Goal: Information Seeking & Learning: Learn about a topic

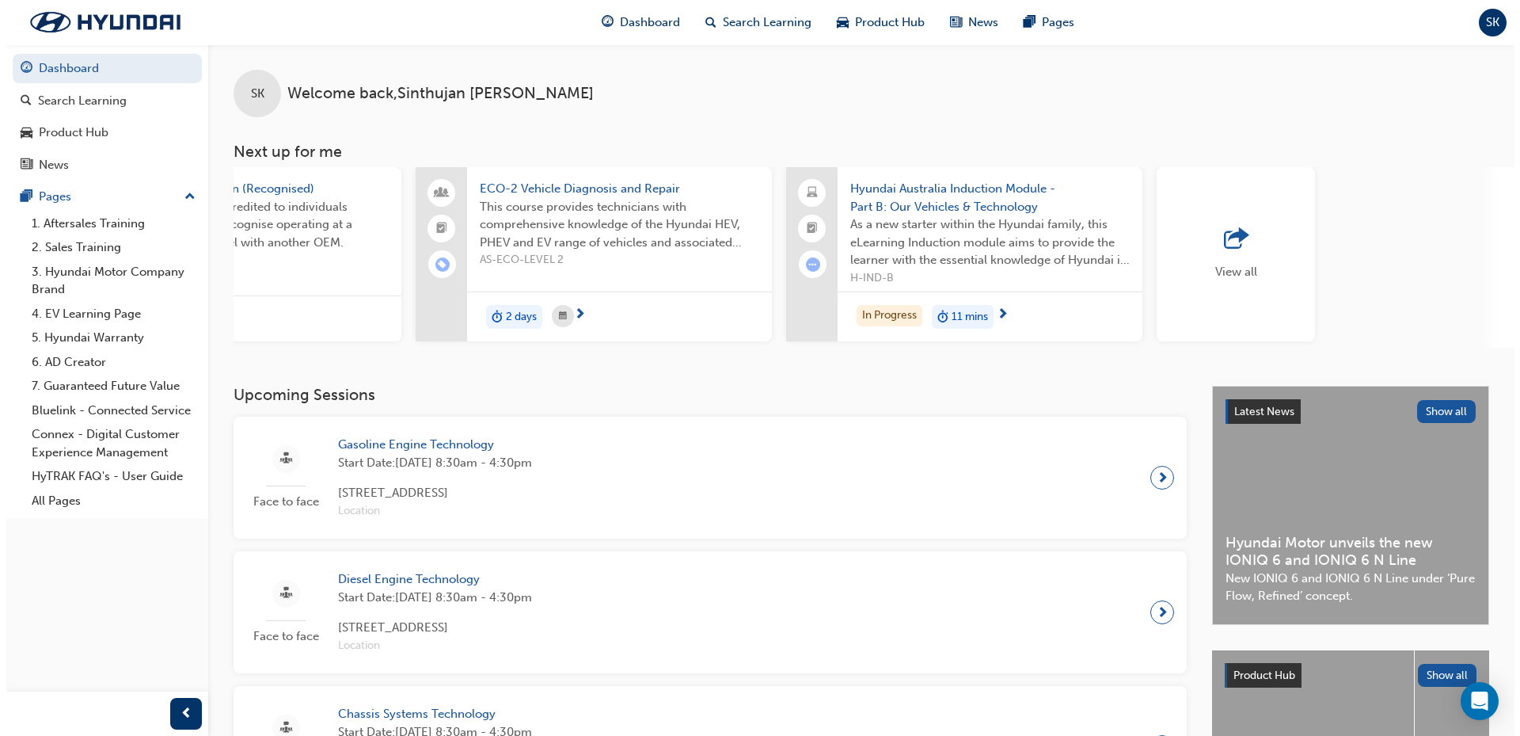
scroll to position [0, 940]
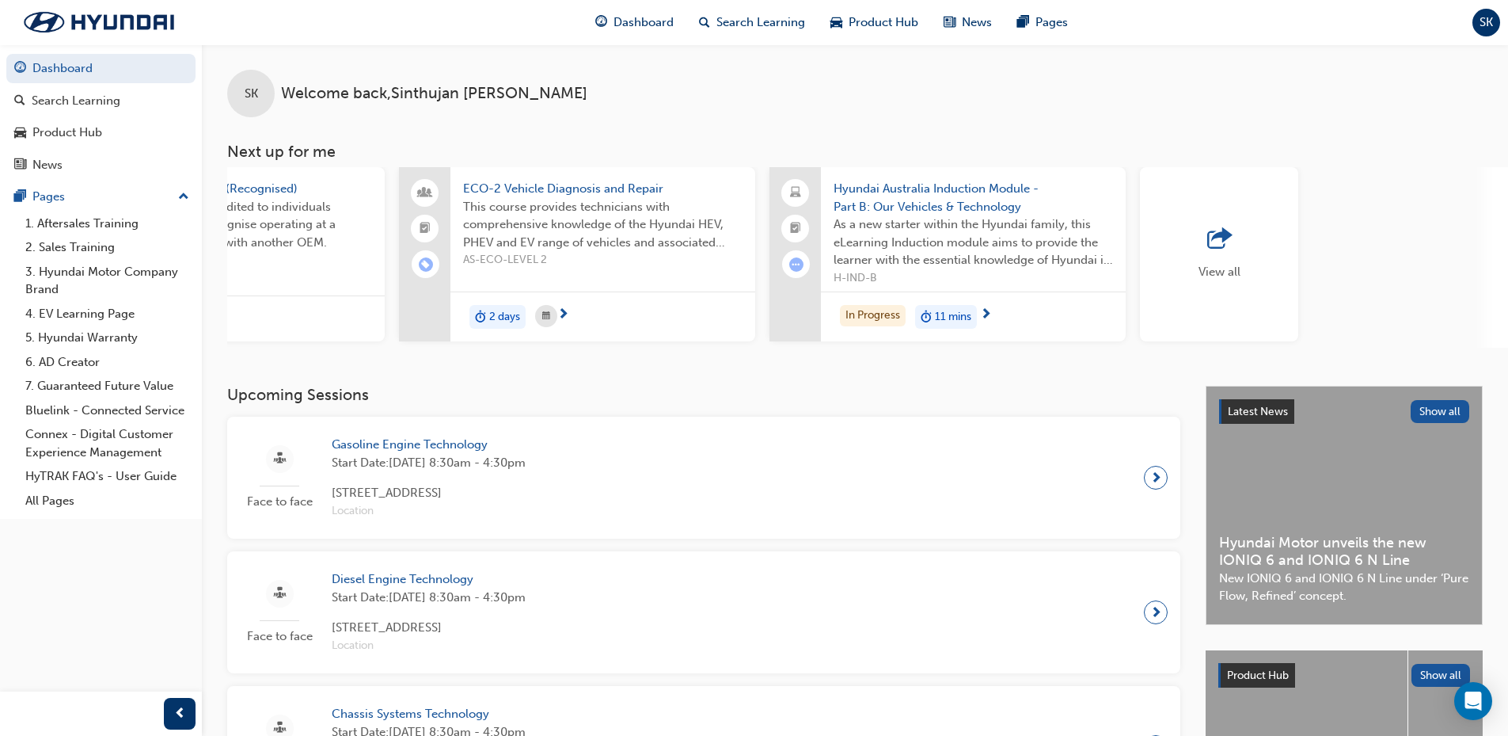
click at [923, 238] on span "As a new starter within the Hyundai family, this eLearning Induction module aim…" at bounding box center [974, 242] width 280 height 54
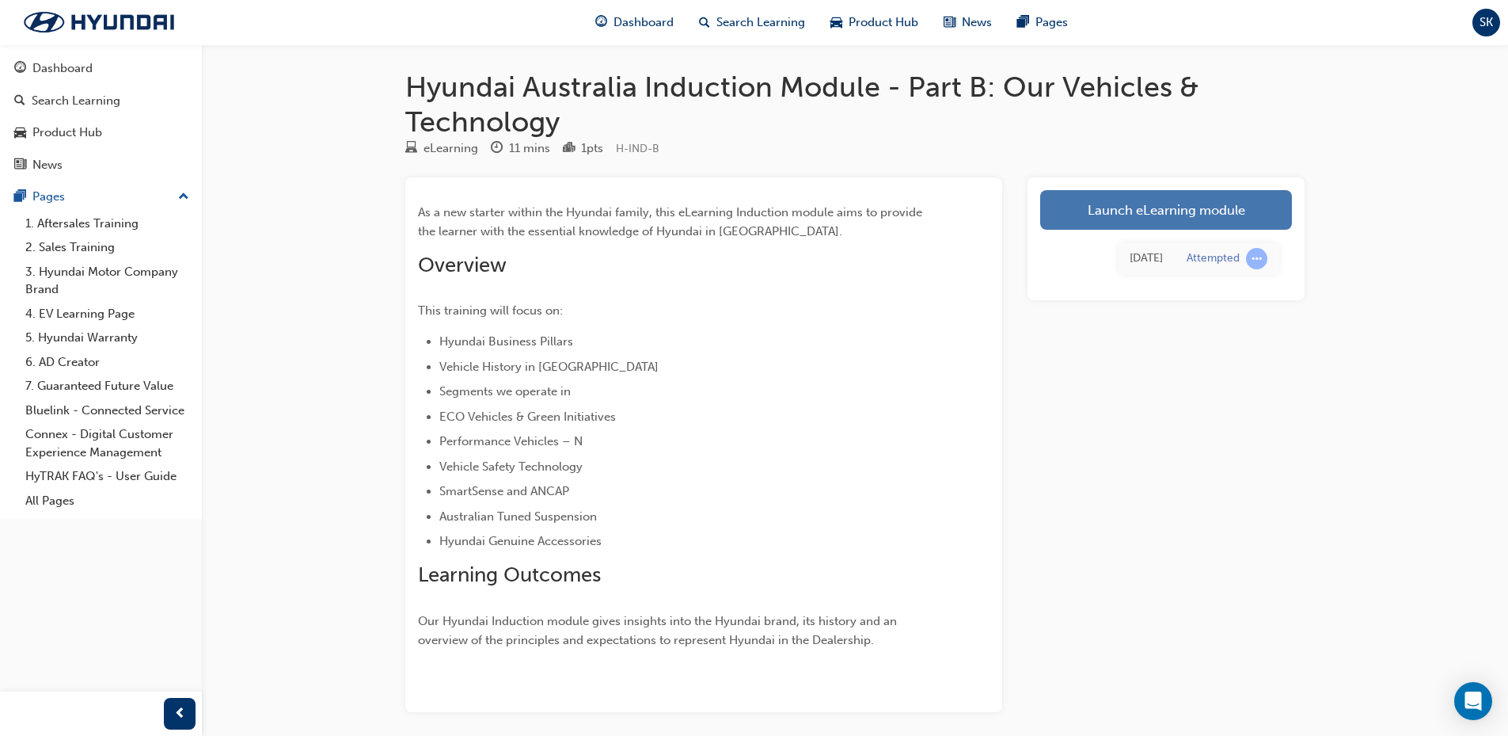
click at [1145, 200] on link "Launch eLearning module" at bounding box center [1166, 210] width 252 height 40
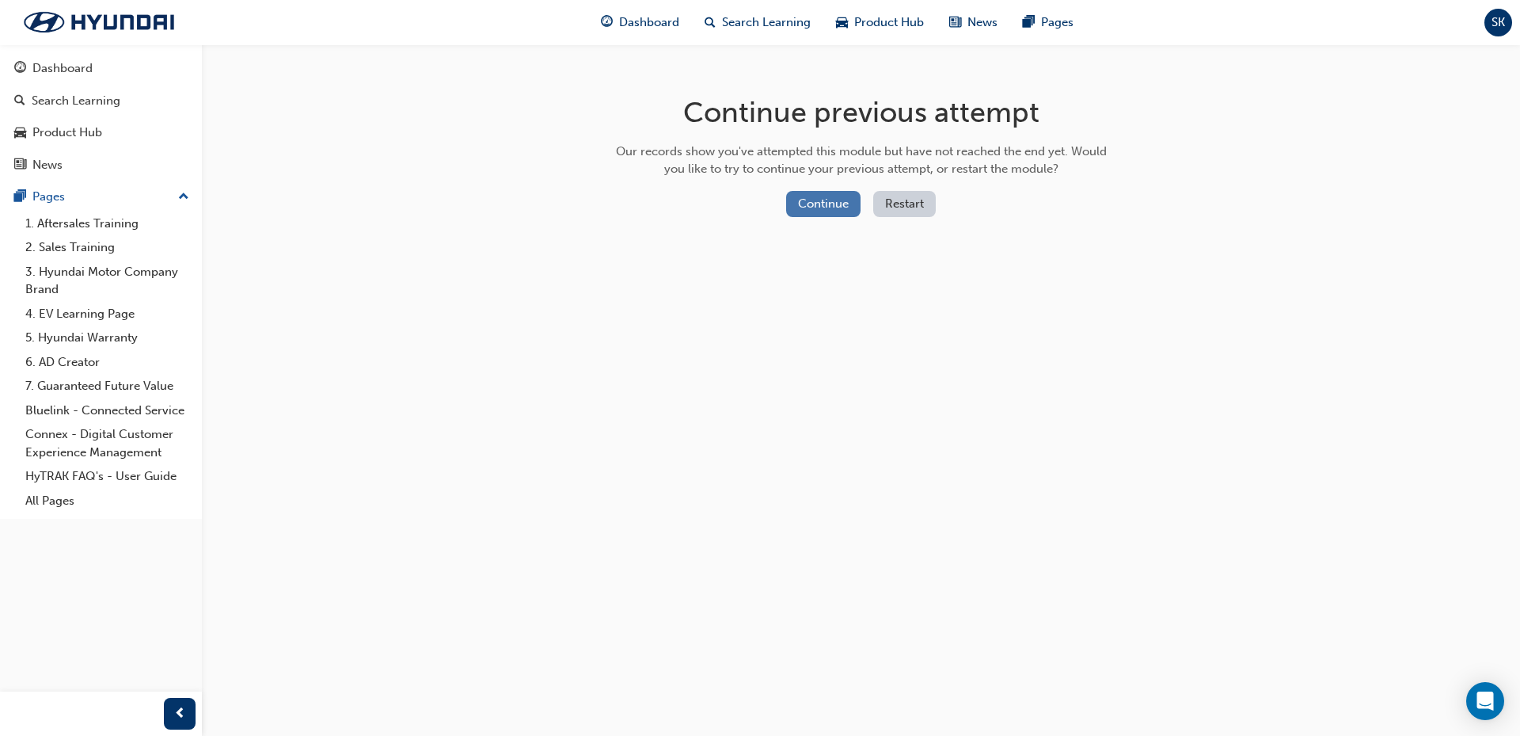
click at [824, 206] on button "Continue" at bounding box center [823, 204] width 74 height 26
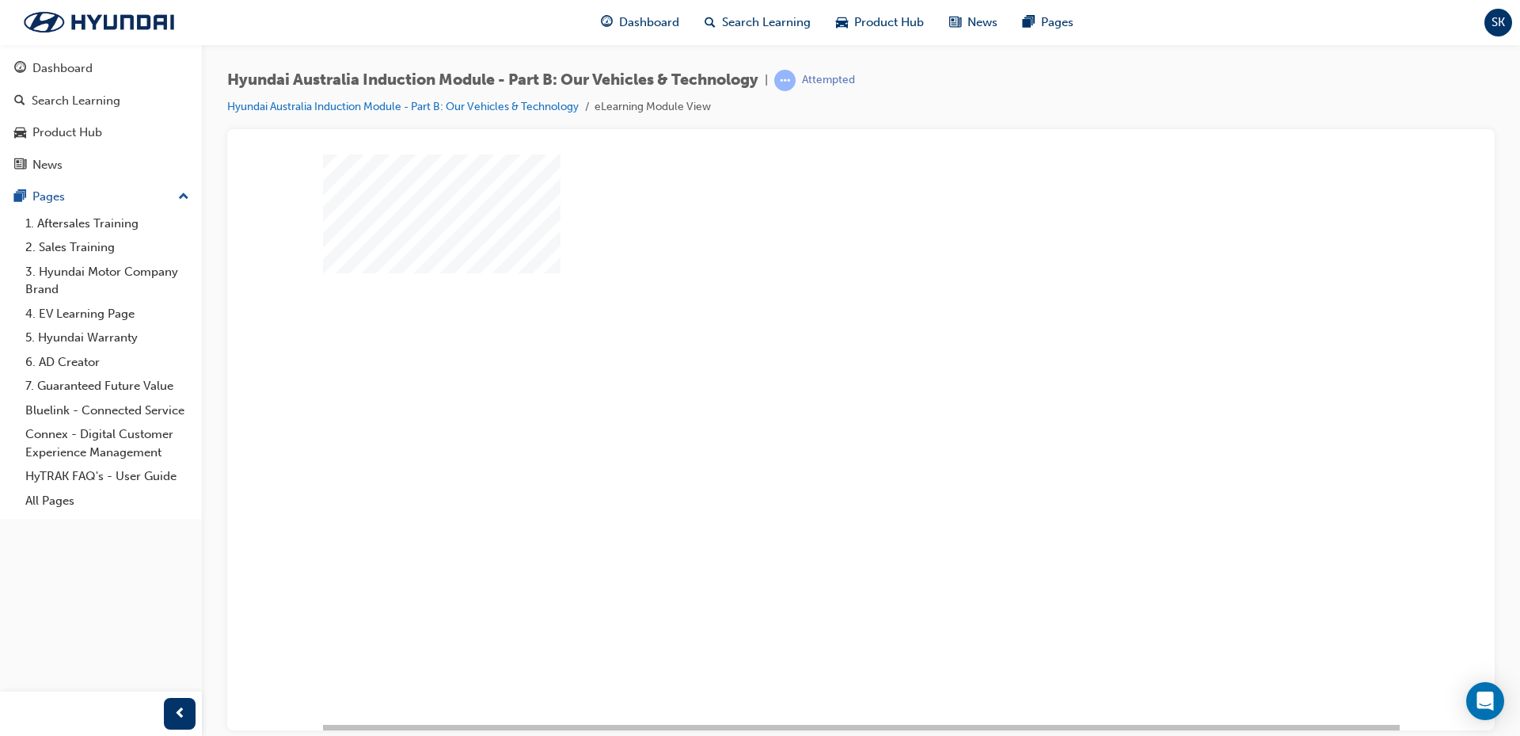
click at [816, 393] on div "play" at bounding box center [816, 393] width 0 height 0
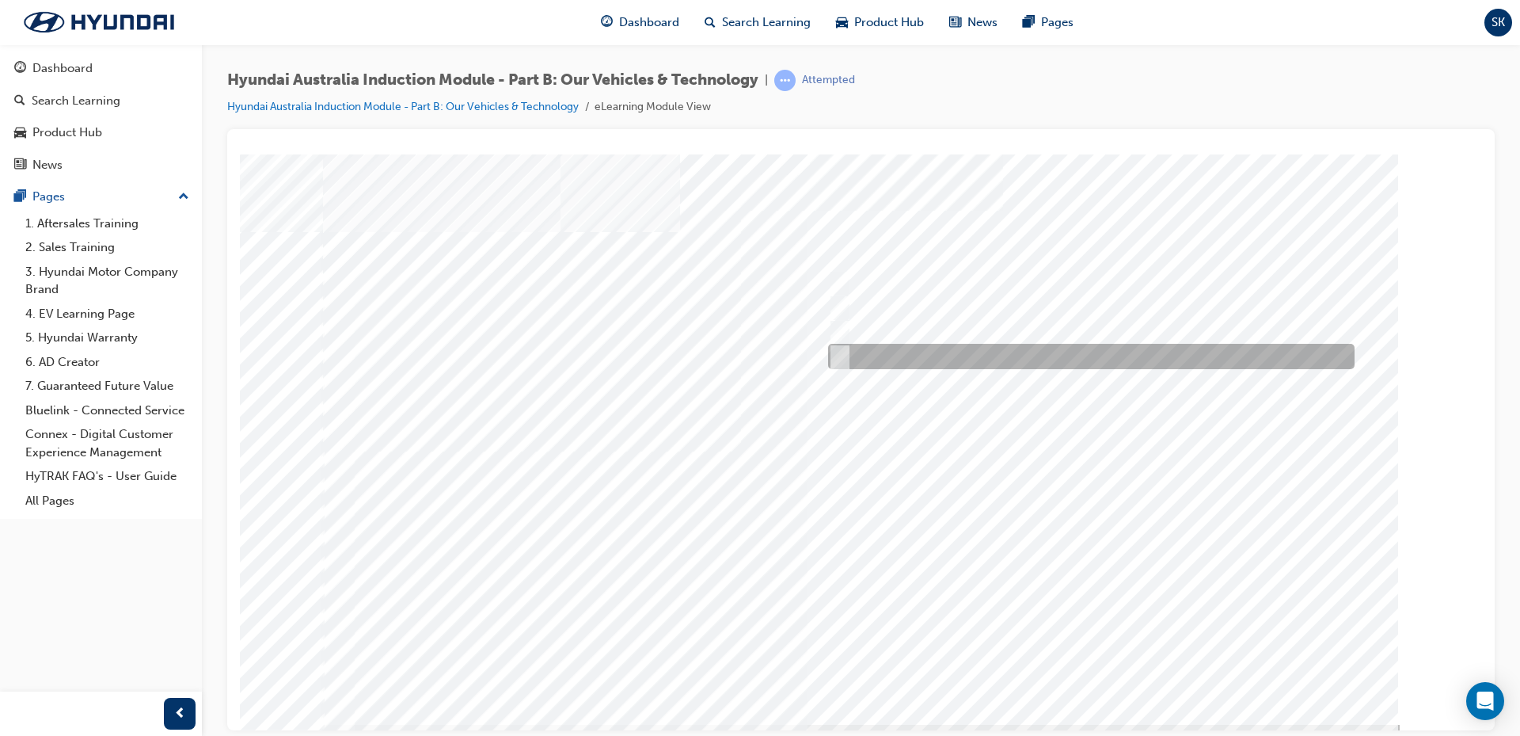
click at [841, 356] on input "5 years" at bounding box center [836, 356] width 17 height 17
radio input "true"
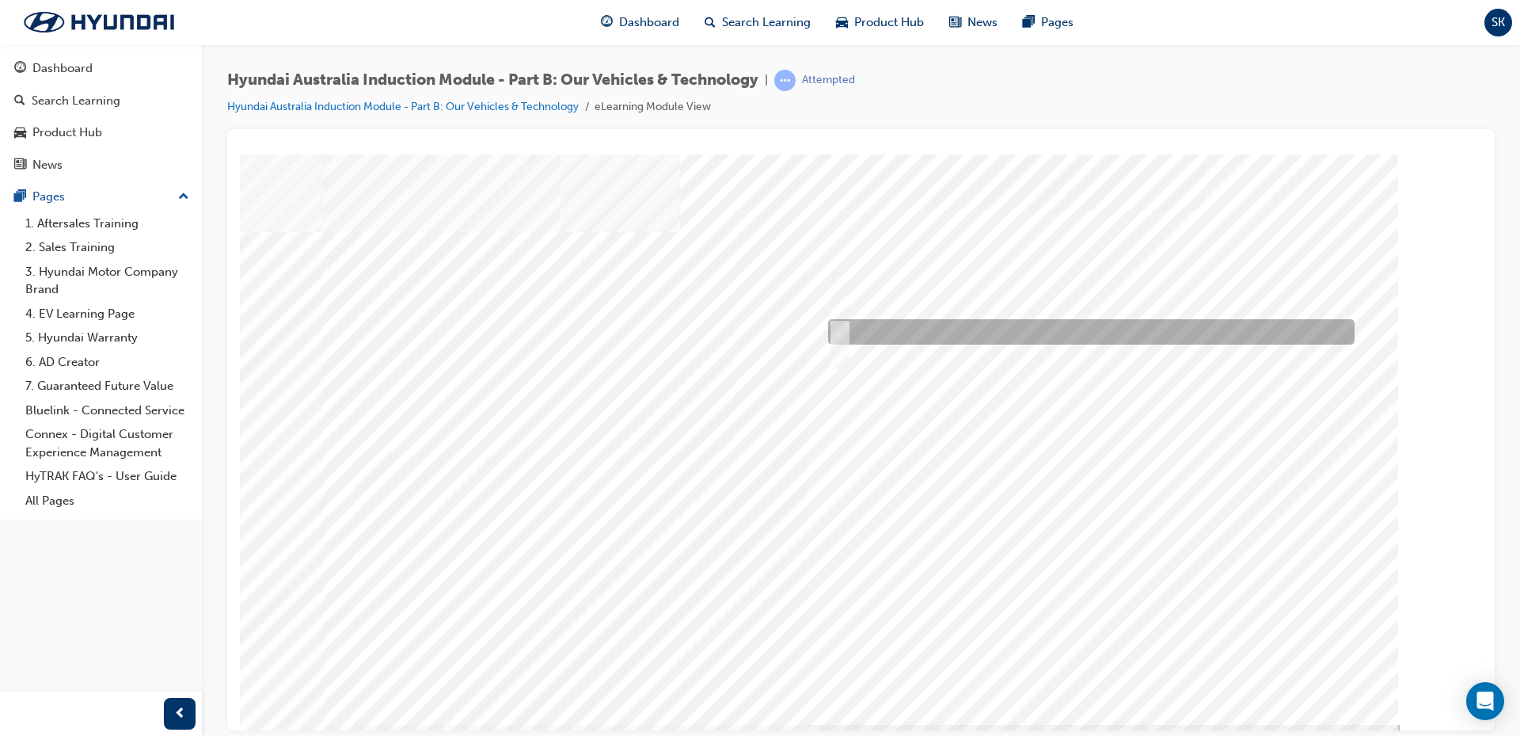
click at [849, 335] on div at bounding box center [1087, 331] width 527 height 25
checkbox input "true"
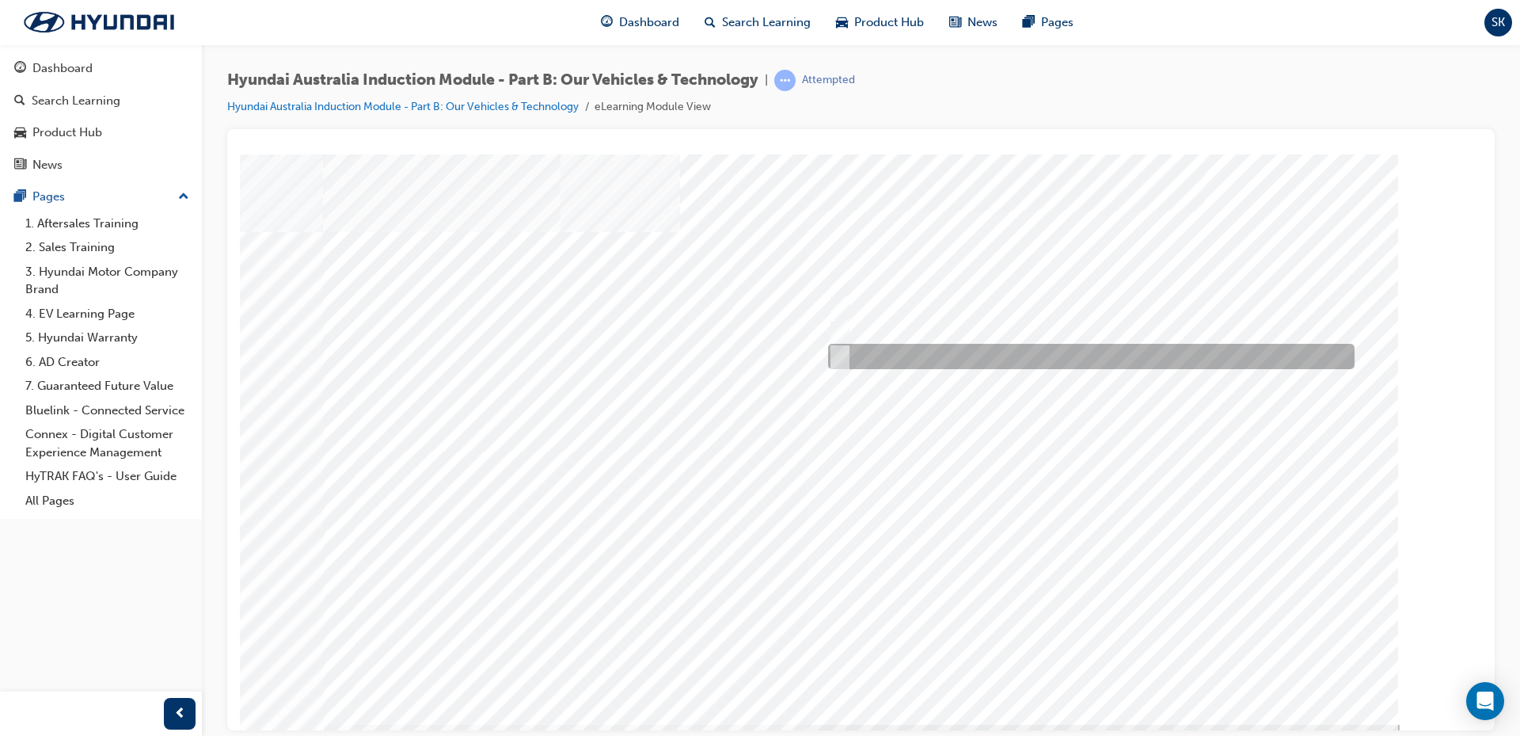
click at [846, 354] on div at bounding box center [1087, 356] width 527 height 25
checkbox input "true"
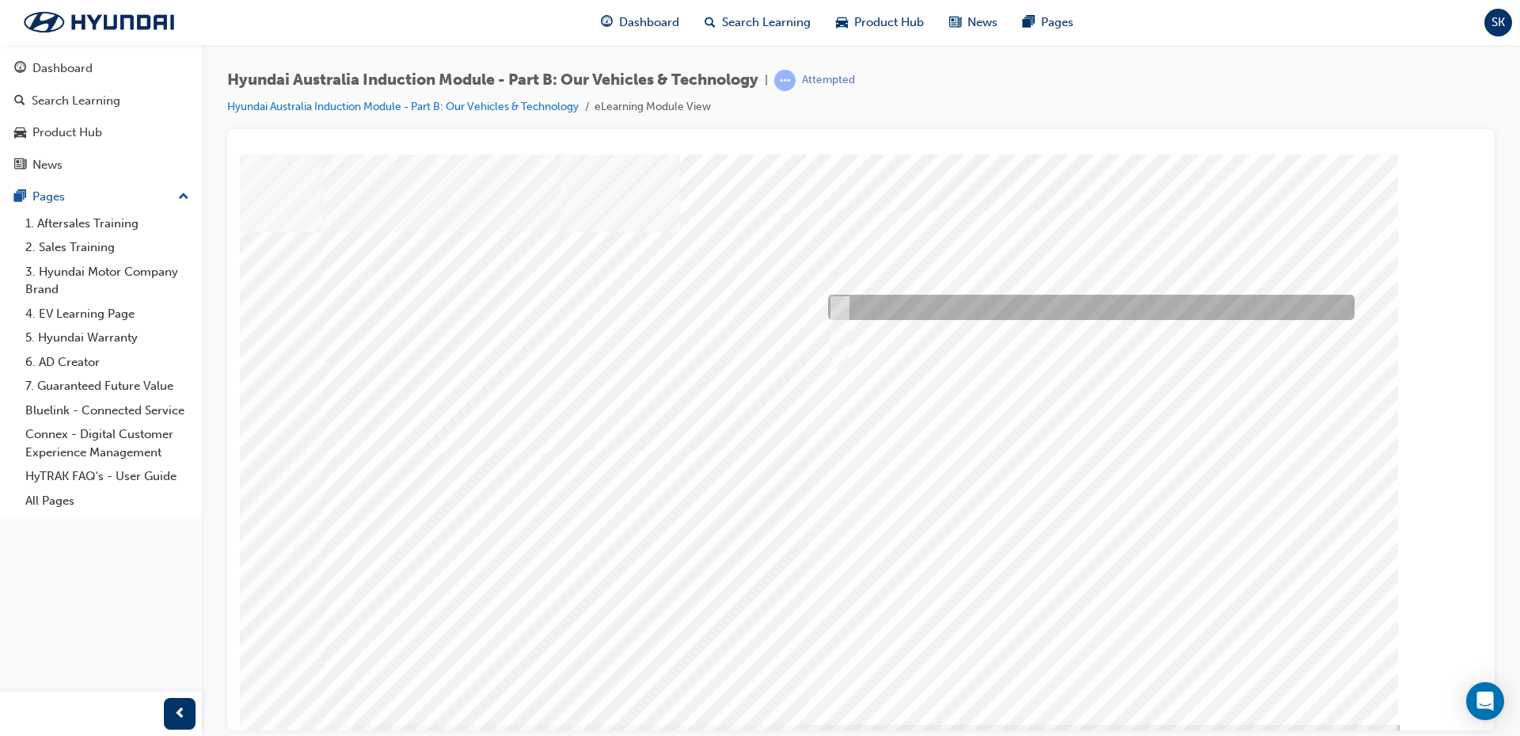
click at [843, 307] on input "It’s play time" at bounding box center [835, 307] width 17 height 17
checkbox input "true"
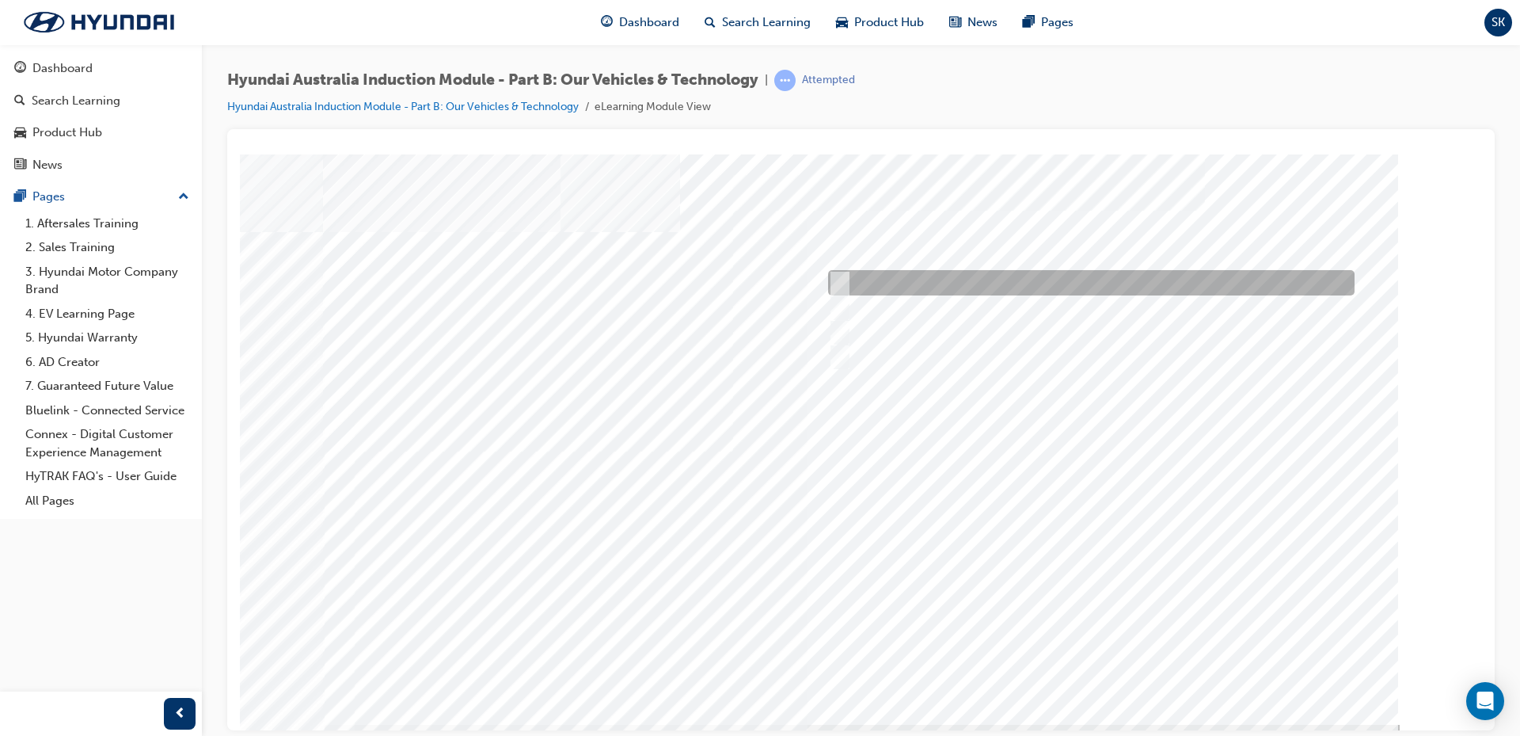
click at [843, 285] on input "Corner rascal" at bounding box center [835, 282] width 17 height 17
checkbox input "true"
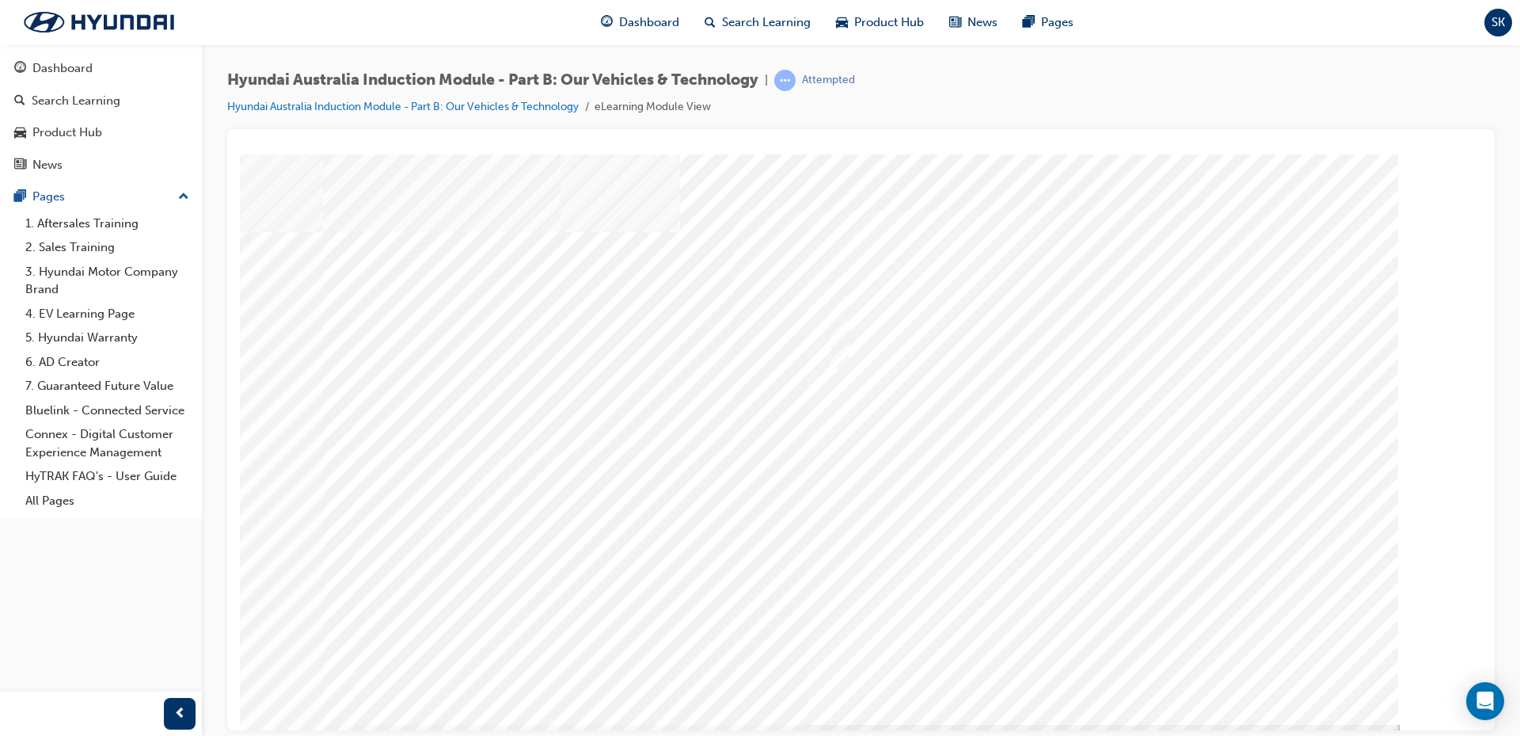
click at [1131, 593] on div at bounding box center [861, 439] width 1077 height 570
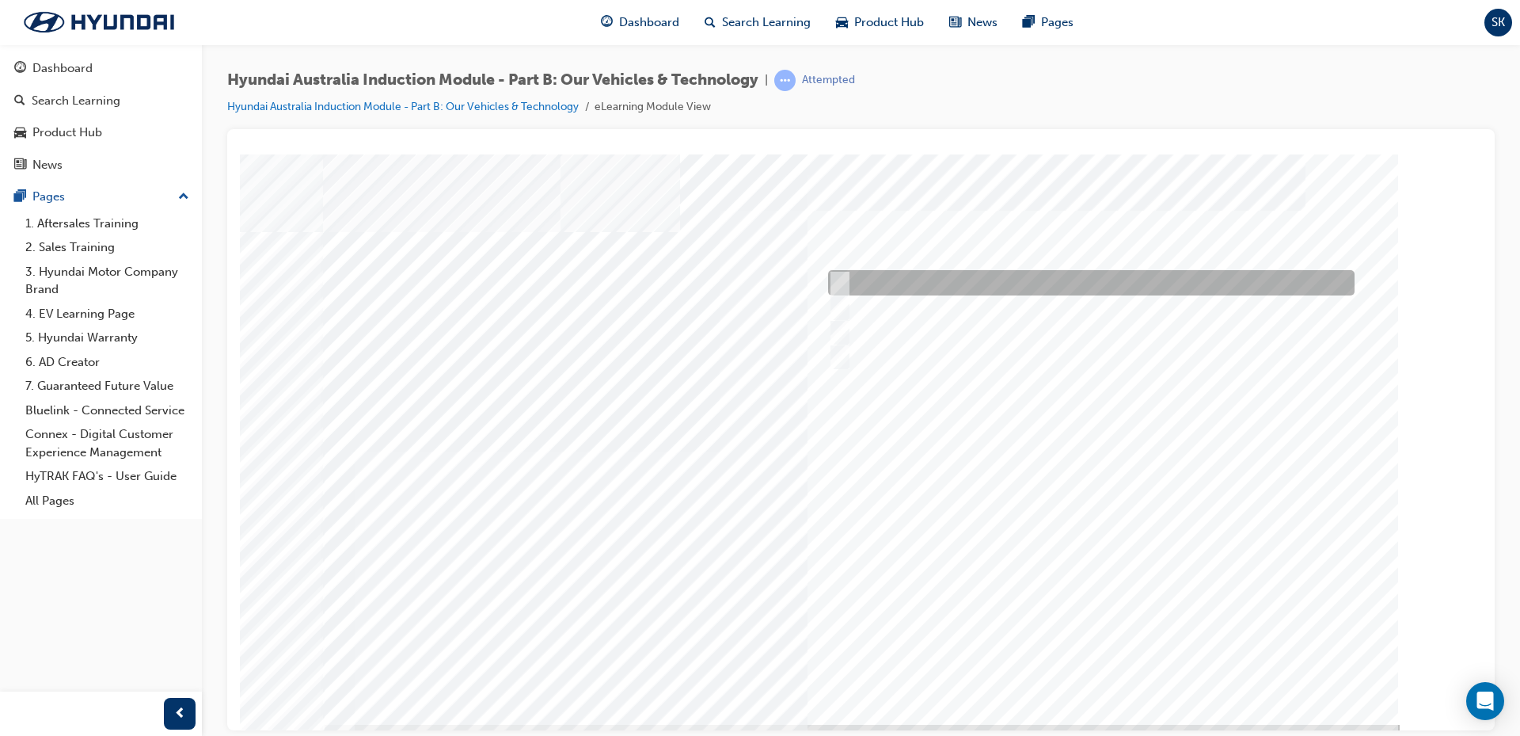
click at [849, 279] on div at bounding box center [1087, 282] width 527 height 25
checkbox input "true"
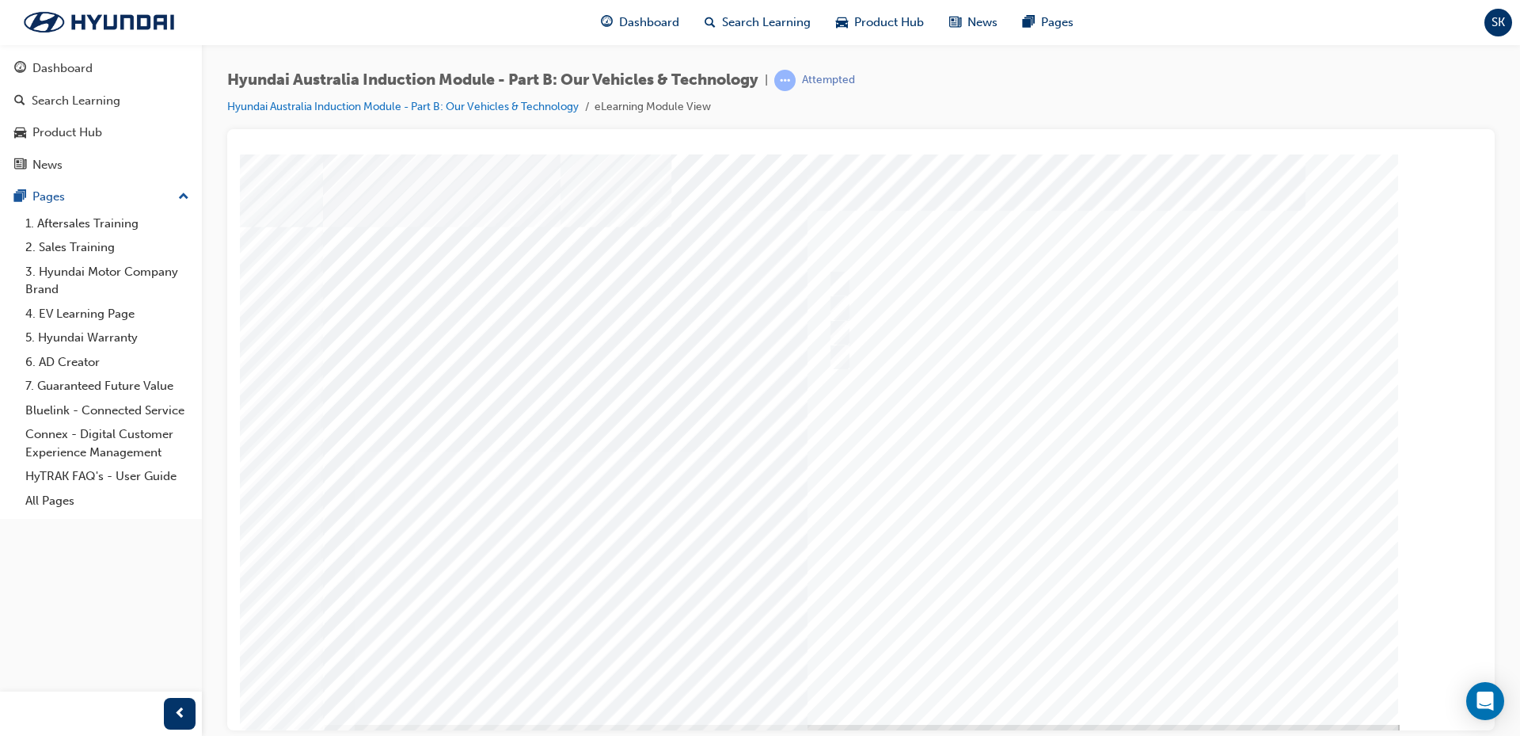
click at [1116, 659] on div at bounding box center [861, 439] width 1077 height 570
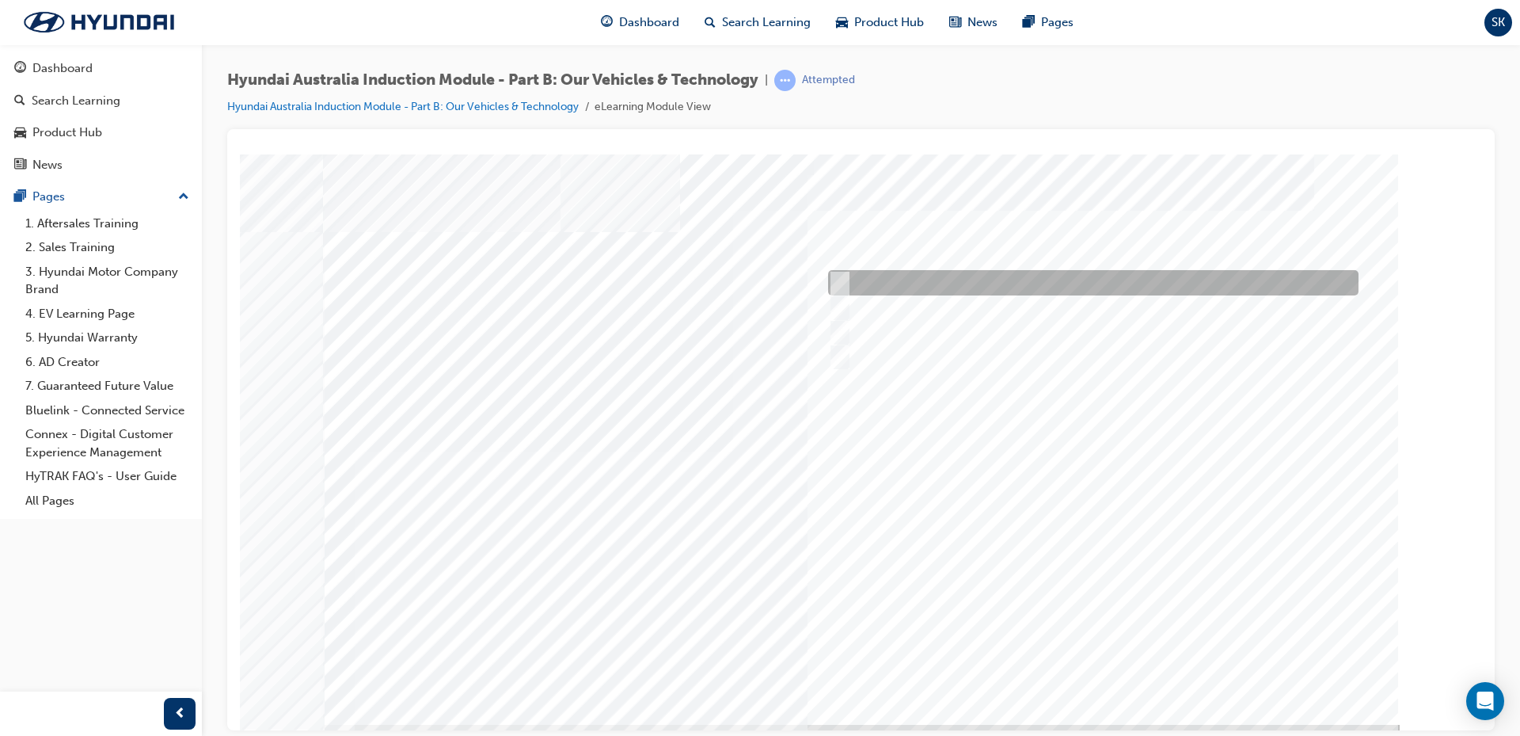
click at [844, 280] on input "Performance" at bounding box center [835, 282] width 17 height 17
checkbox input "true"
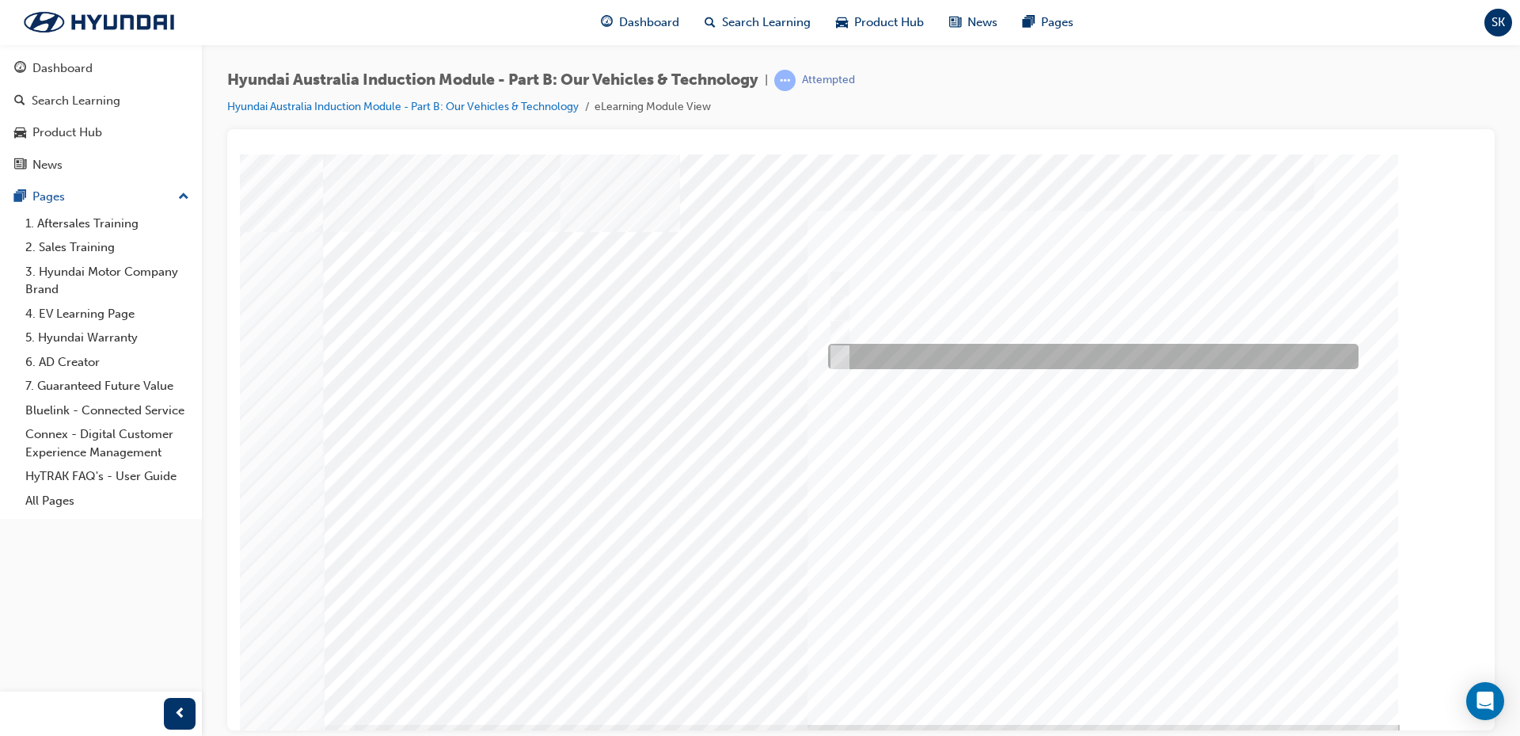
click at [841, 356] on input "Technology" at bounding box center [835, 356] width 17 height 17
checkbox input "true"
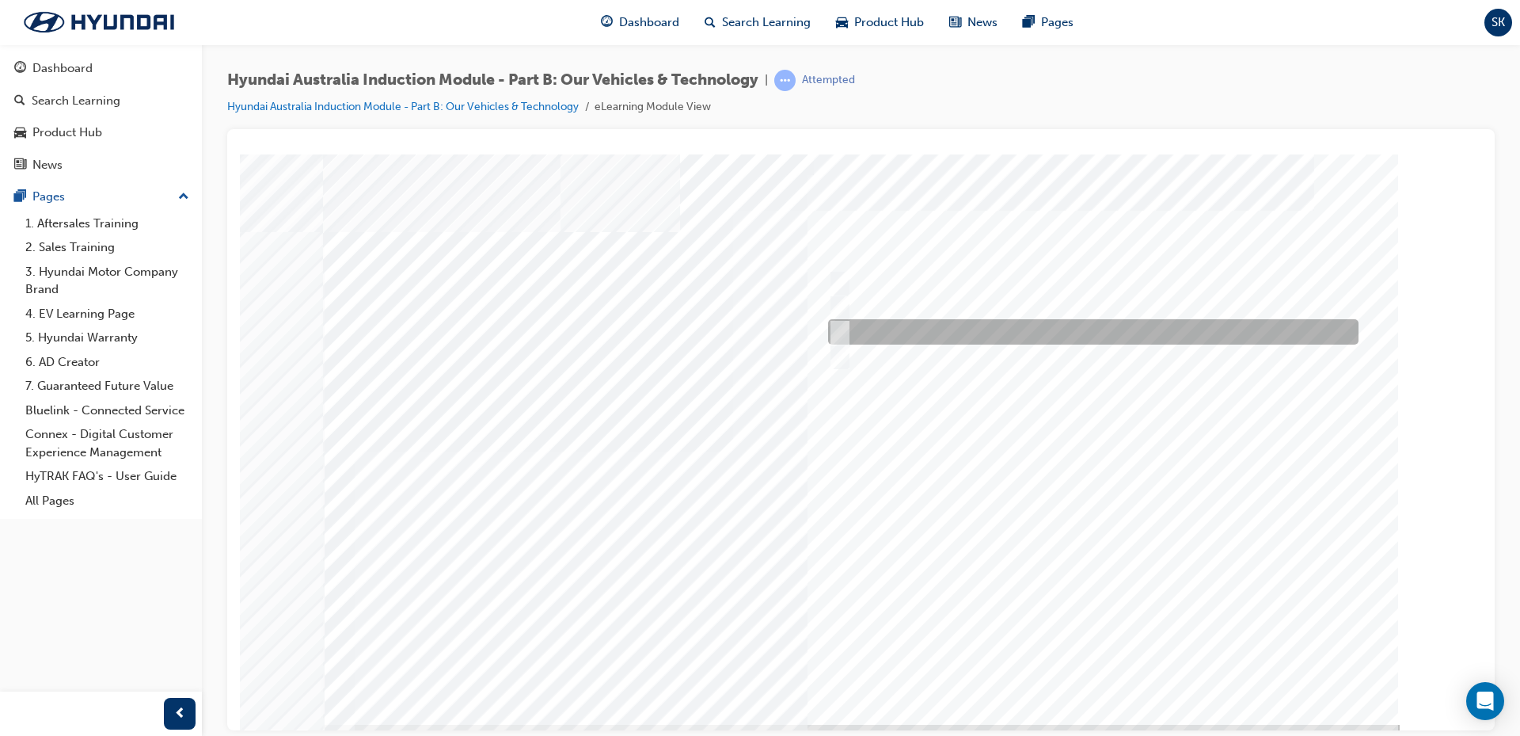
click at [836, 328] on input "Ecology" at bounding box center [835, 331] width 17 height 17
checkbox input "true"
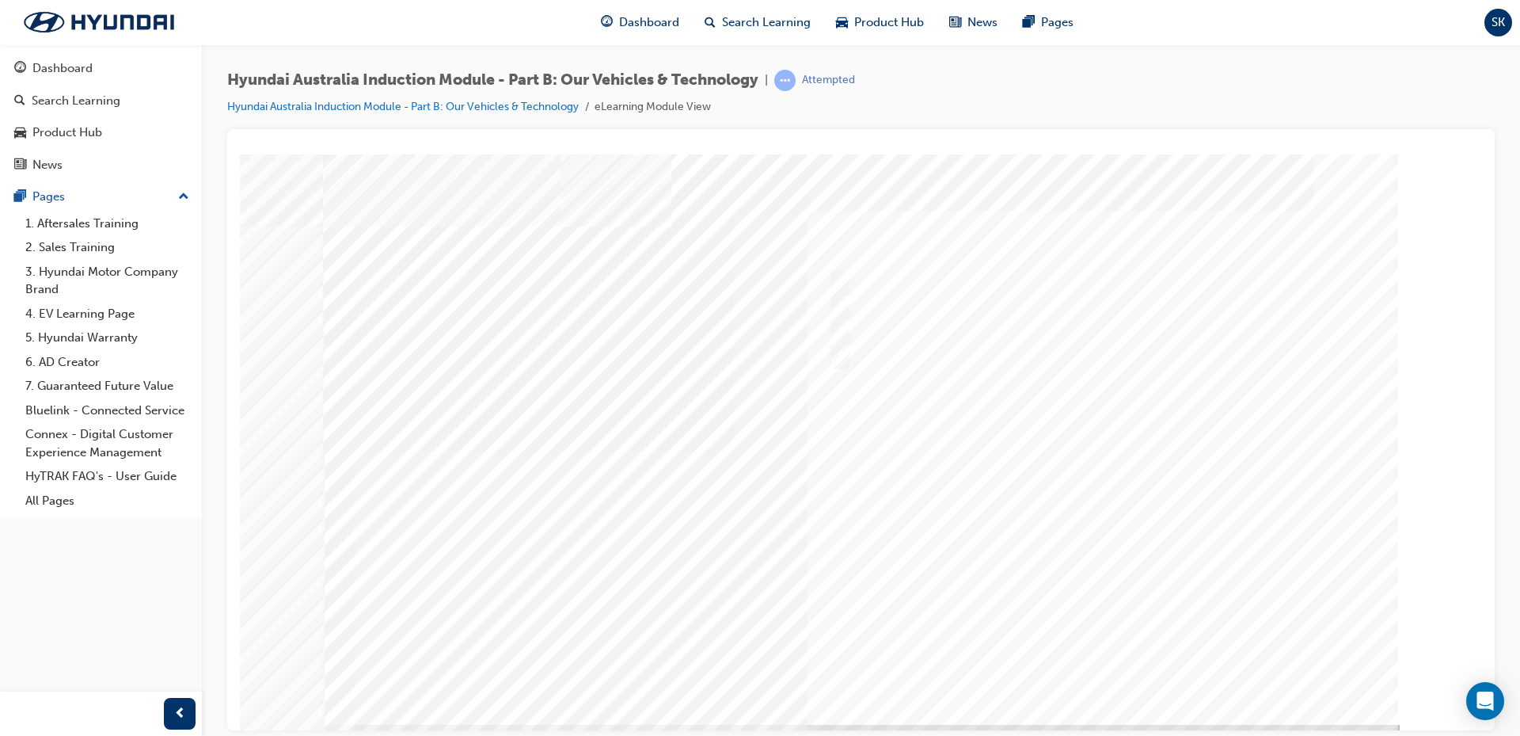
click at [1099, 662] on div at bounding box center [861, 439] width 1077 height 570
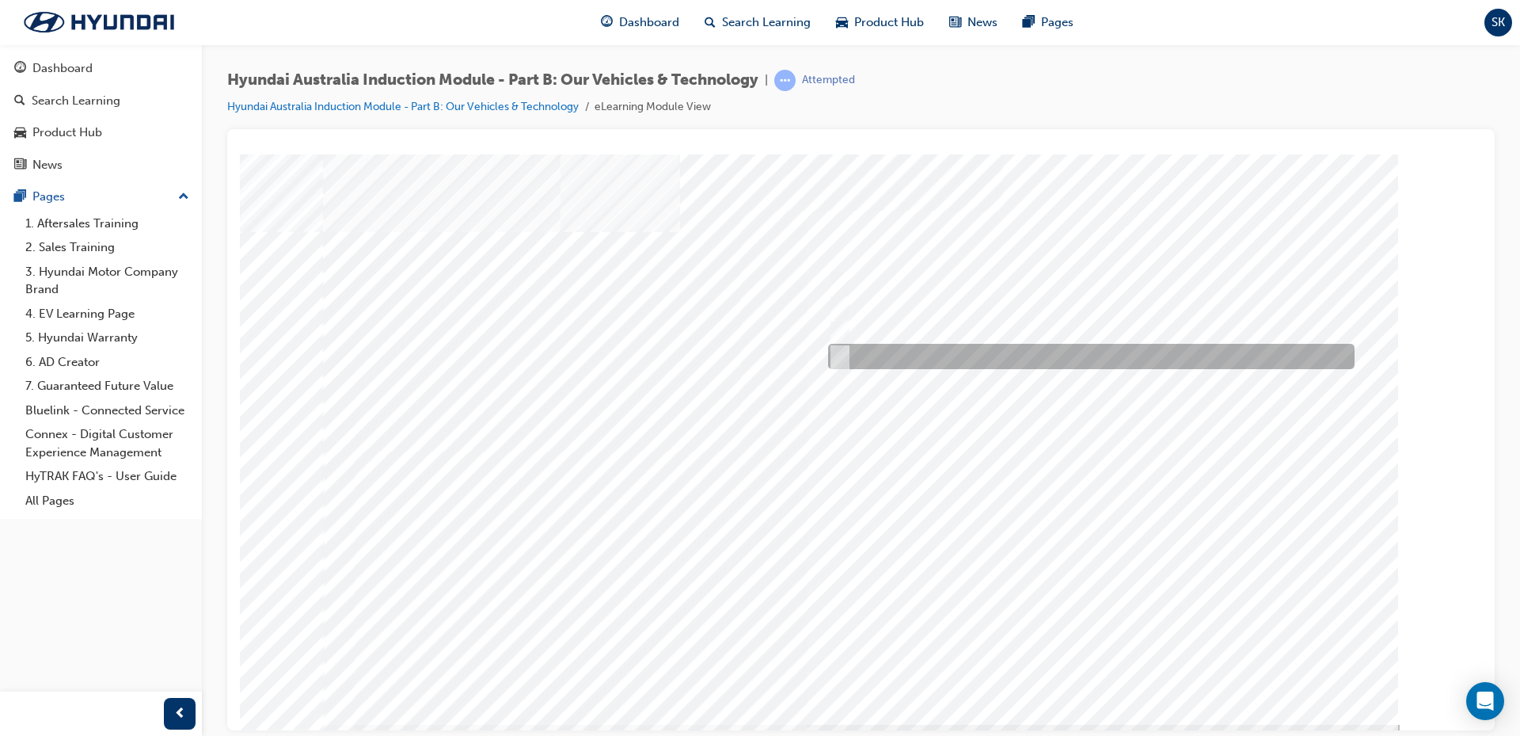
click at [849, 353] on div at bounding box center [1087, 356] width 527 height 25
radio input "true"
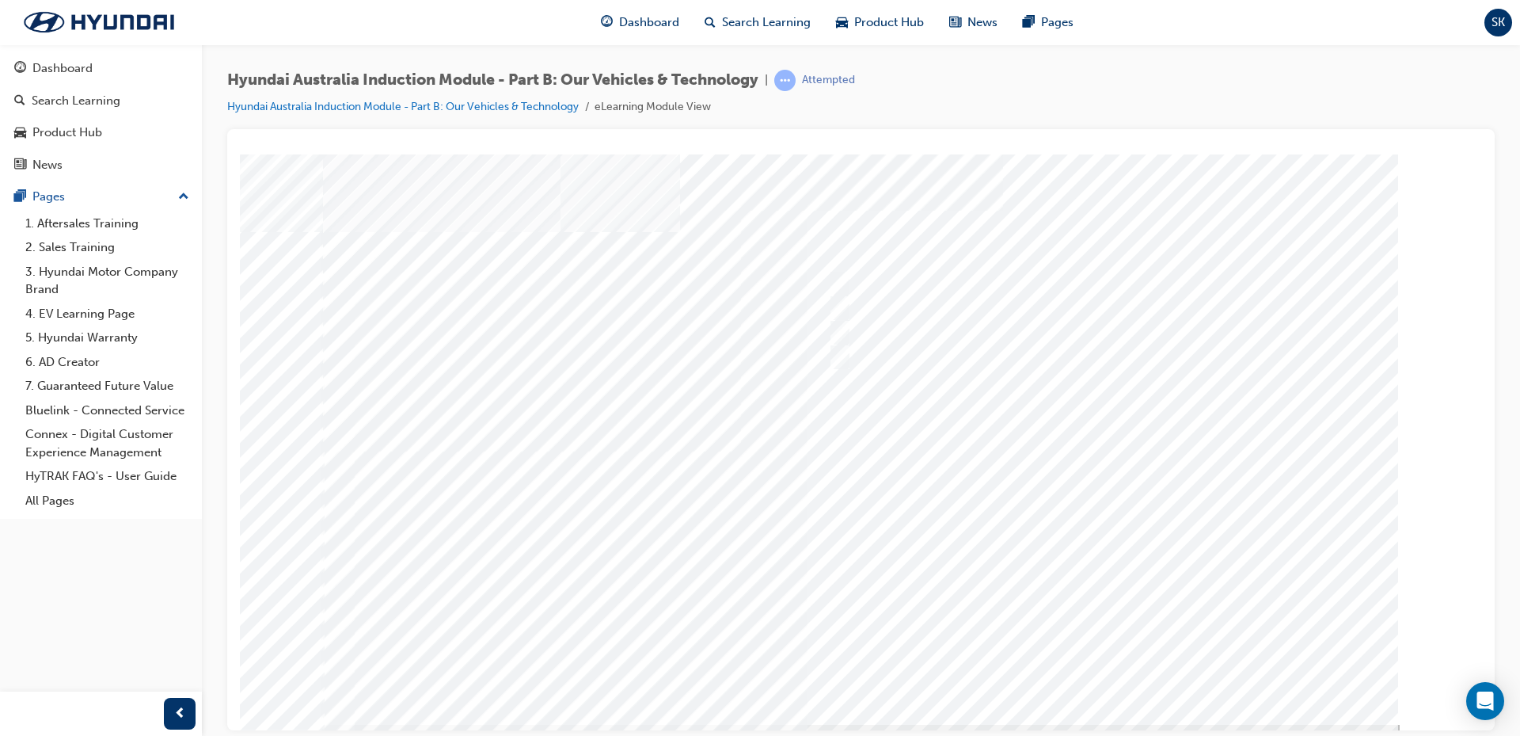
click at [1109, 668] on div at bounding box center [861, 439] width 1077 height 570
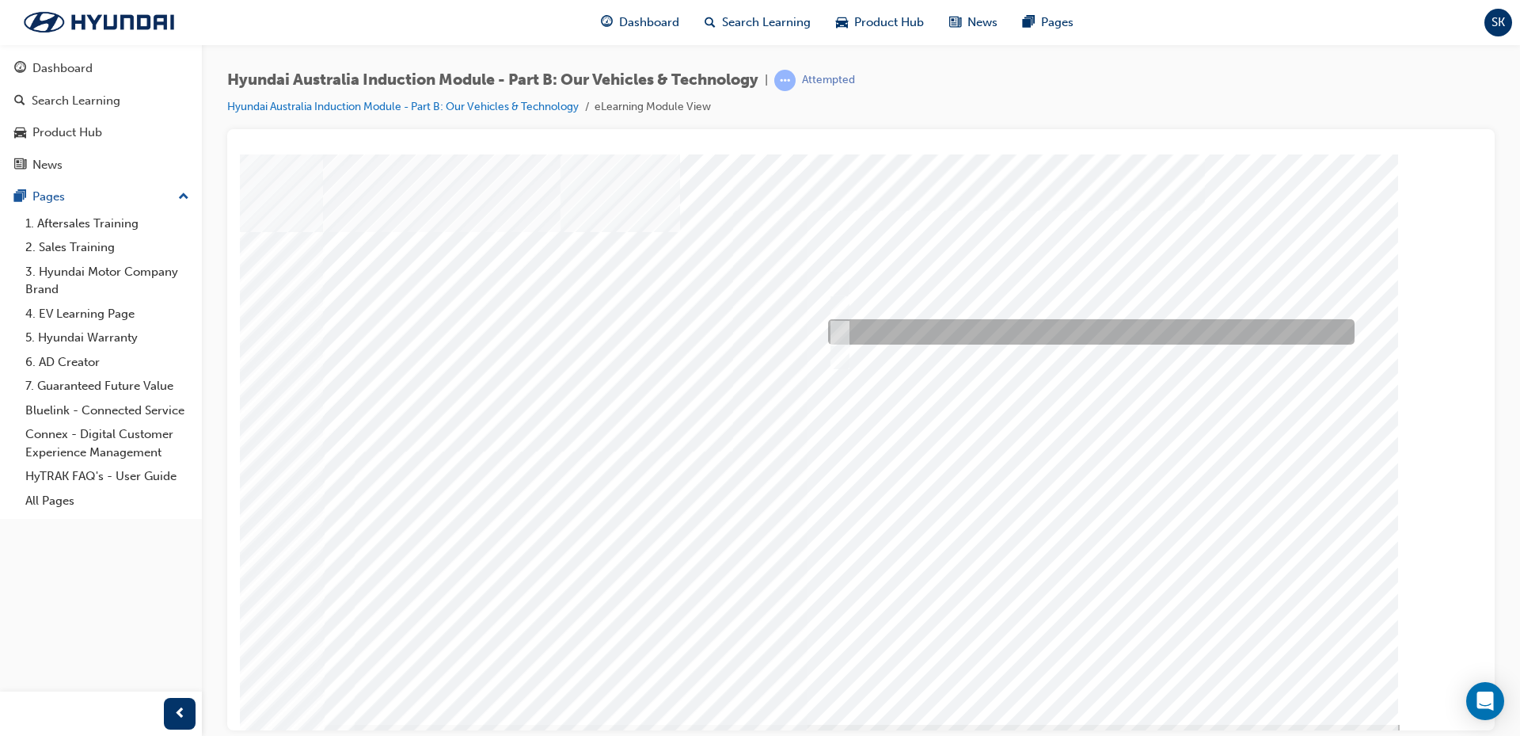
click at [838, 330] on input "Road to racetrack" at bounding box center [835, 331] width 17 height 17
checkbox input "true"
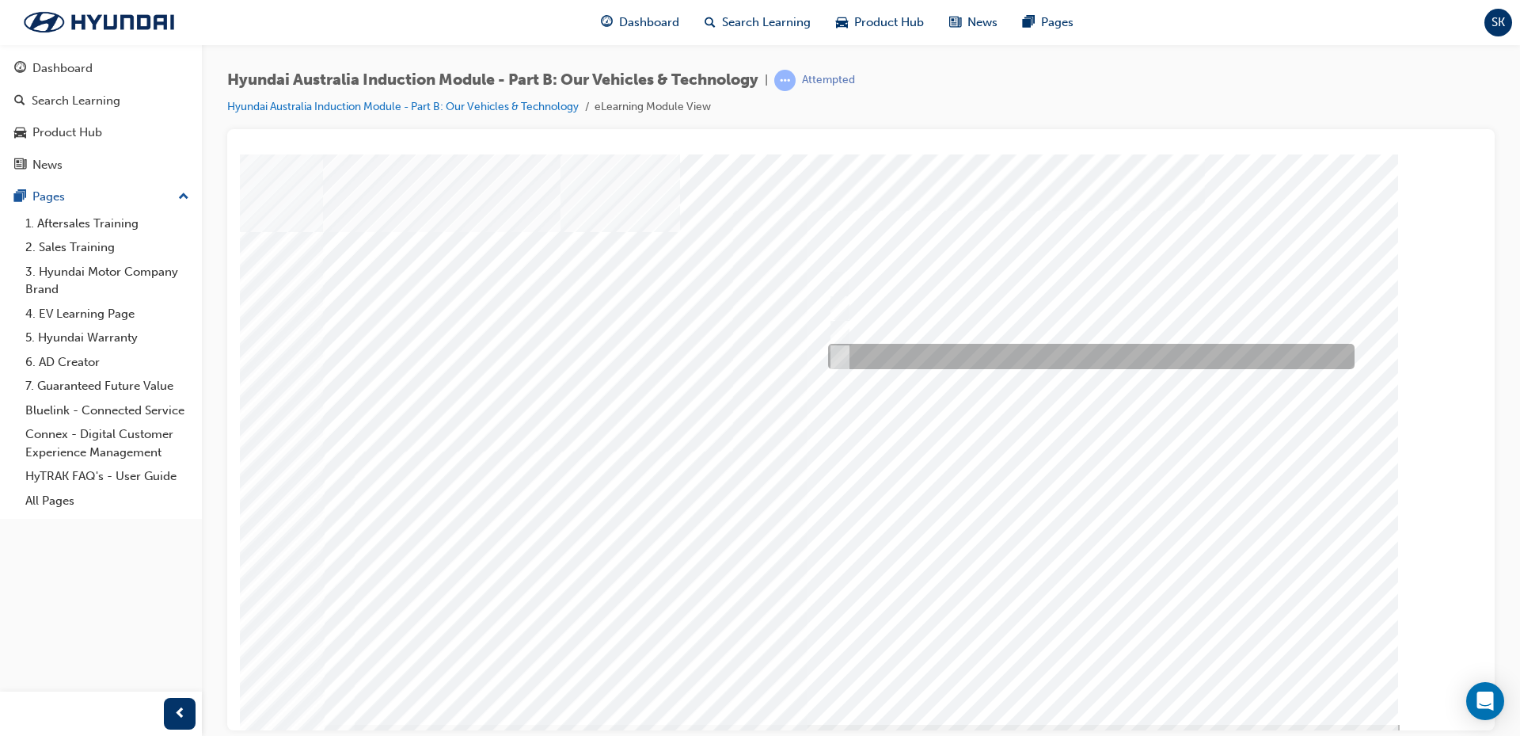
click at [845, 356] on div at bounding box center [1087, 356] width 527 height 25
checkbox input "true"
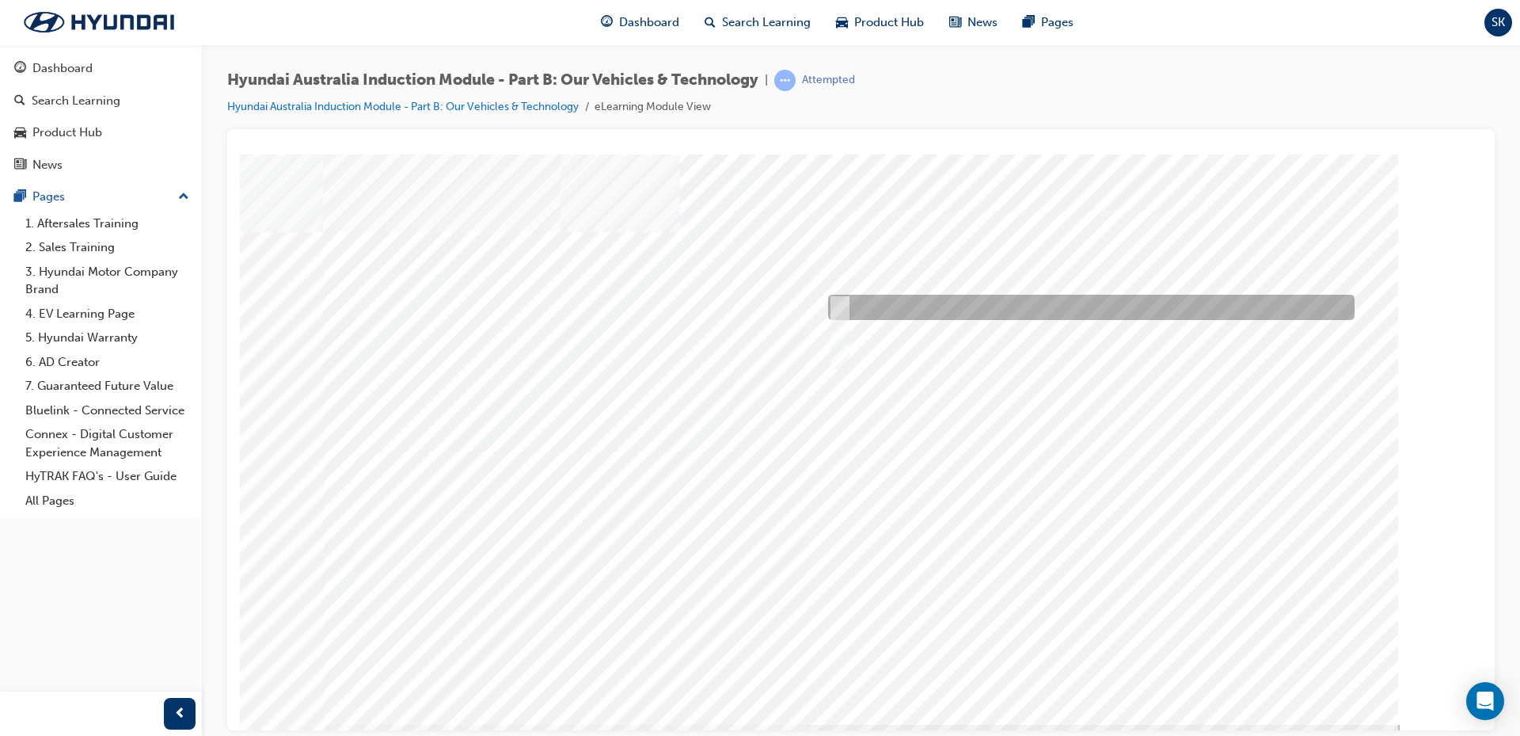
click at [843, 310] on input "It’s play time" at bounding box center [835, 307] width 17 height 17
checkbox input "true"
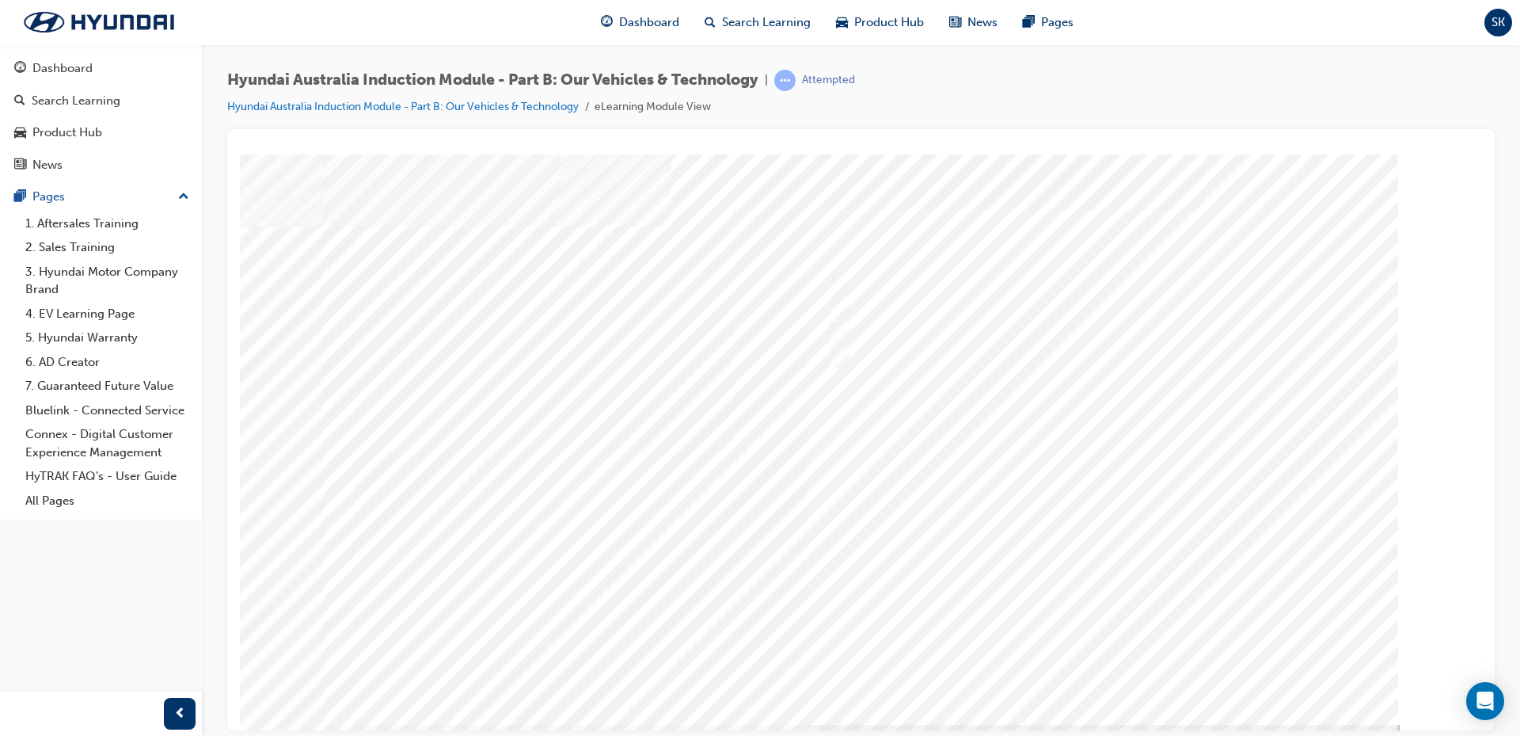
click at [1101, 661] on div at bounding box center [861, 439] width 1077 height 570
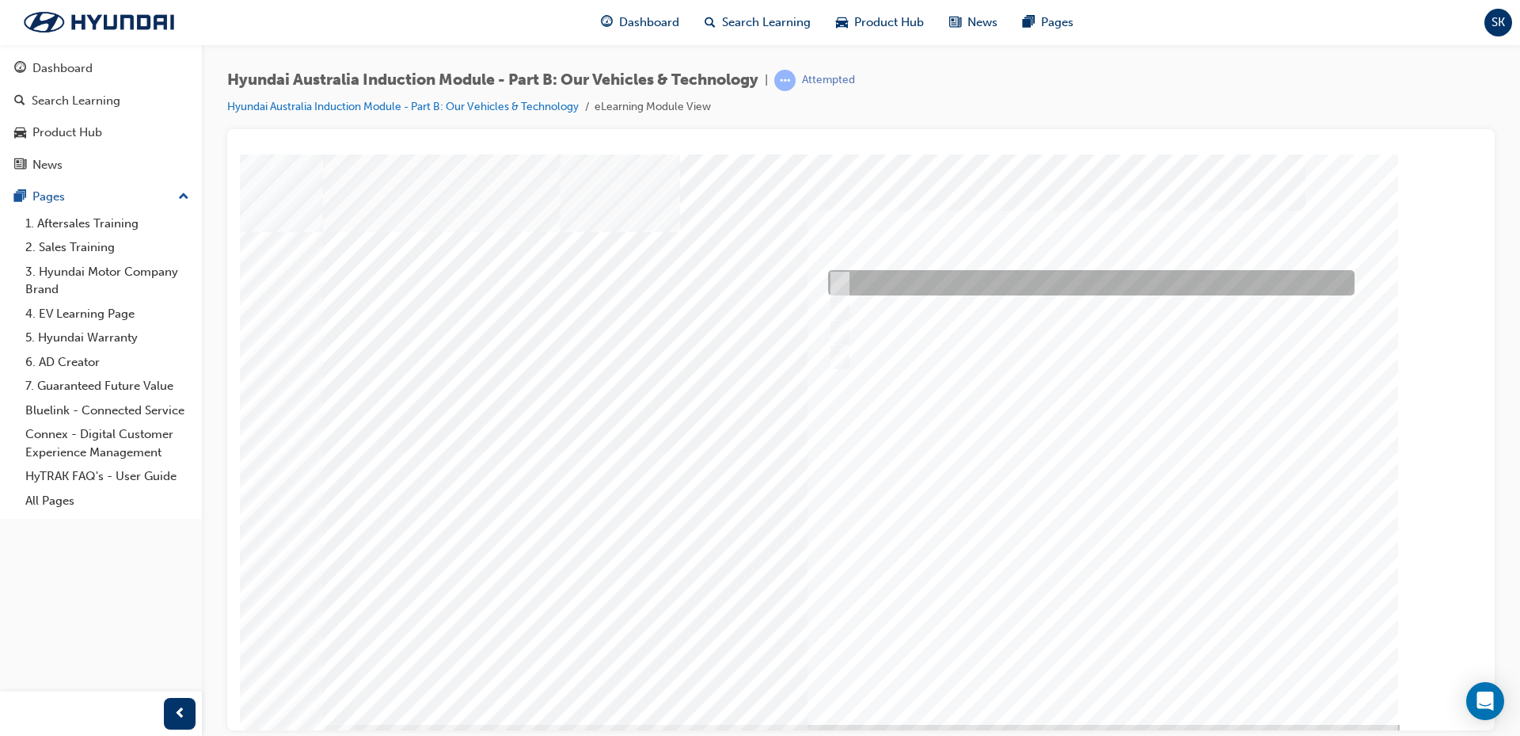
click at [843, 276] on input "Electric" at bounding box center [835, 282] width 17 height 17
checkbox input "true"
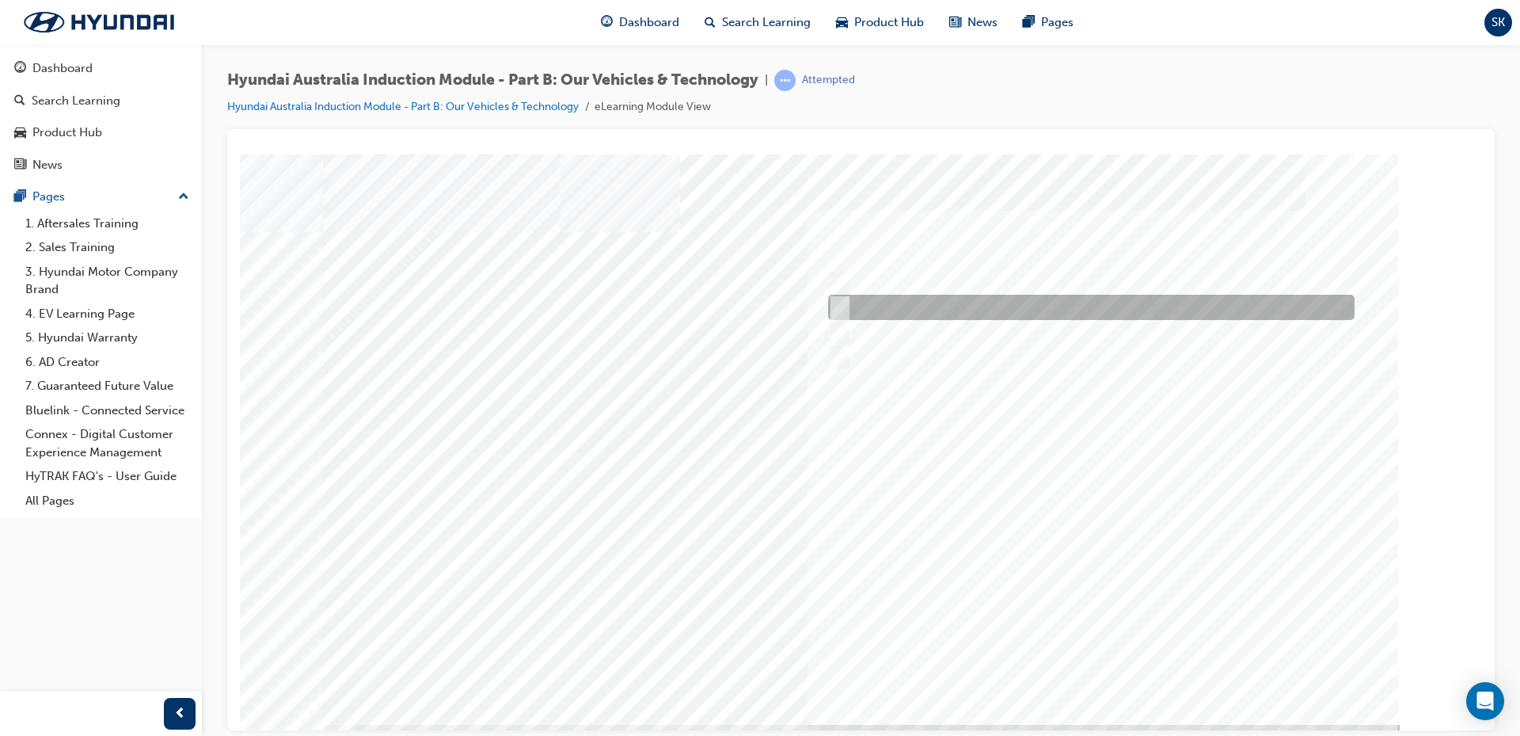
click at [841, 302] on input "Hybrid" at bounding box center [835, 307] width 17 height 17
checkbox input "true"
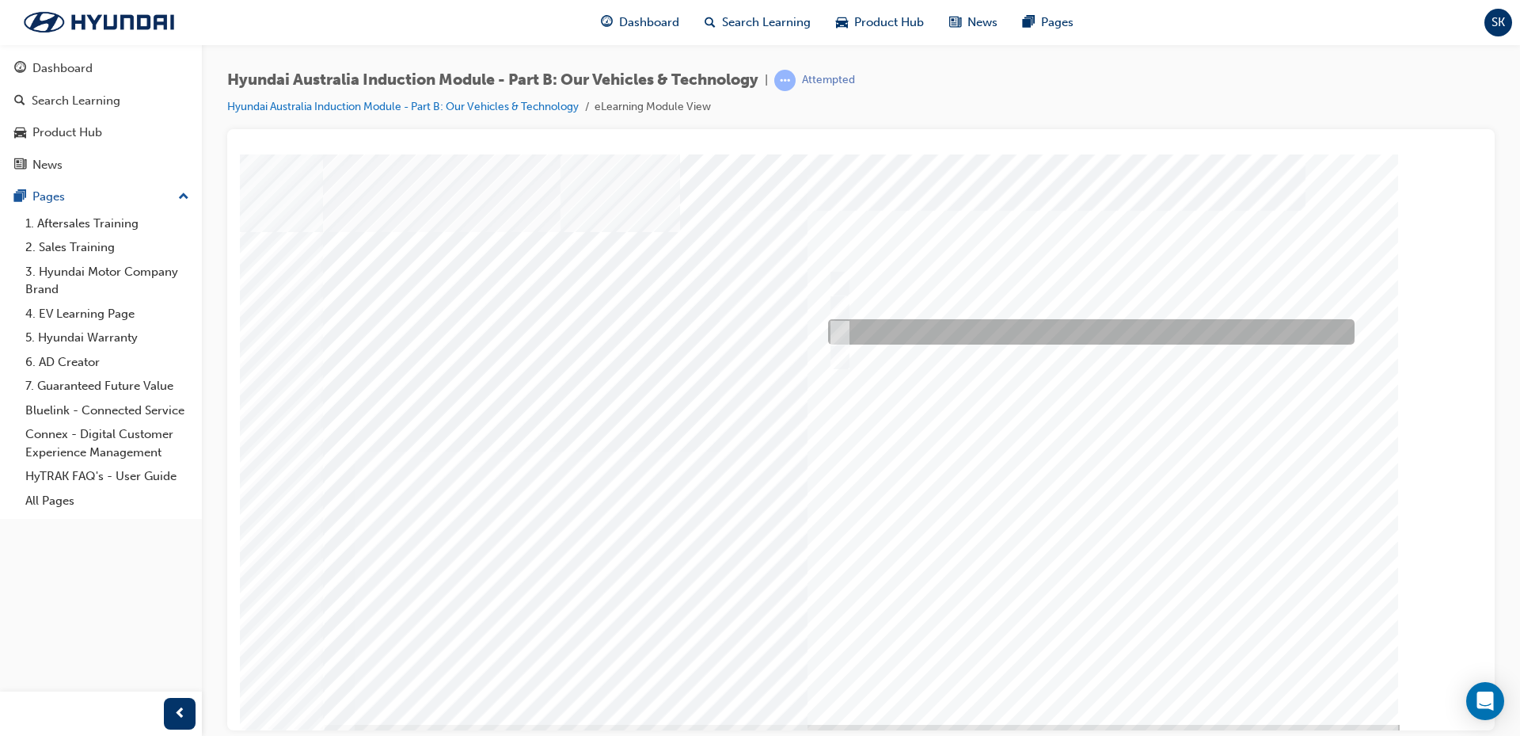
click at [846, 335] on div at bounding box center [1087, 331] width 527 height 25
checkbox input "true"
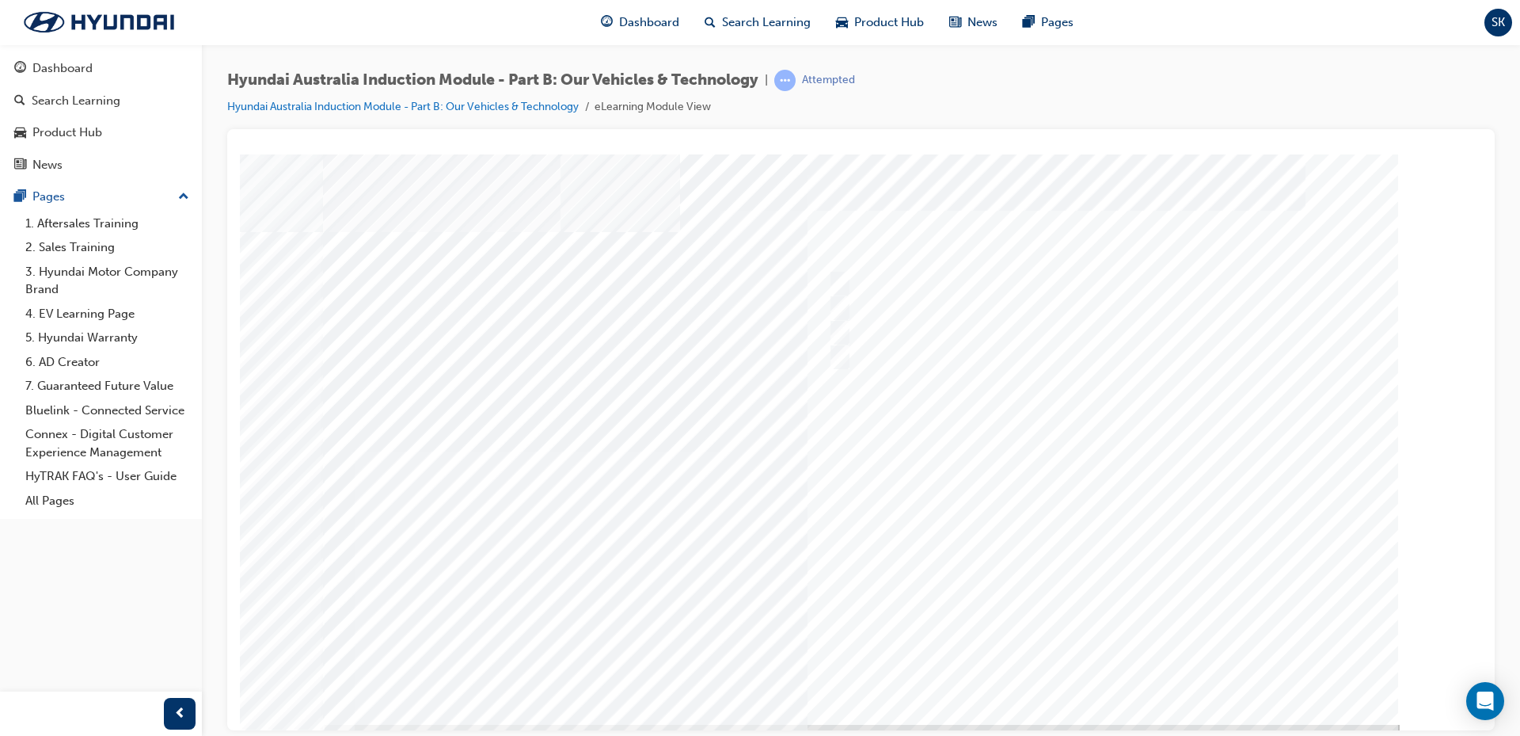
click at [1129, 666] on div at bounding box center [861, 439] width 1077 height 570
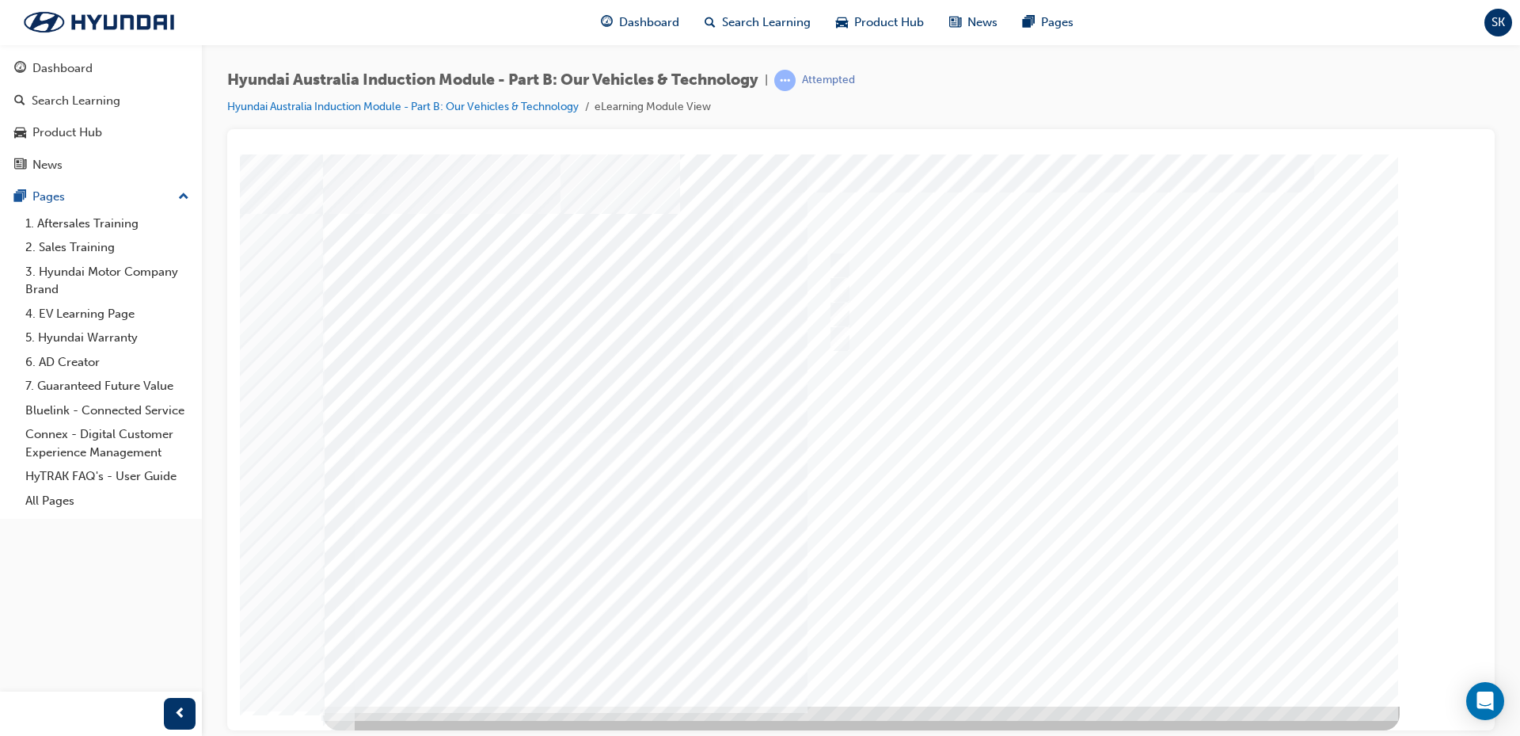
scroll to position [0, 0]
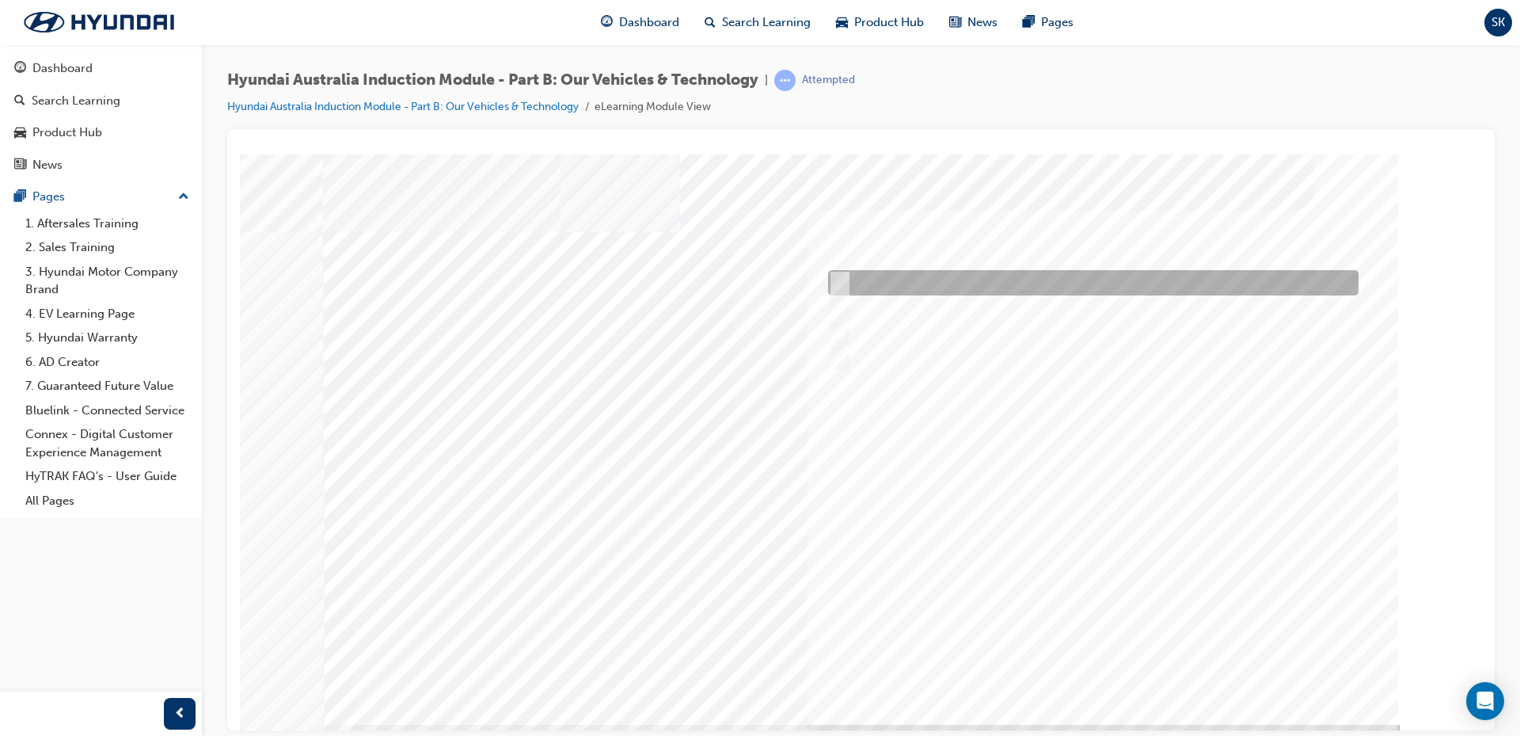
click at [845, 283] on div at bounding box center [1089, 282] width 531 height 25
checkbox input "true"
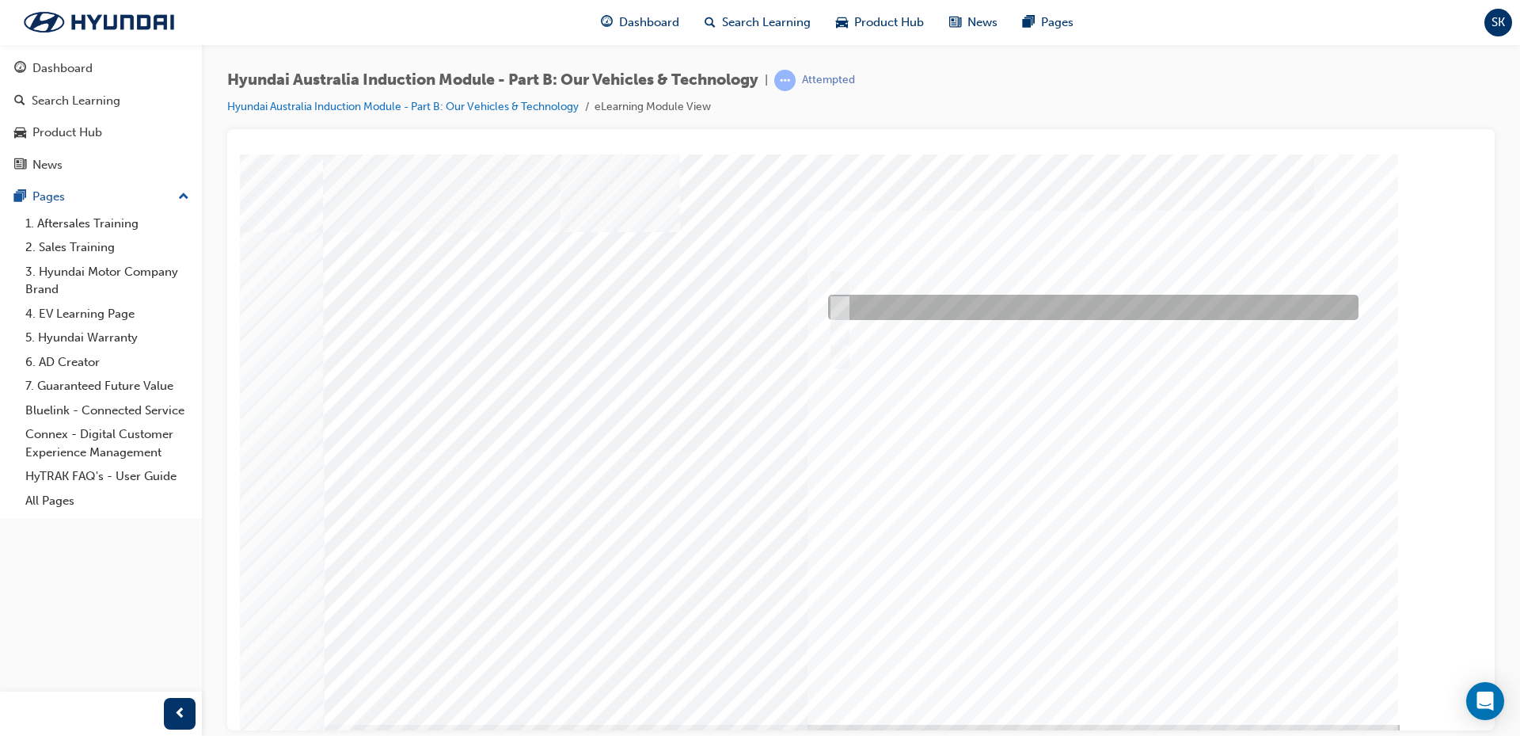
click at [847, 314] on div at bounding box center [1089, 307] width 531 height 25
checkbox input "true"
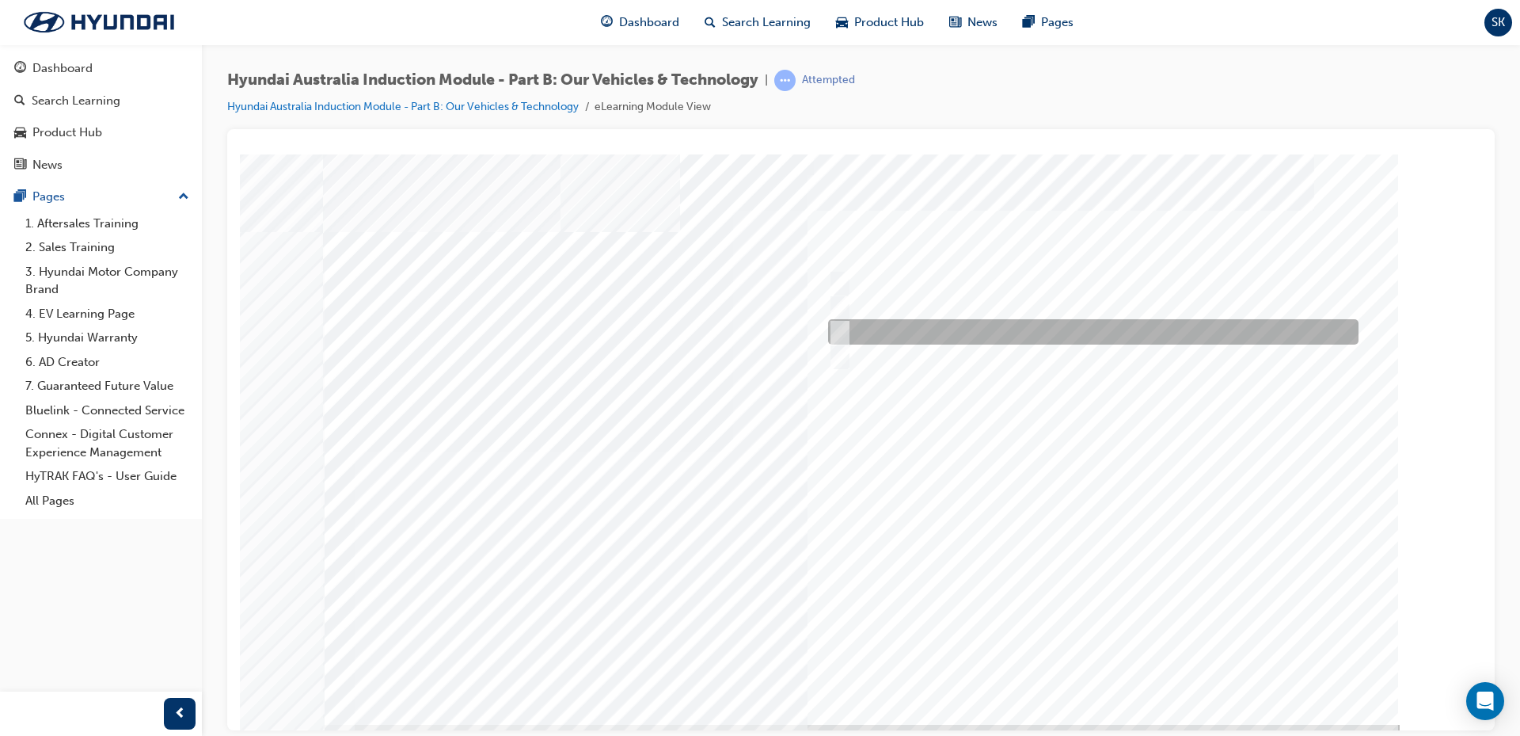
click at [843, 332] on input "Ecology" at bounding box center [835, 331] width 17 height 17
checkbox input "true"
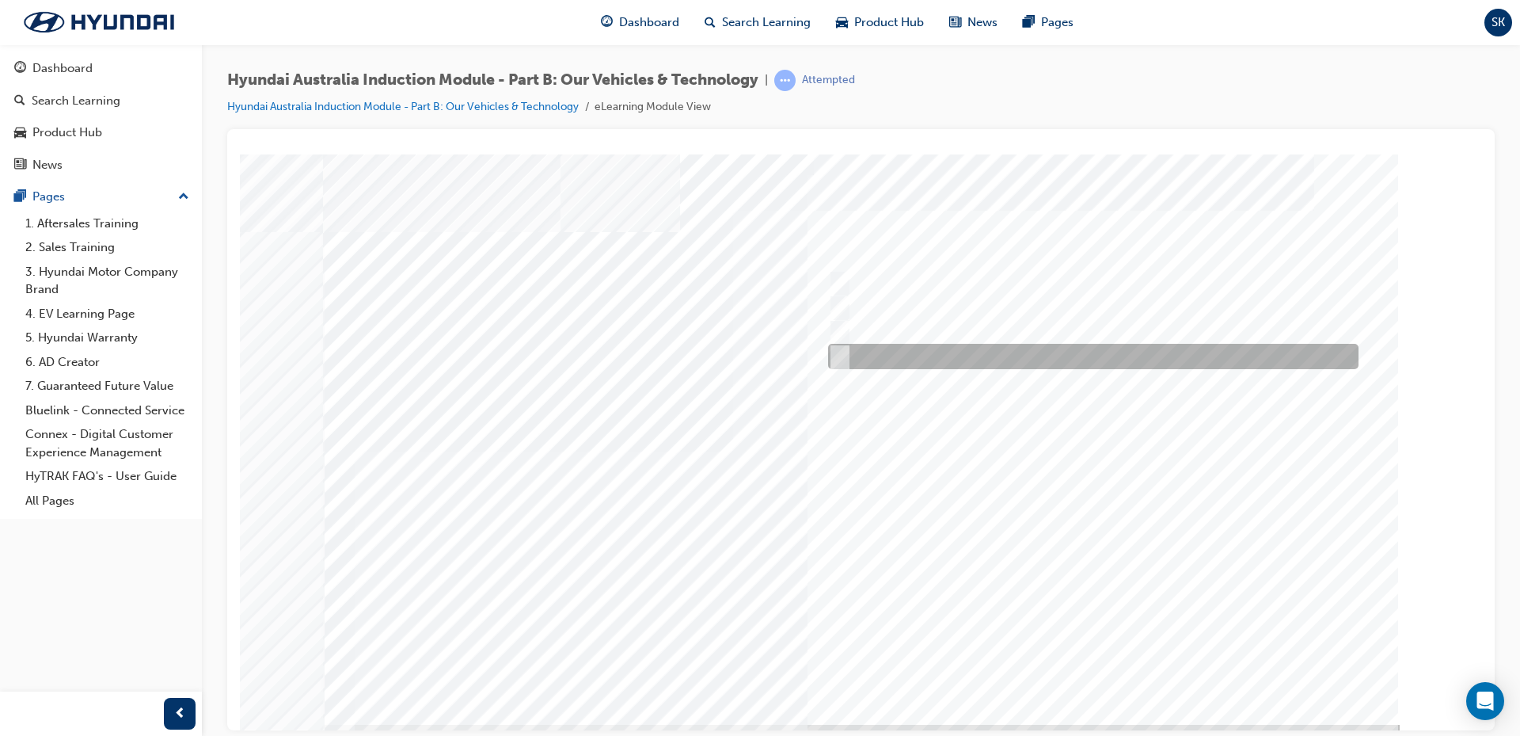
click at [839, 355] on input "Technology" at bounding box center [835, 356] width 17 height 17
checkbox input "true"
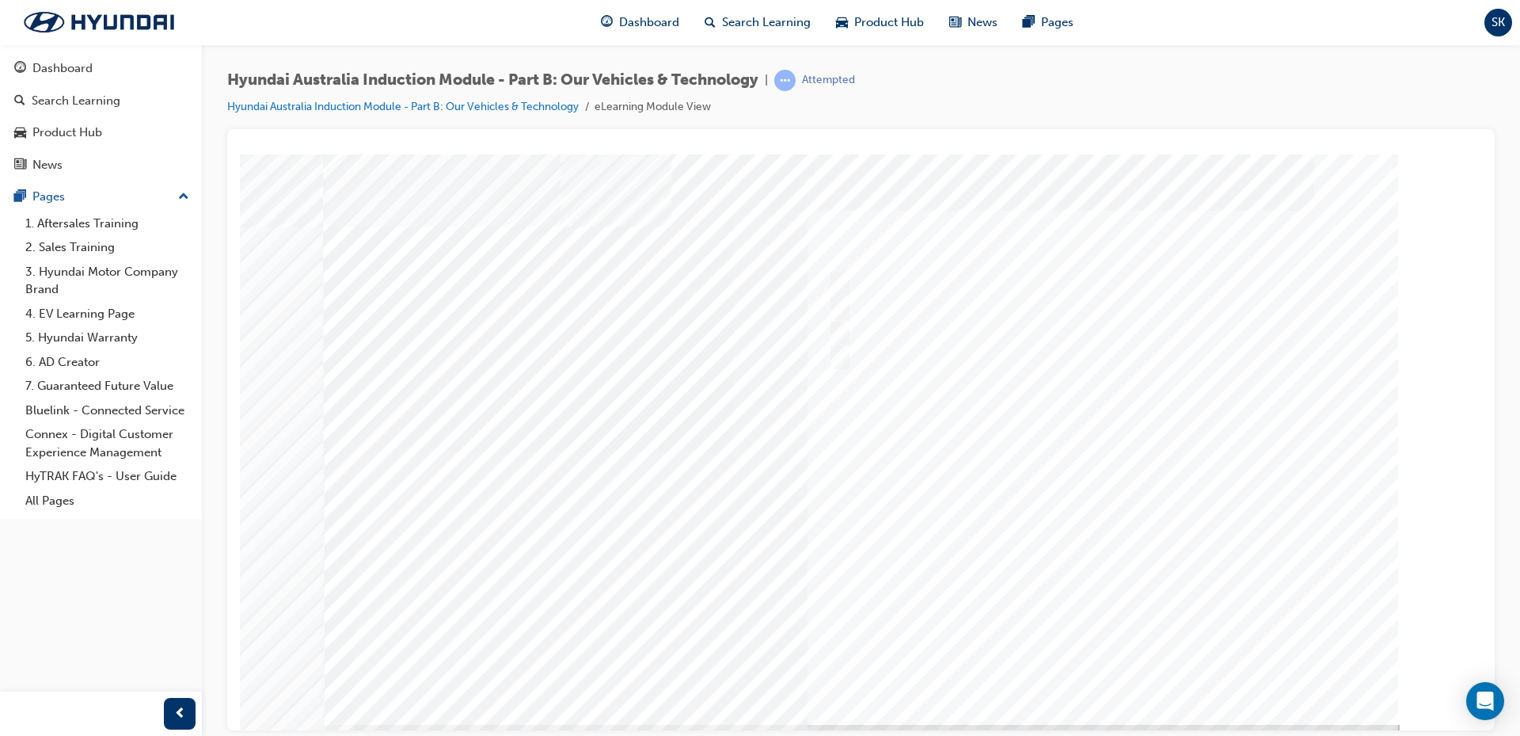
click at [1097, 662] on div at bounding box center [861, 439] width 1077 height 570
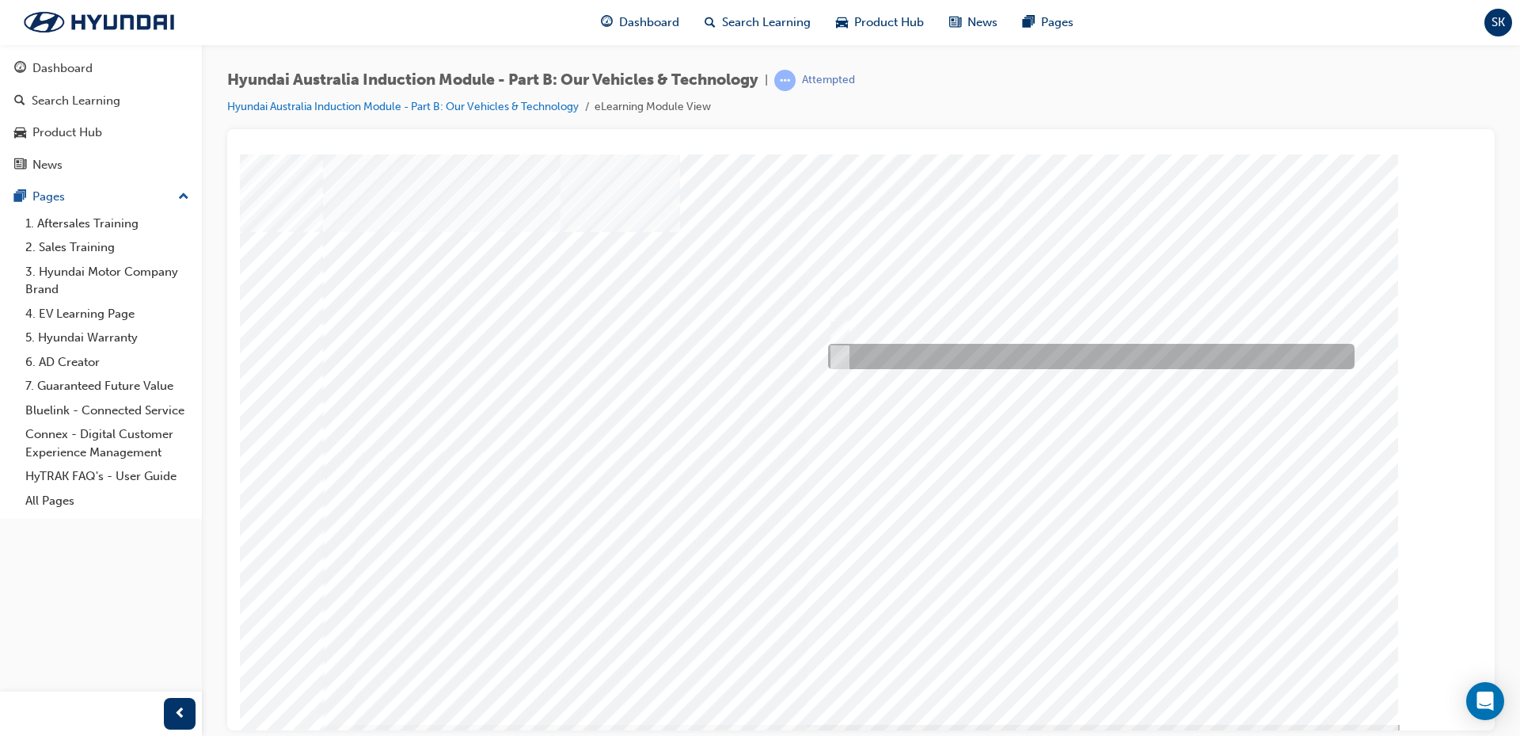
click at [860, 352] on div at bounding box center [1087, 356] width 527 height 25
radio input "true"
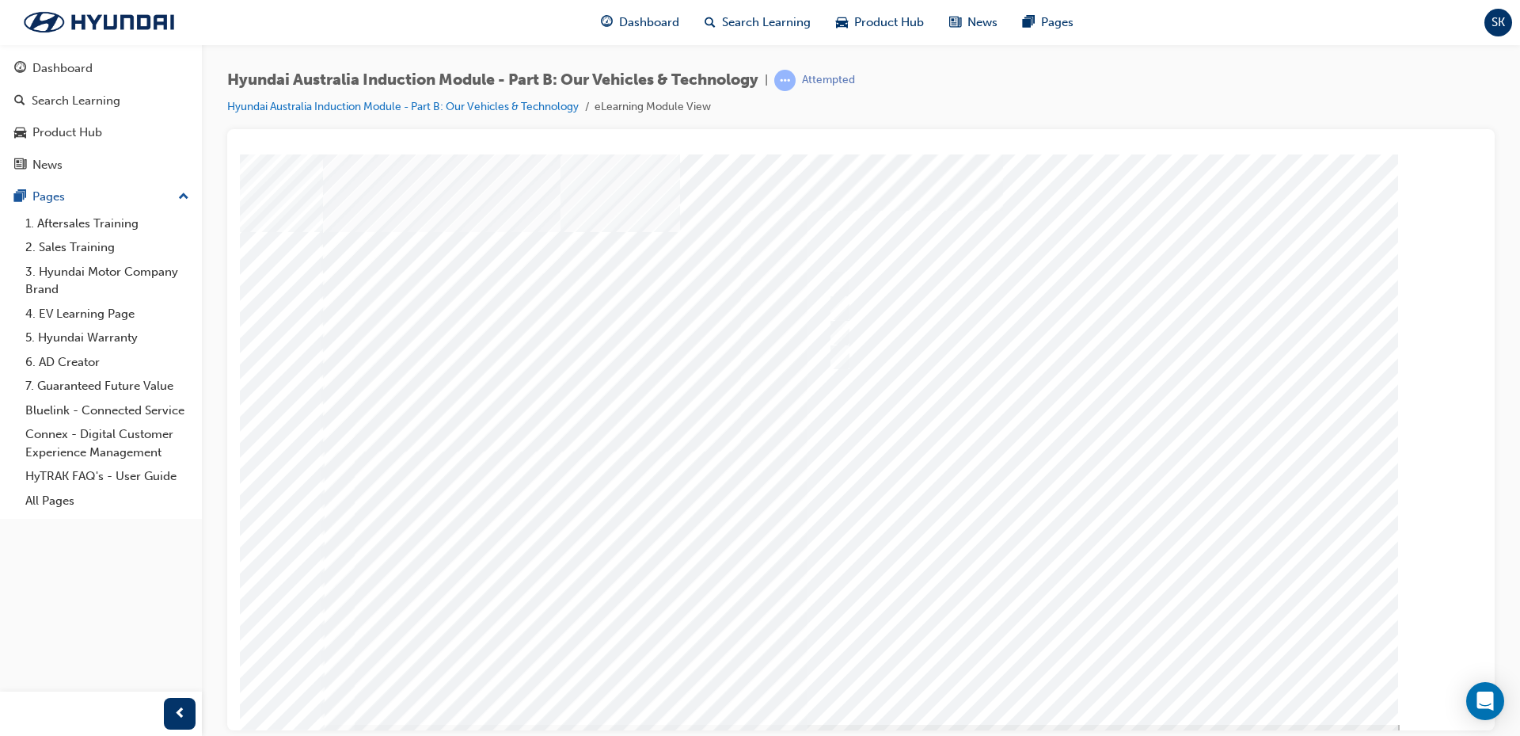
click at [1094, 670] on div at bounding box center [861, 439] width 1077 height 570
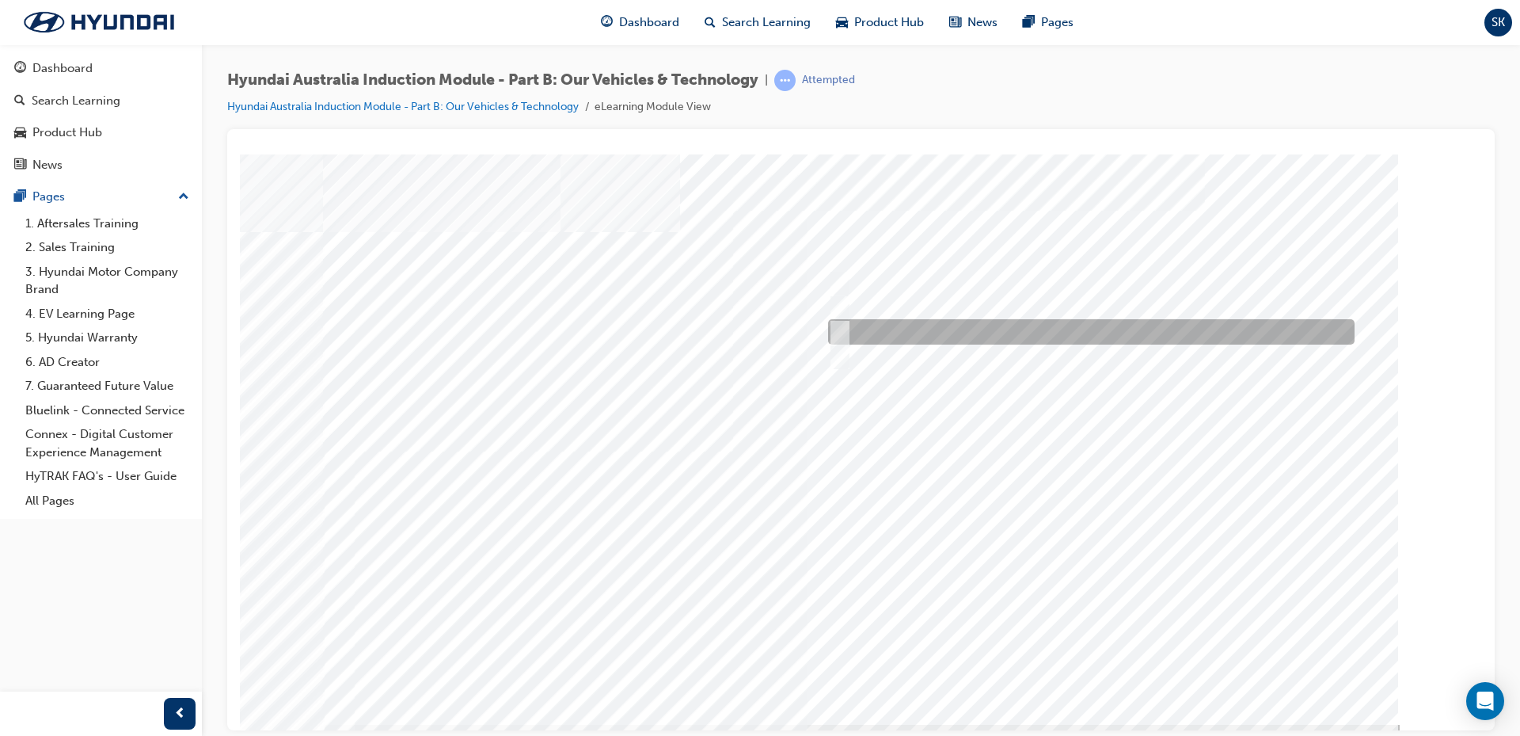
click at [846, 333] on div at bounding box center [1087, 331] width 527 height 25
checkbox input "true"
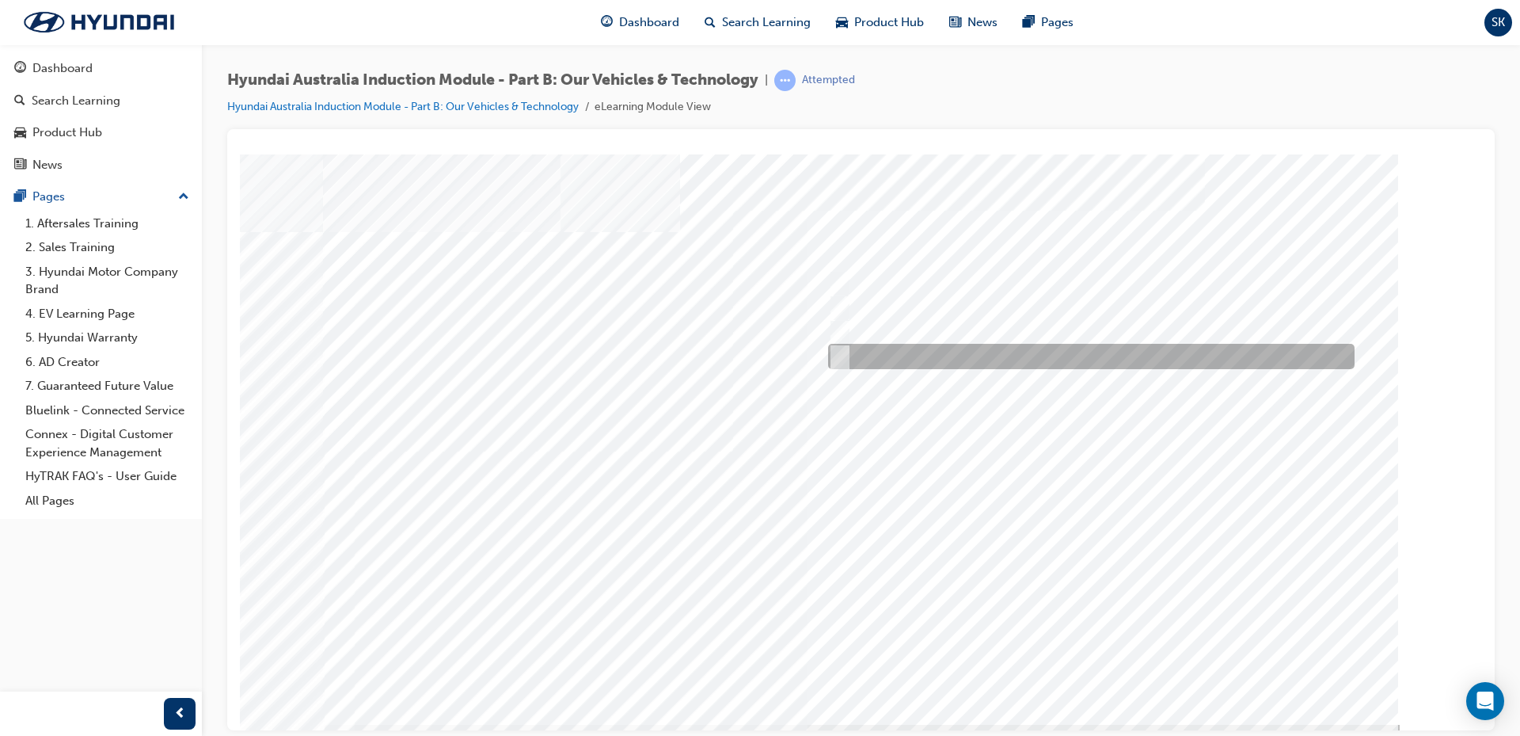
click at [852, 348] on div at bounding box center [1087, 356] width 527 height 25
checkbox input "true"
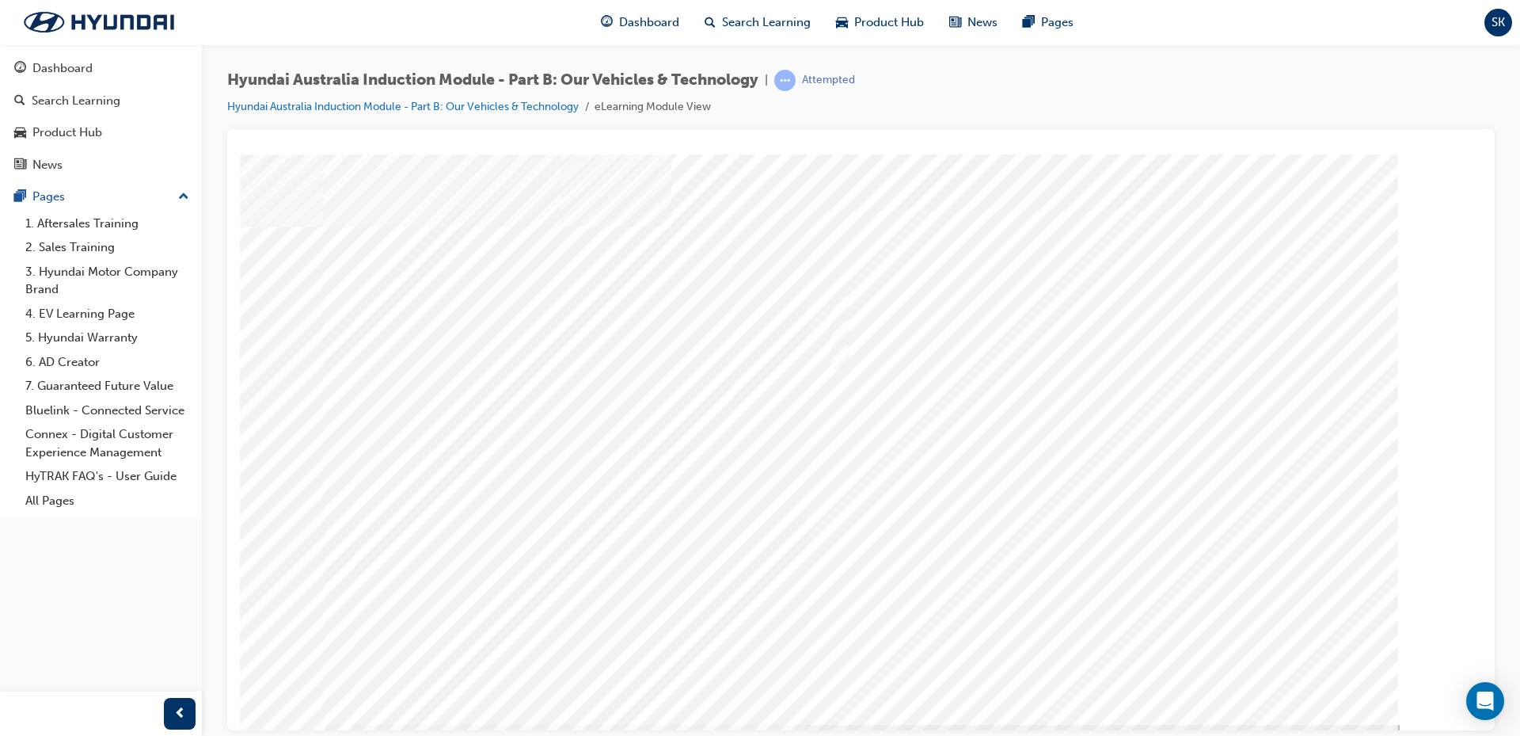
click at [1102, 668] on div at bounding box center [861, 439] width 1077 height 570
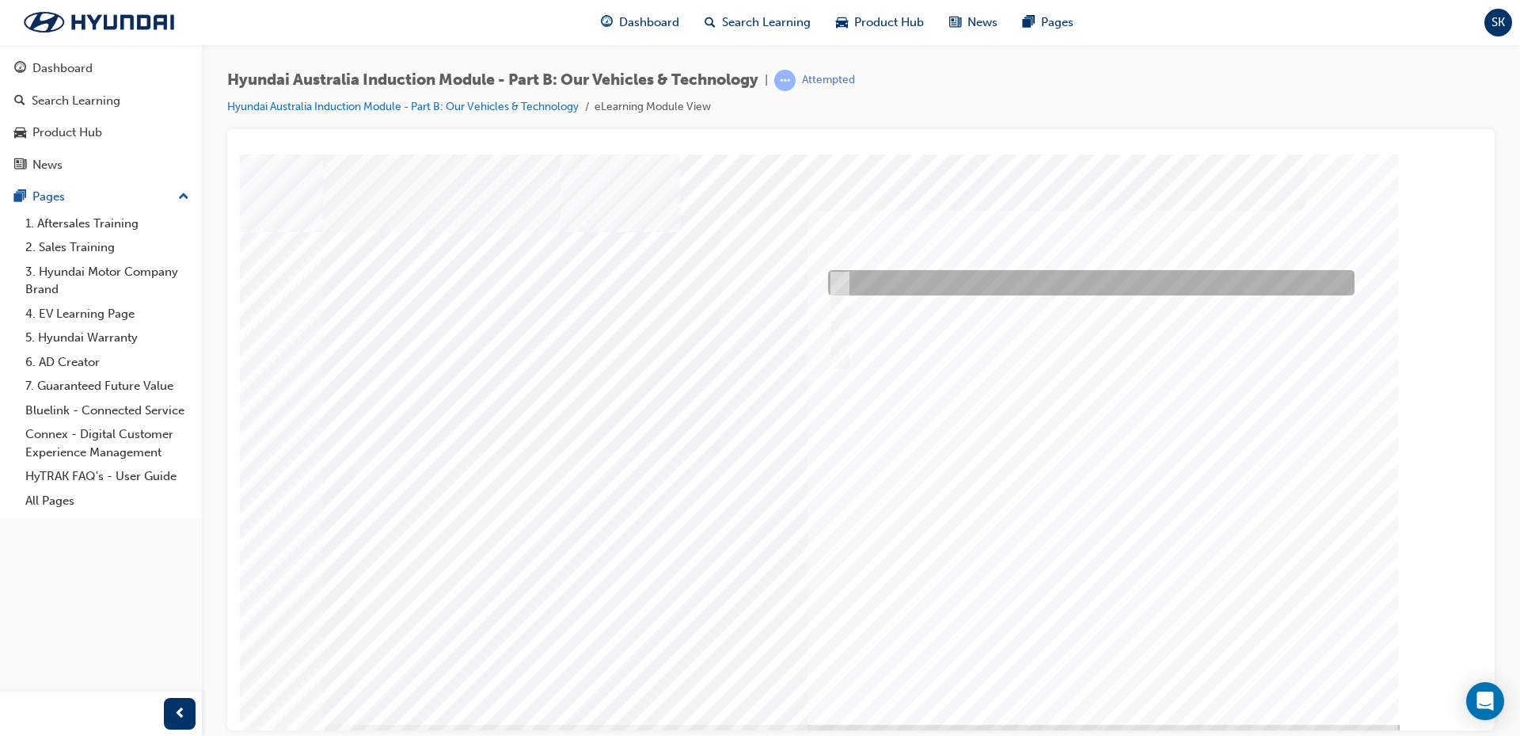
click at [841, 274] on input "Electric" at bounding box center [835, 282] width 17 height 17
checkbox input "true"
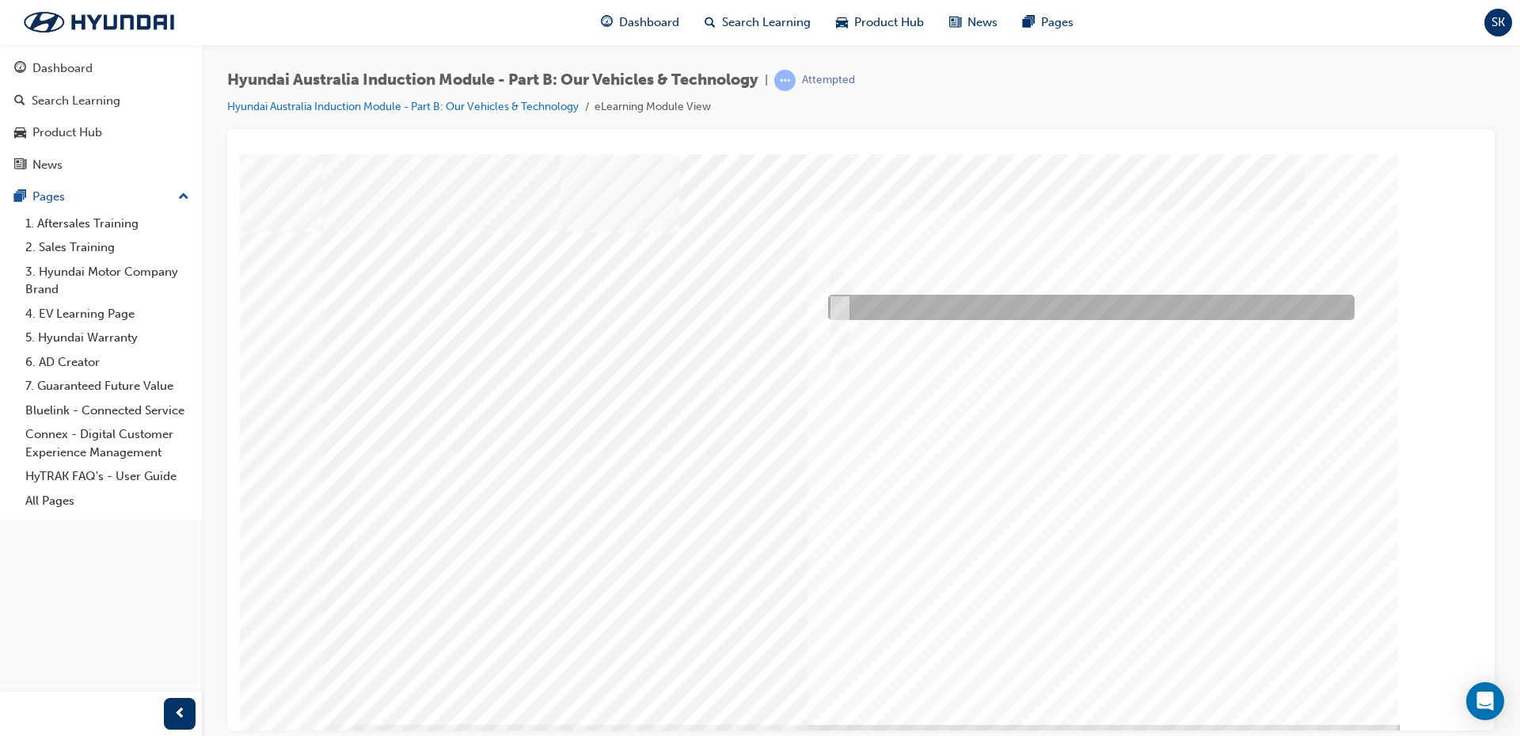
click at [834, 310] on input "Hybrid" at bounding box center [835, 307] width 17 height 17
checkbox input "true"
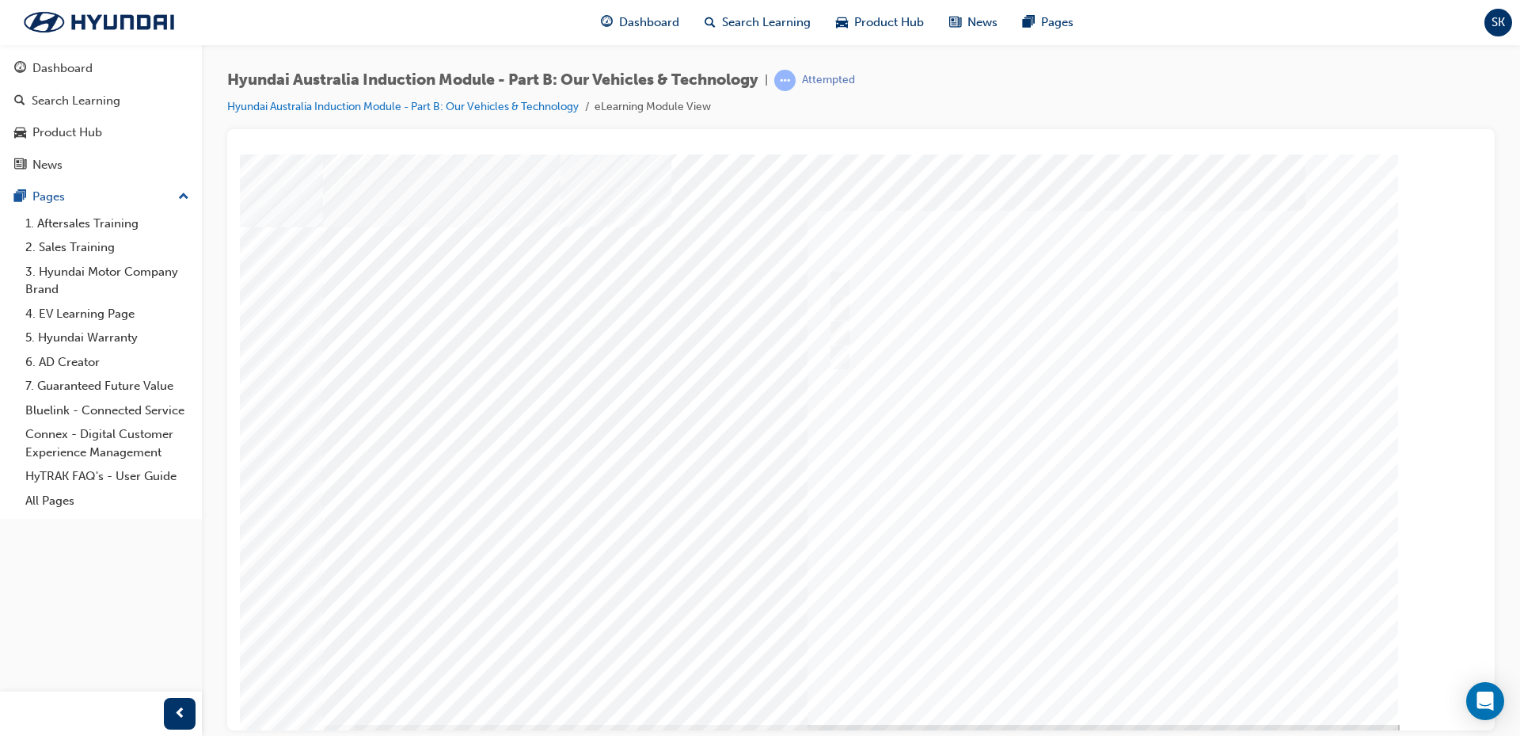
click at [1097, 668] on div at bounding box center [861, 439] width 1077 height 570
click at [528, 105] on link "Hyundai Australia Induction Module - Part B: Our Vehicles & Technology" at bounding box center [403, 106] width 352 height 13
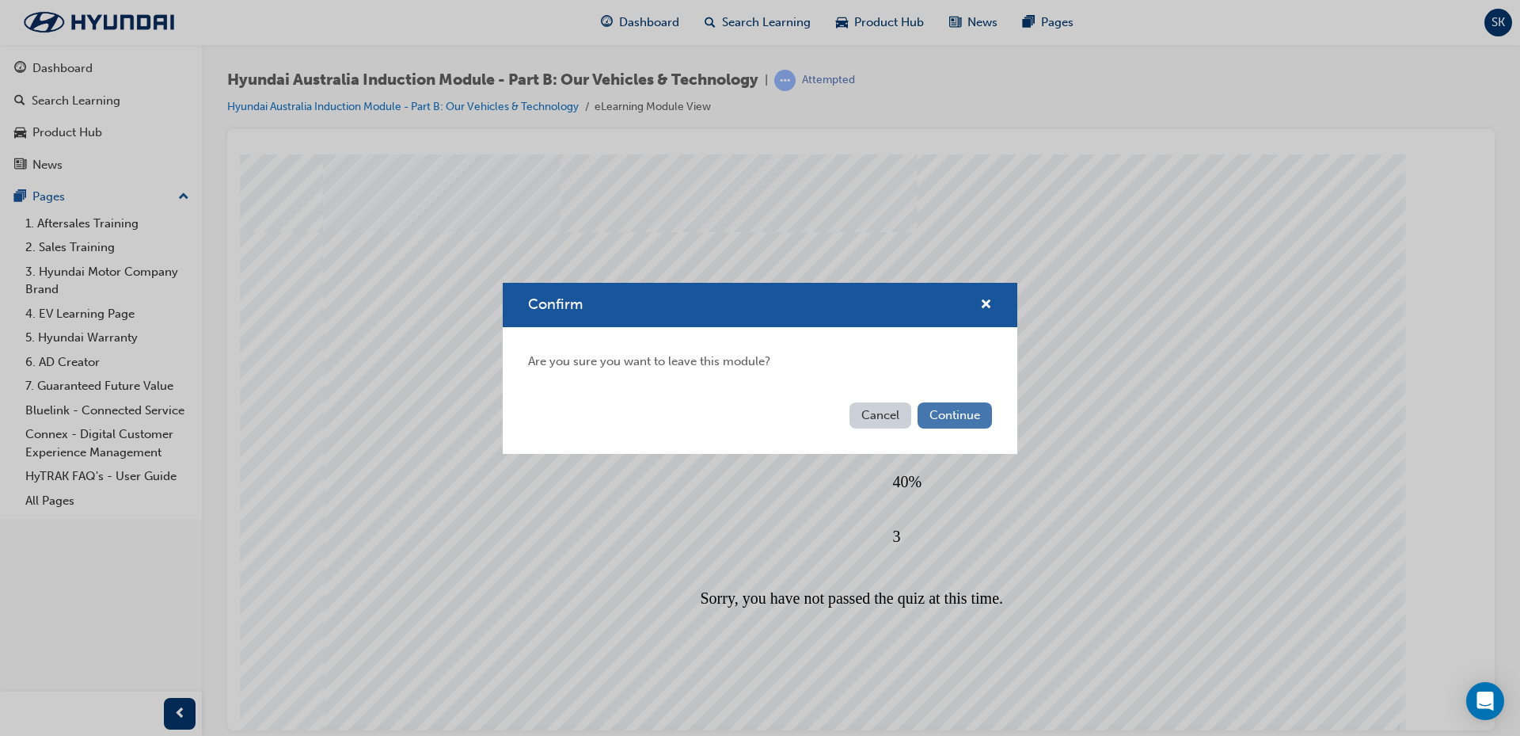
click at [960, 417] on button "Continue" at bounding box center [955, 415] width 74 height 26
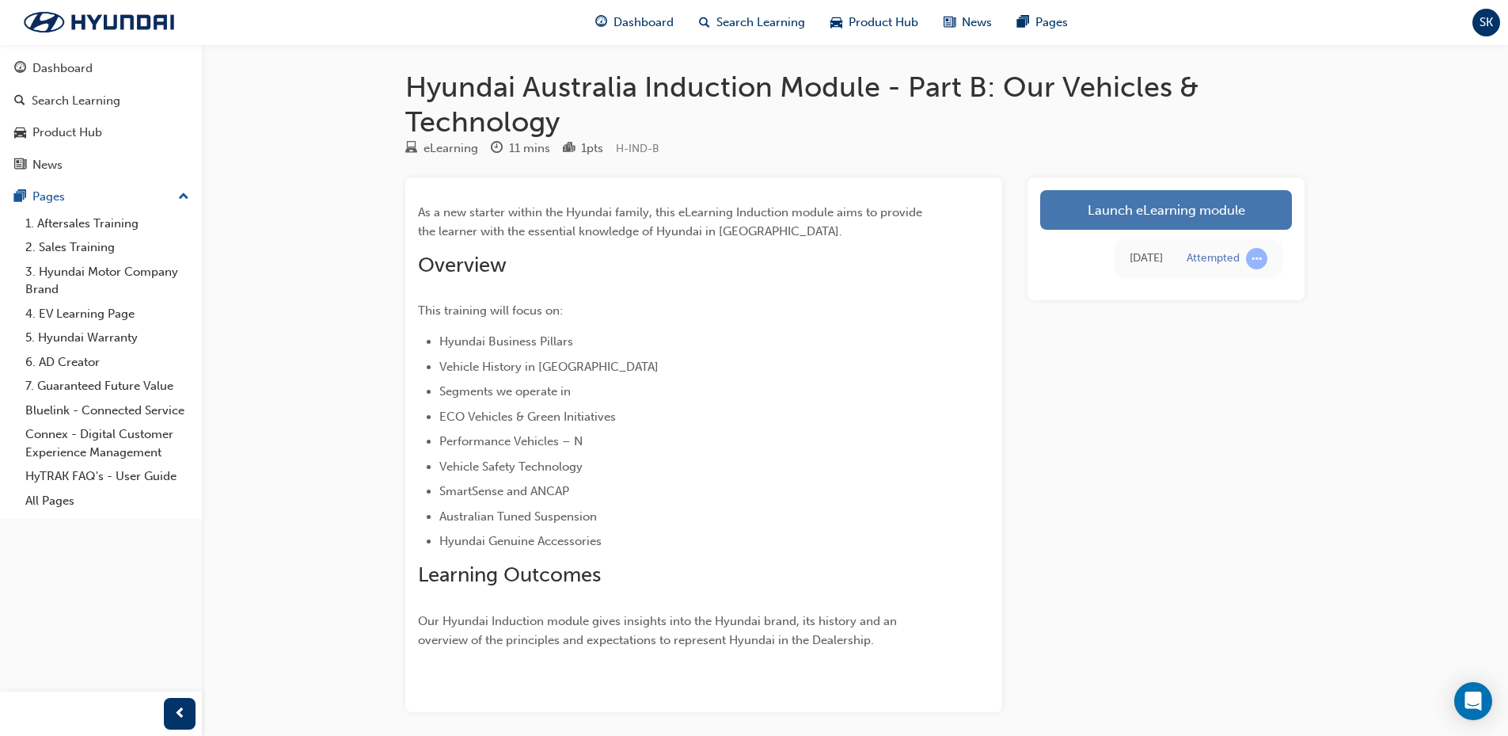
click at [1177, 205] on link "Launch eLearning module" at bounding box center [1166, 210] width 252 height 40
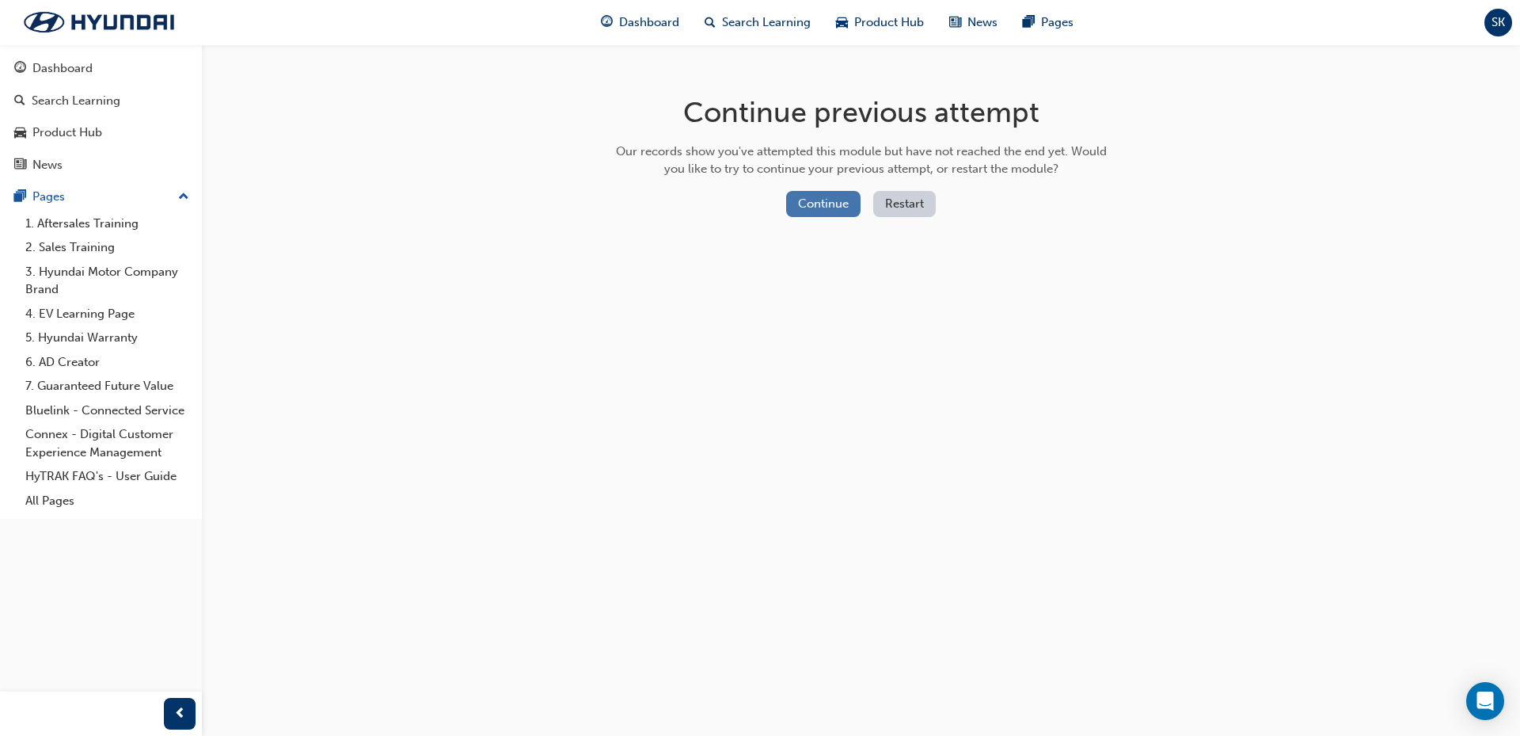
click at [808, 205] on button "Continue" at bounding box center [823, 204] width 74 height 26
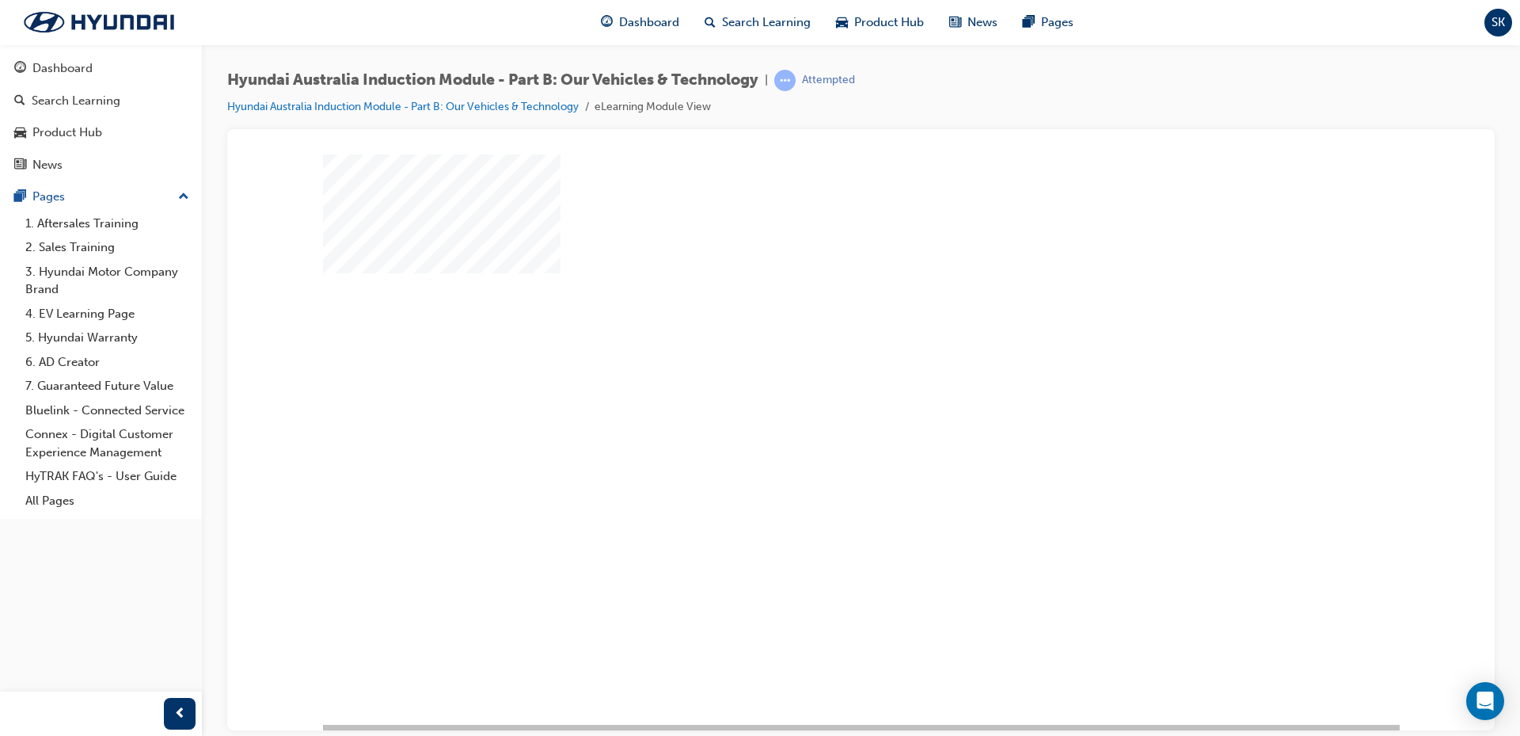
click at [816, 393] on div "play" at bounding box center [816, 393] width 0 height 0
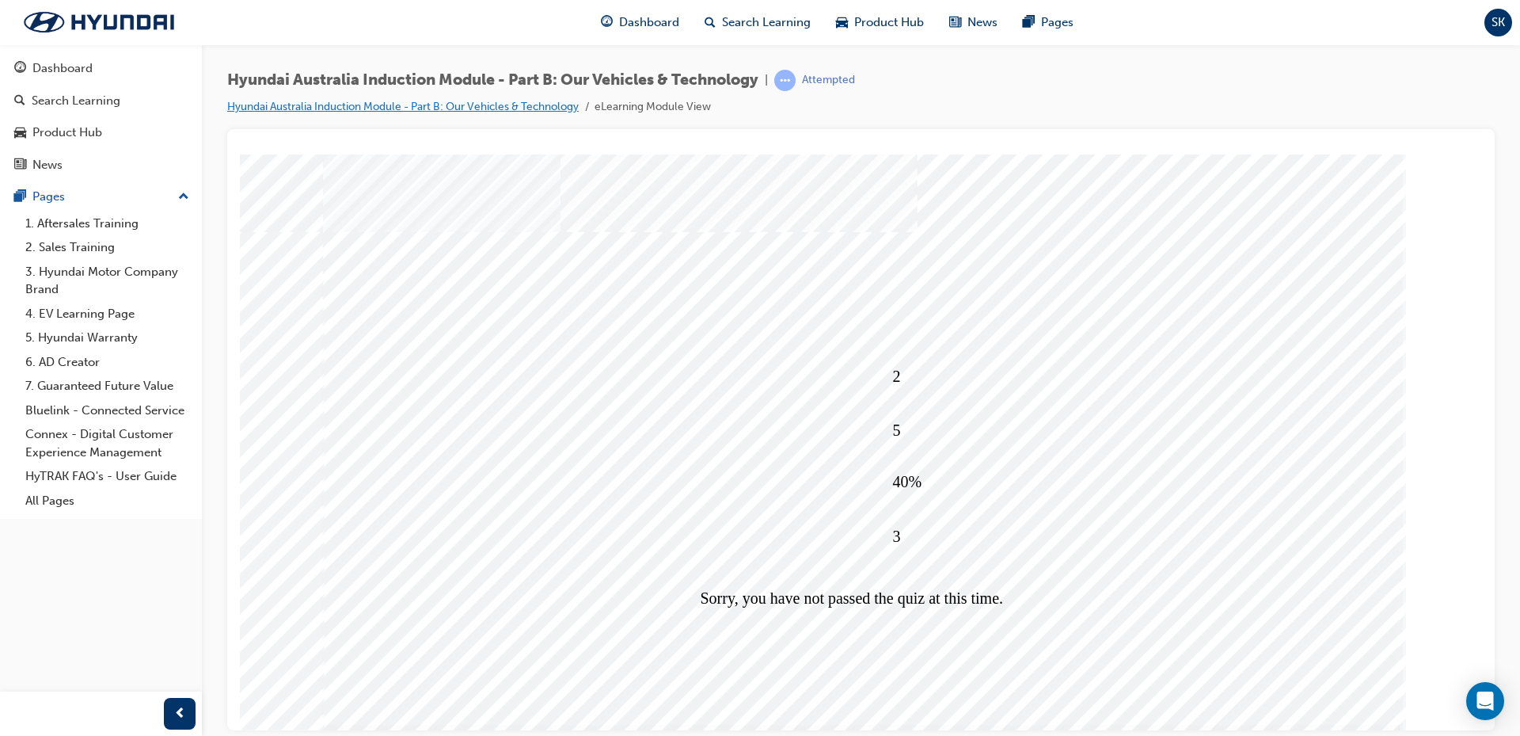
click at [530, 103] on link "Hyundai Australia Induction Module - Part B: Our Vehicles & Technology" at bounding box center [403, 106] width 352 height 13
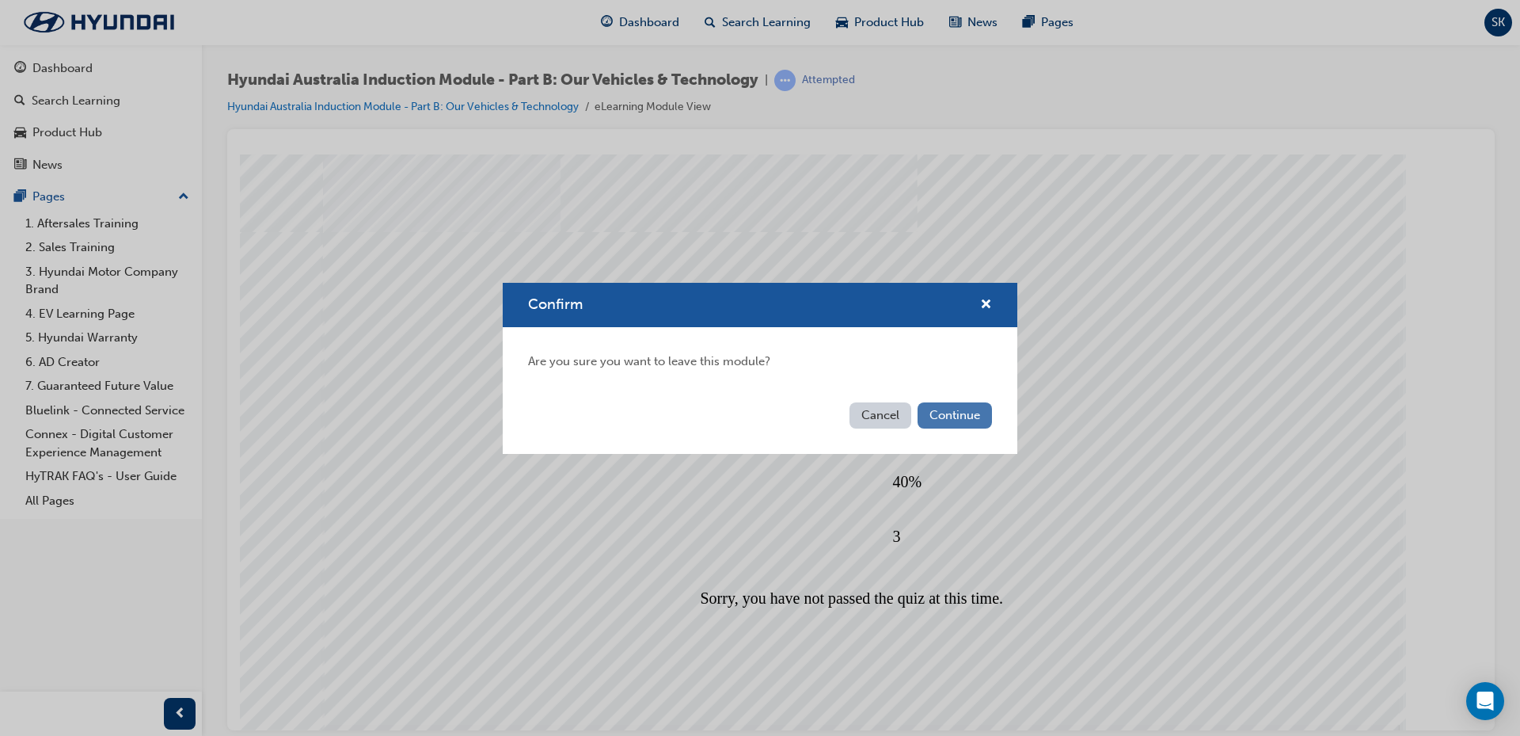
click at [973, 408] on button "Continue" at bounding box center [955, 415] width 74 height 26
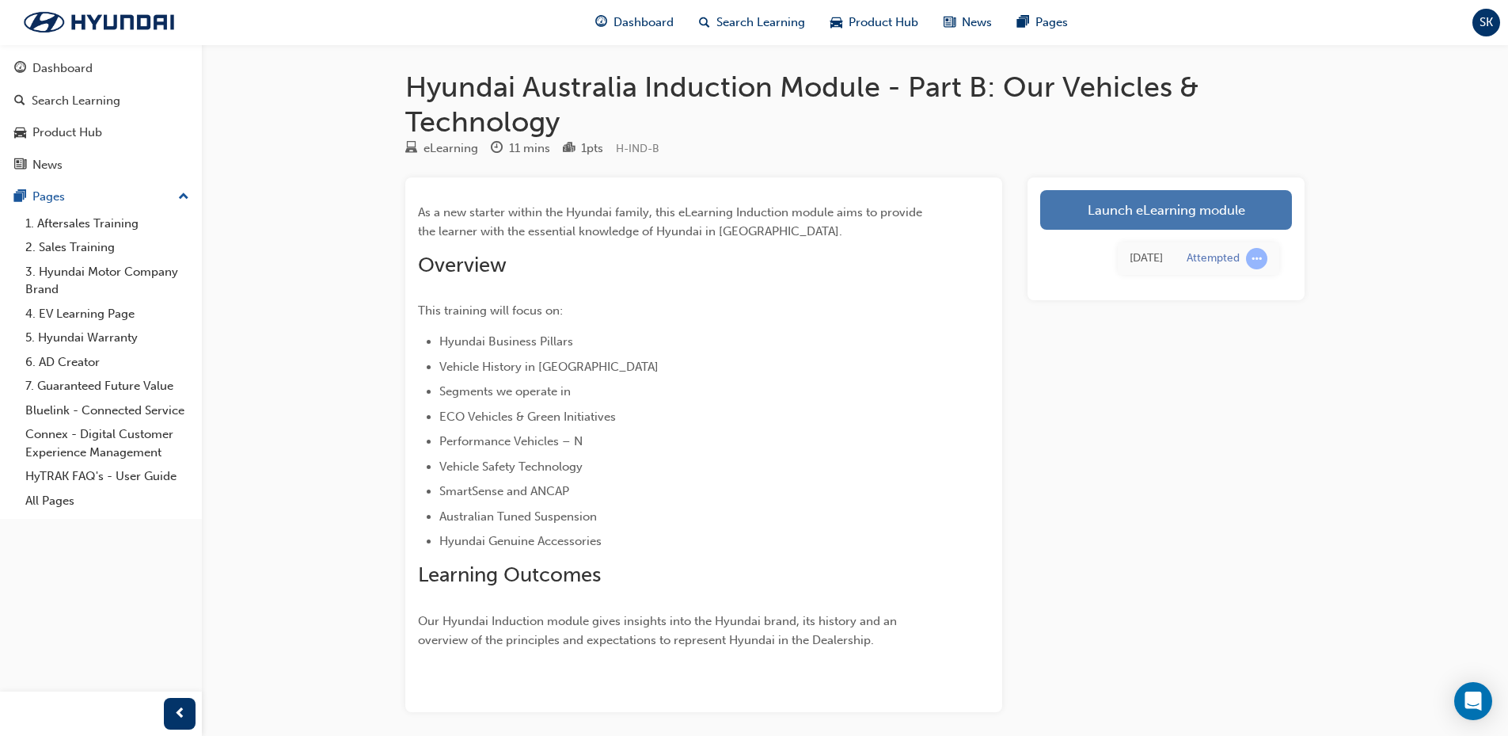
click at [1182, 200] on link "Launch eLearning module" at bounding box center [1166, 210] width 252 height 40
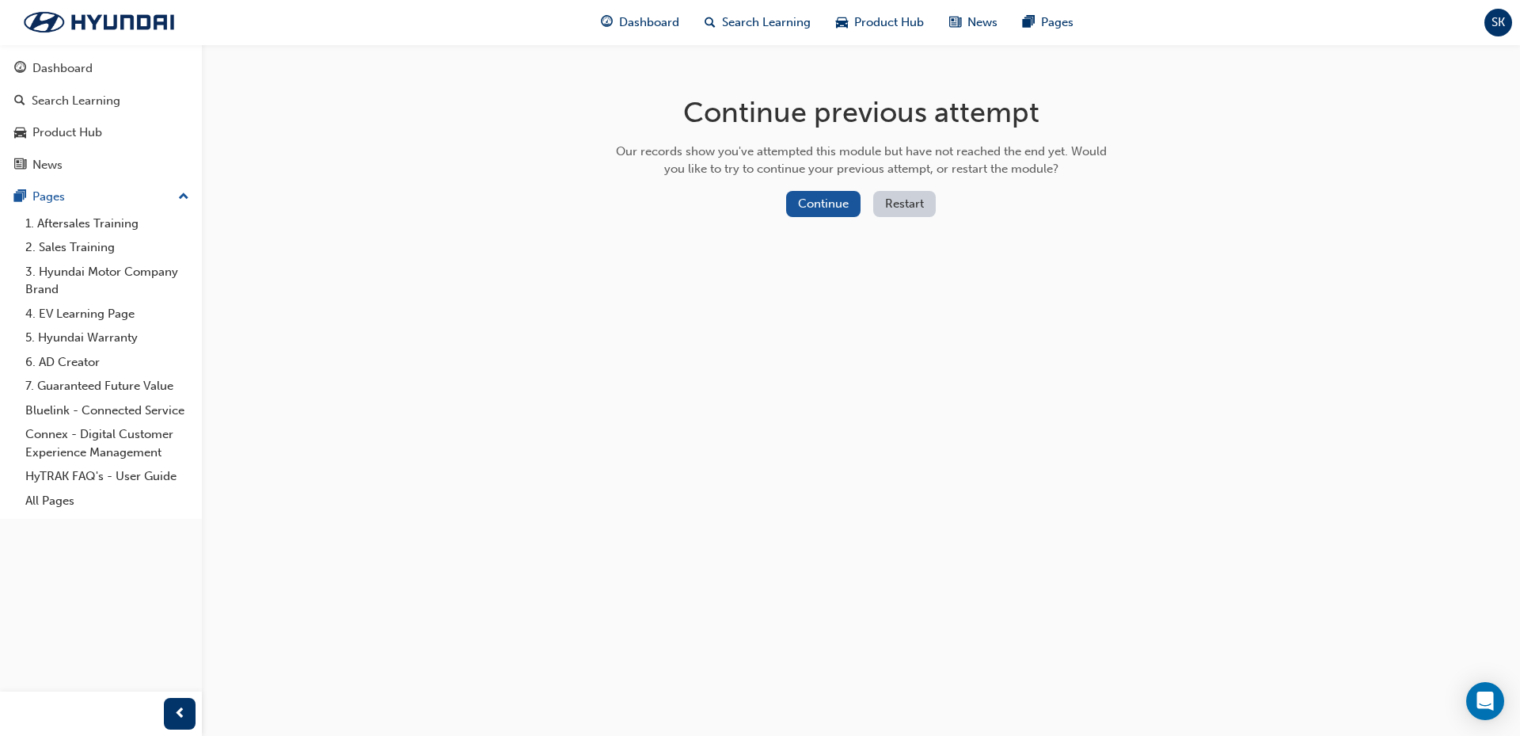
click at [907, 203] on button "Restart" at bounding box center [904, 204] width 63 height 26
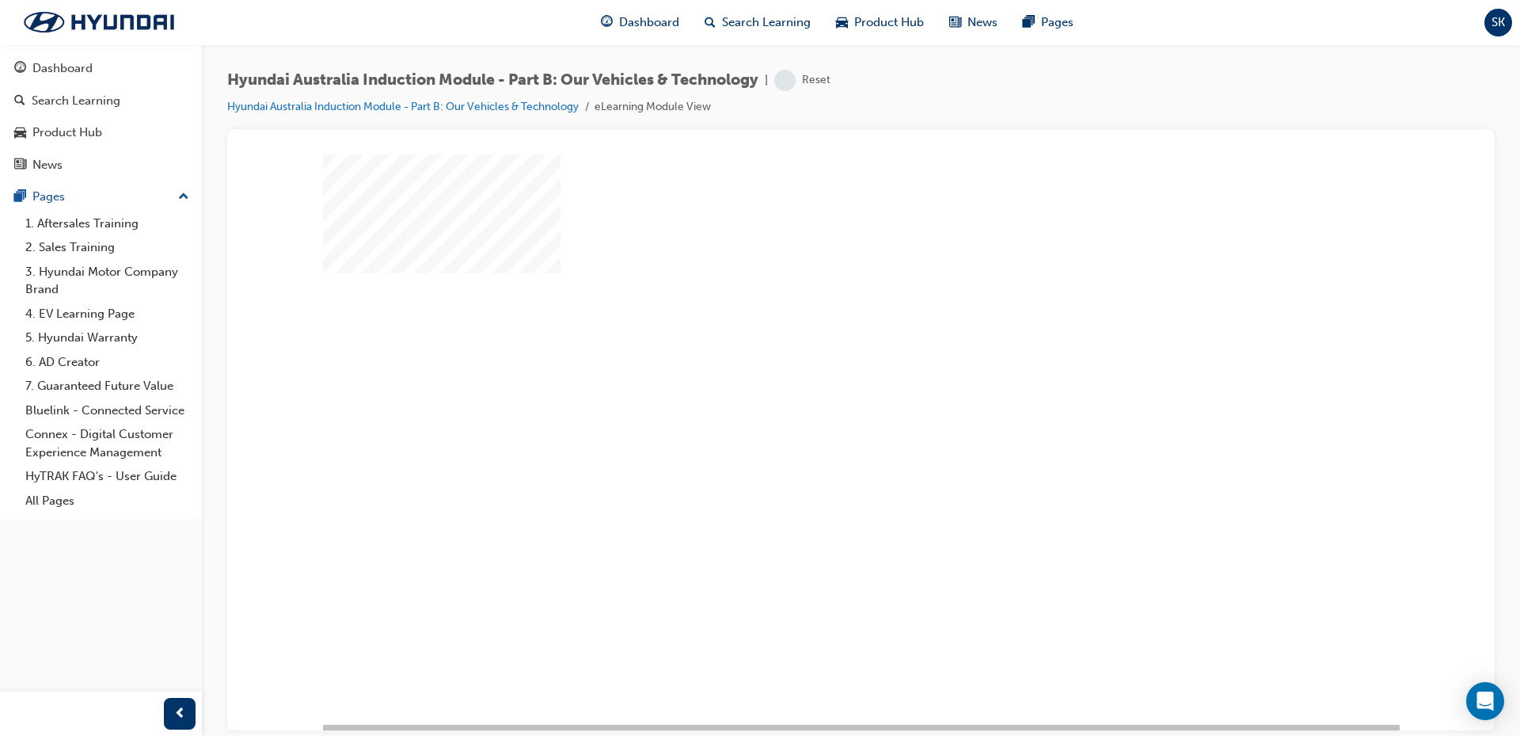
click at [816, 393] on div "play" at bounding box center [816, 393] width 0 height 0
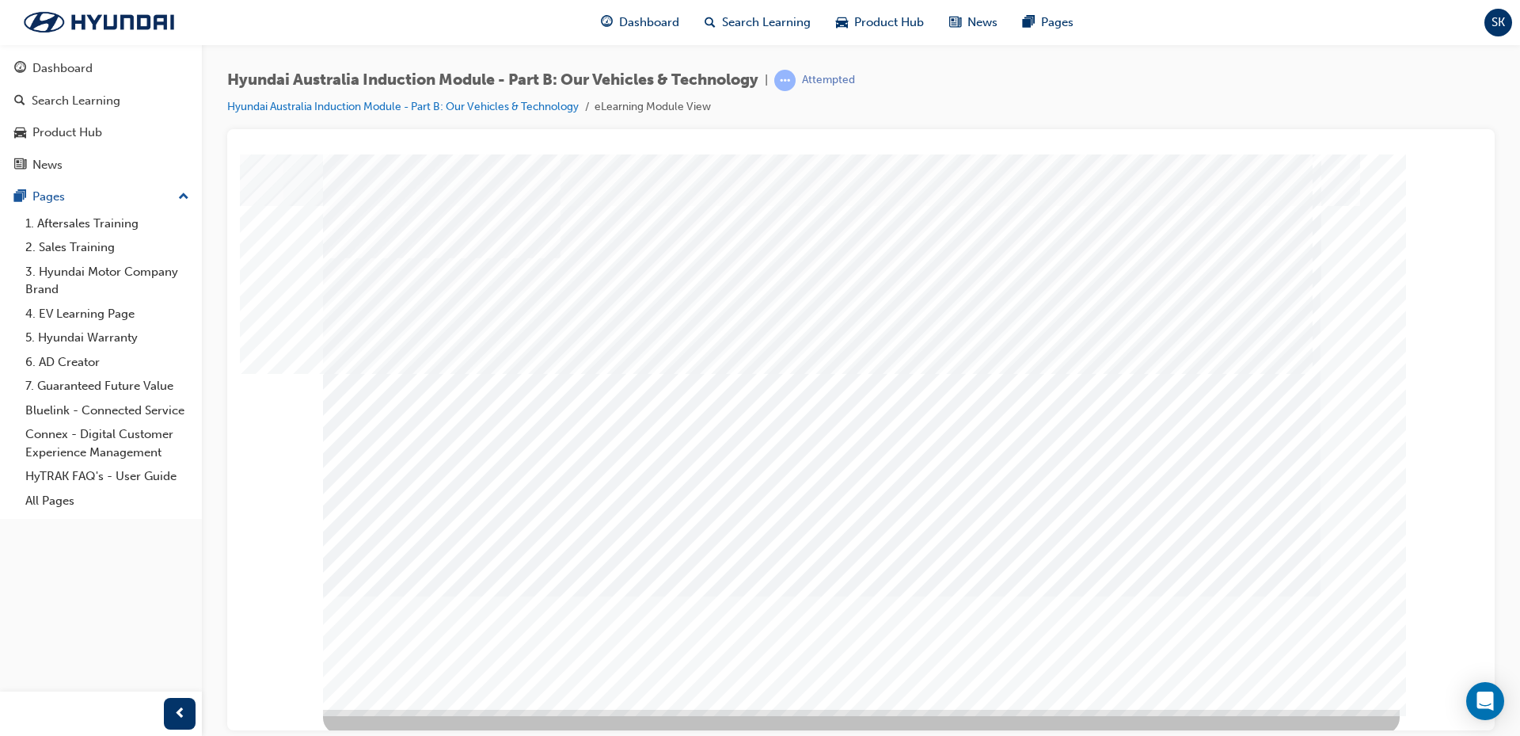
scroll to position [18, 0]
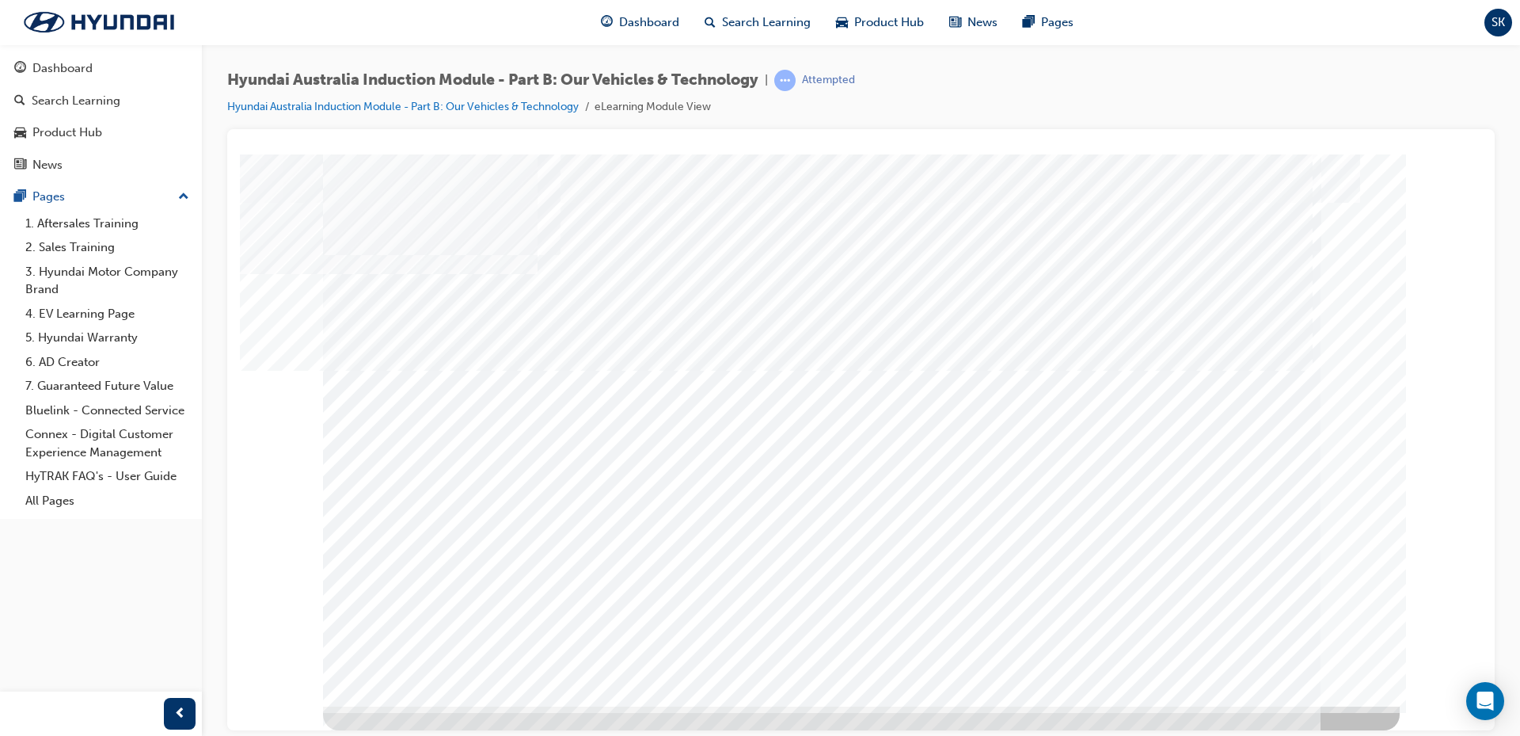
scroll to position [0, 0]
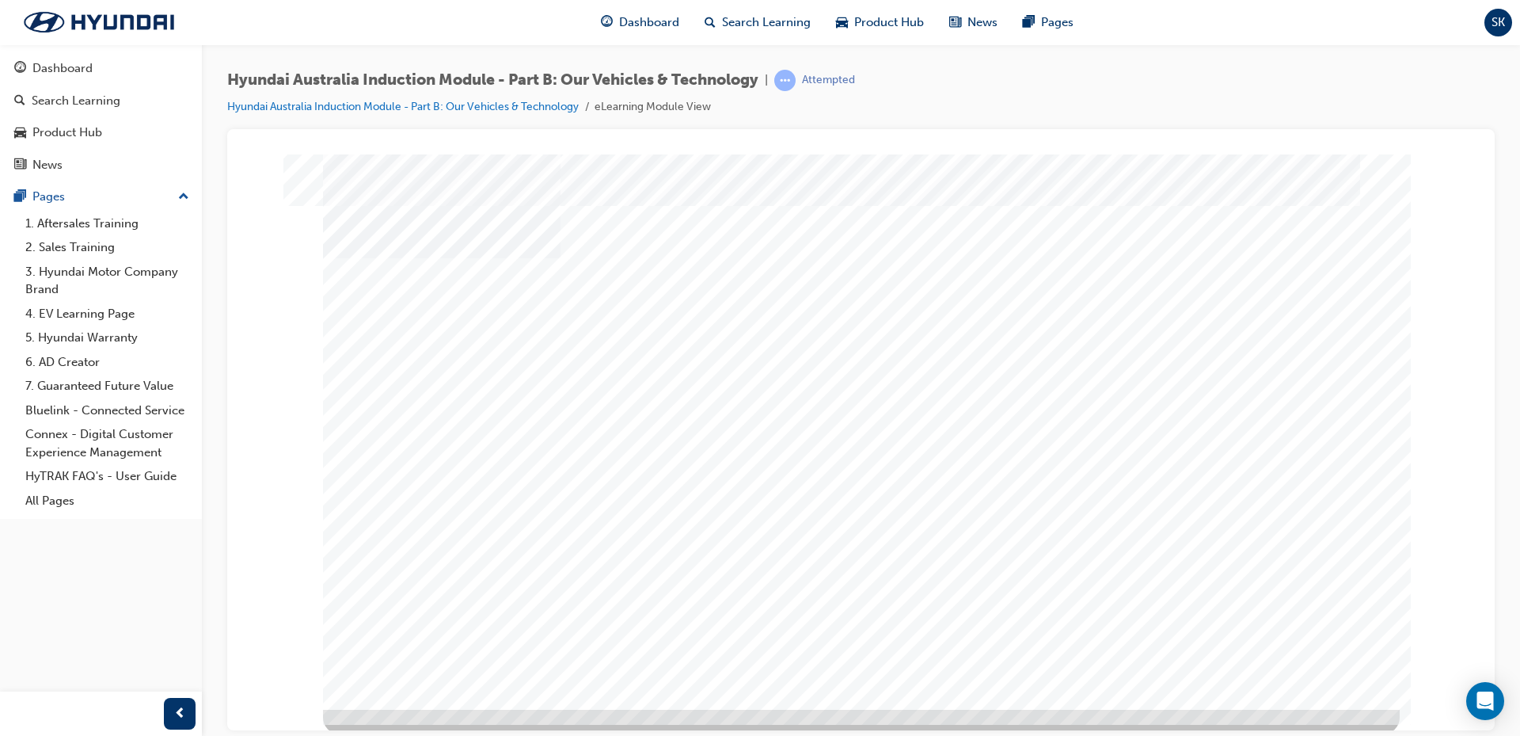
scroll to position [18, 0]
click at [1506, 489] on div "Hyundai Australia Induction Module - Part B: Our Vehicles & Technology | Attemp…" at bounding box center [861, 370] width 1318 height 652
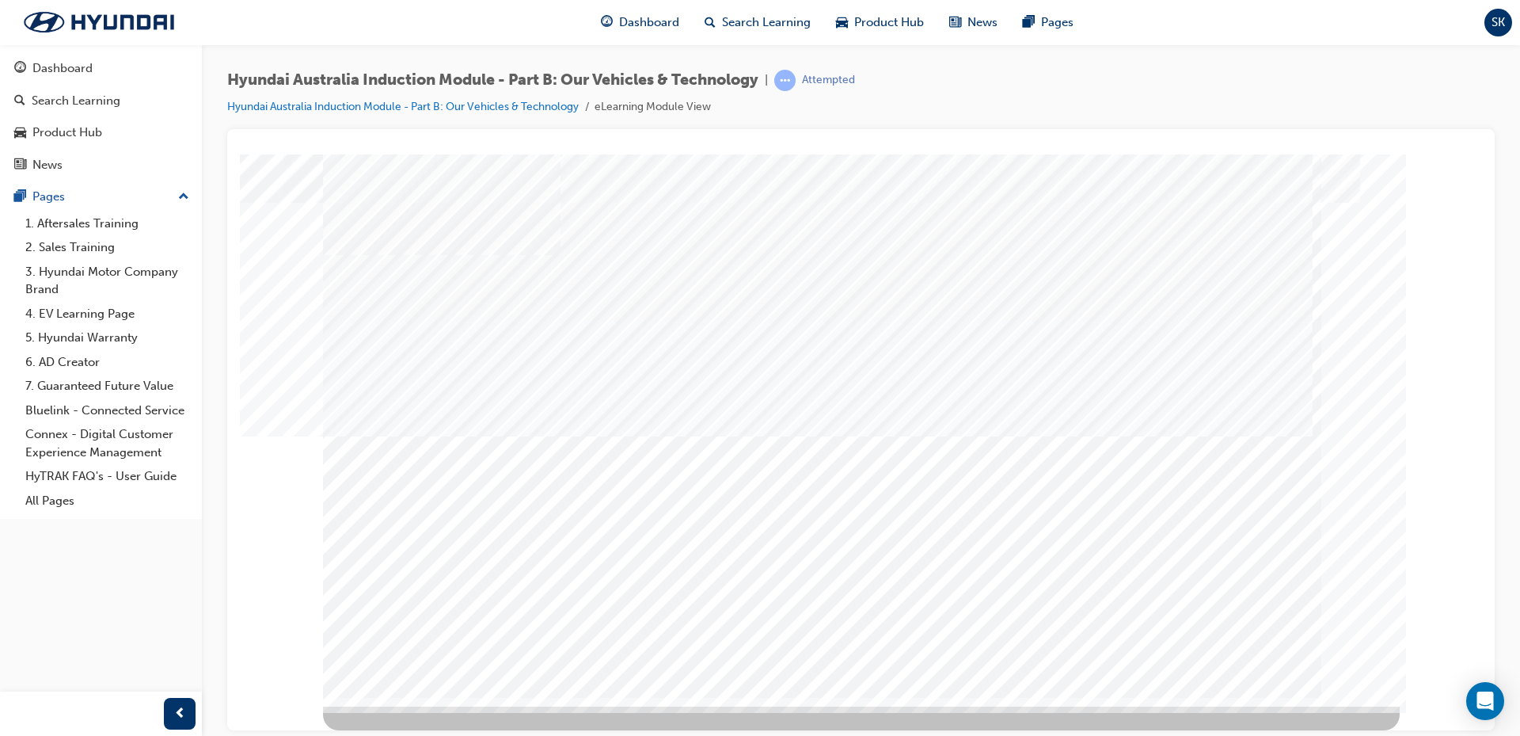
scroll to position [0, 0]
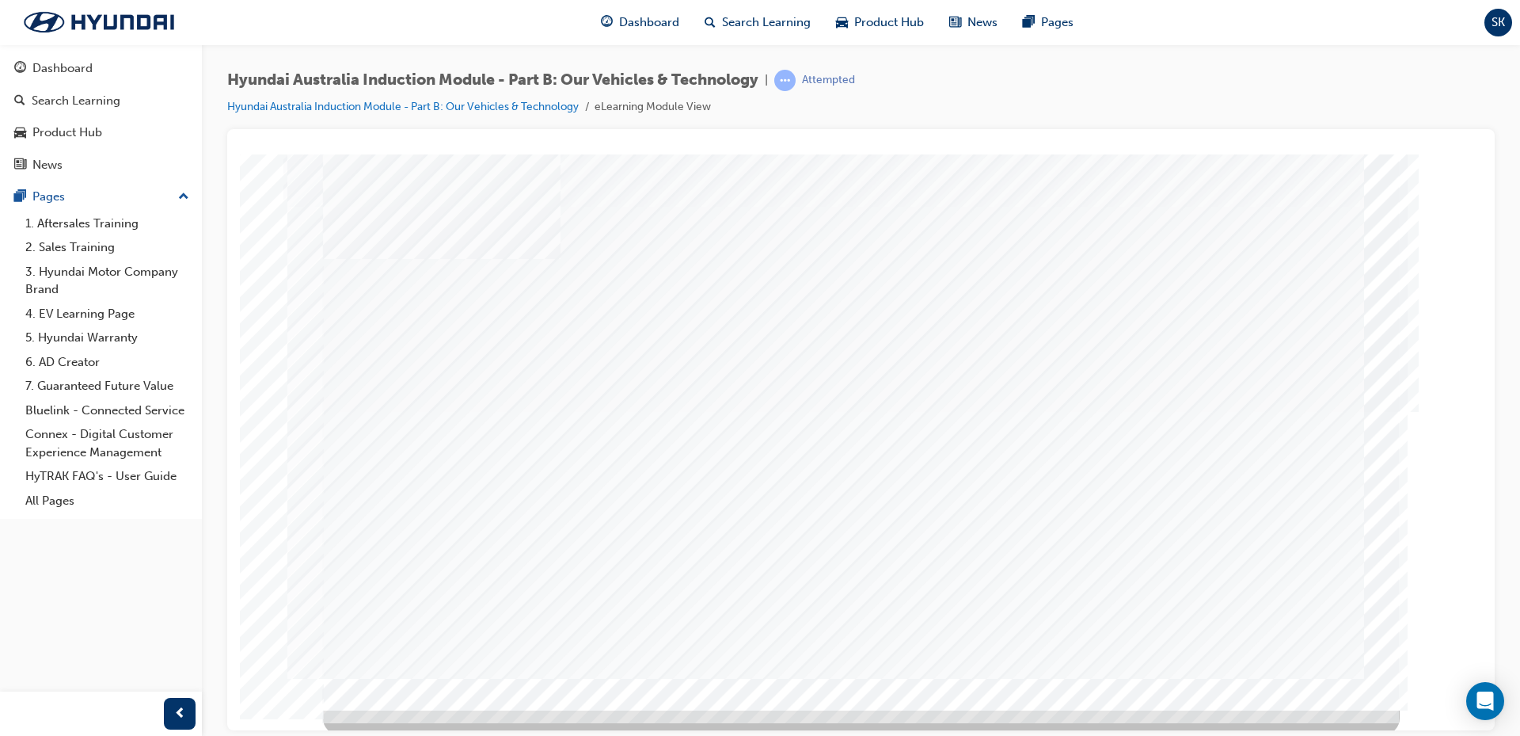
scroll to position [18, 0]
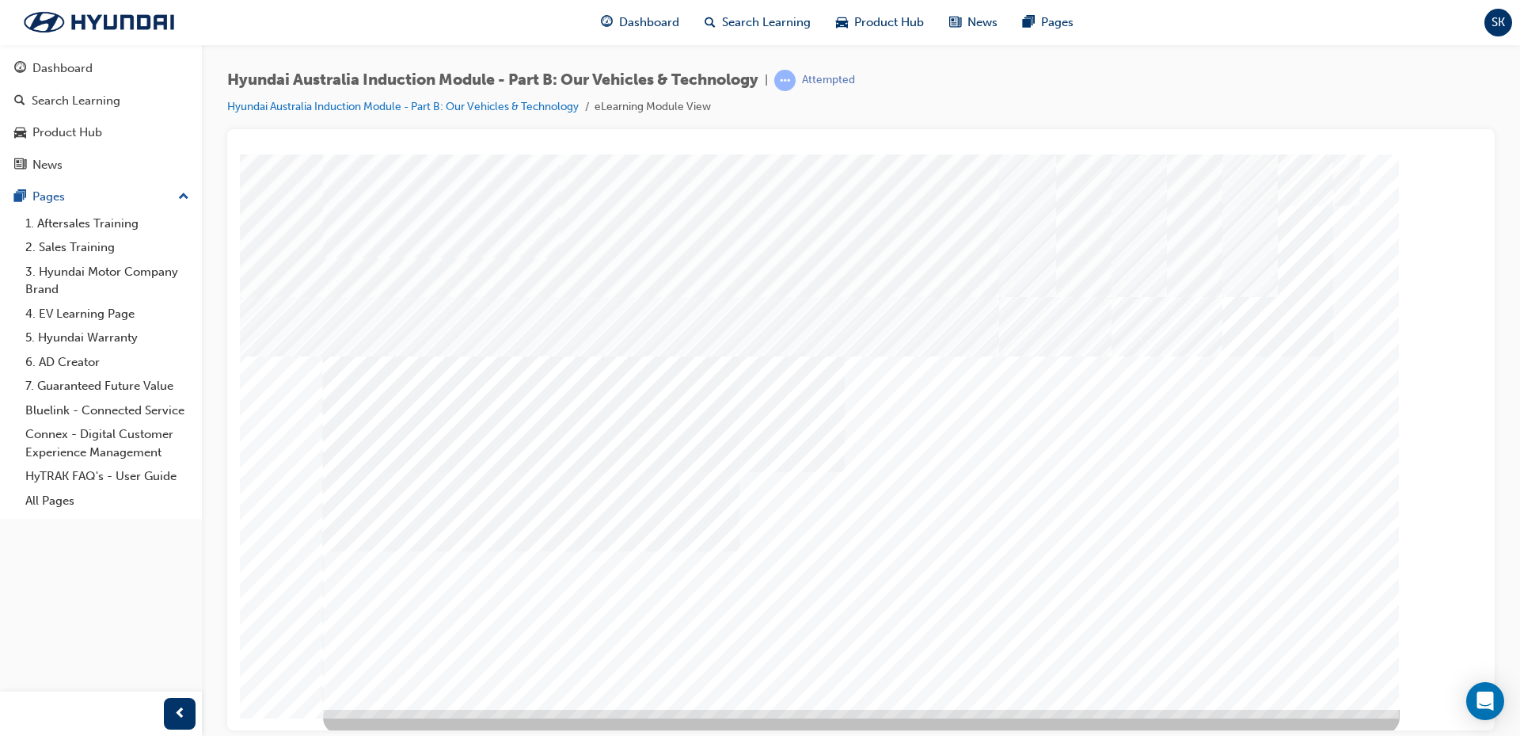
scroll to position [18, 0]
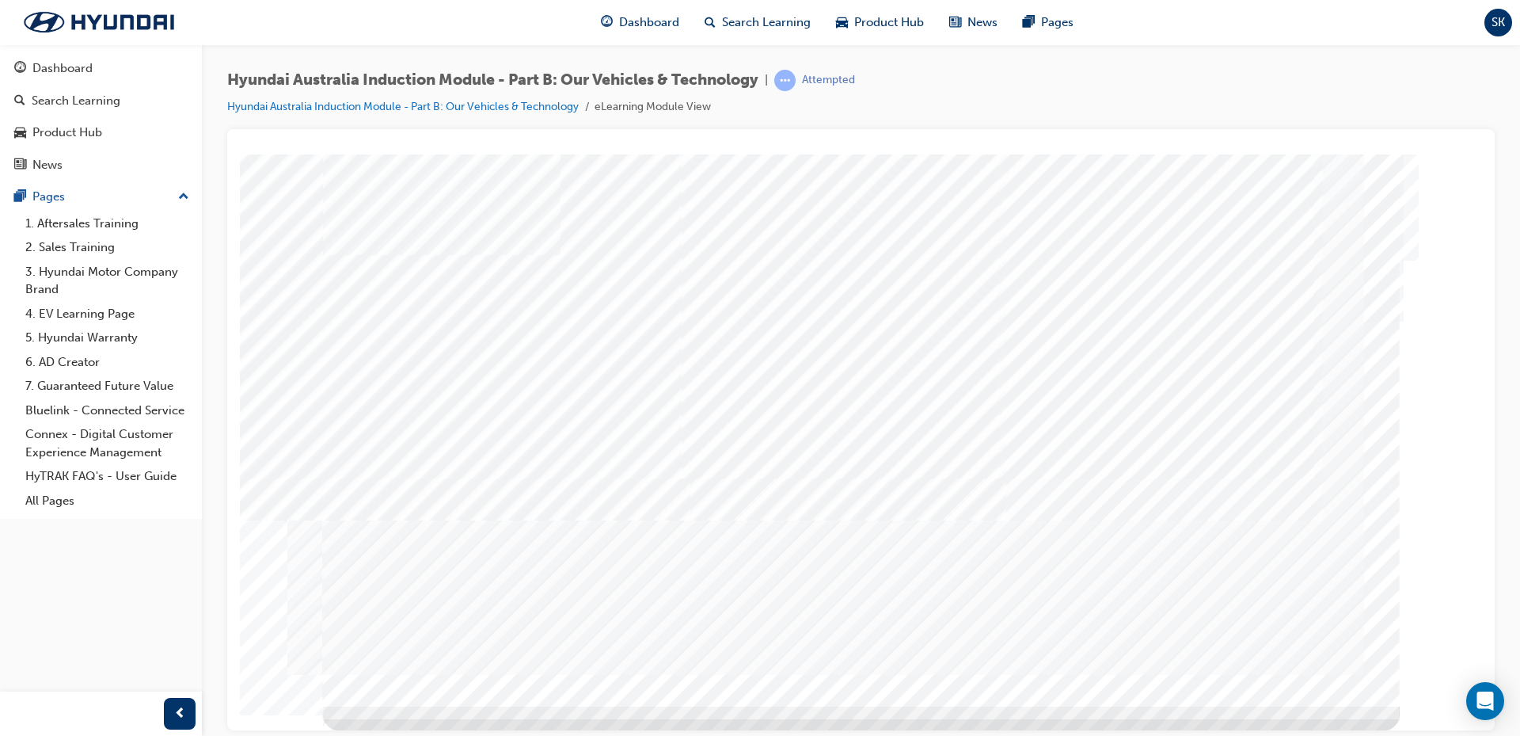
scroll to position [0, 0]
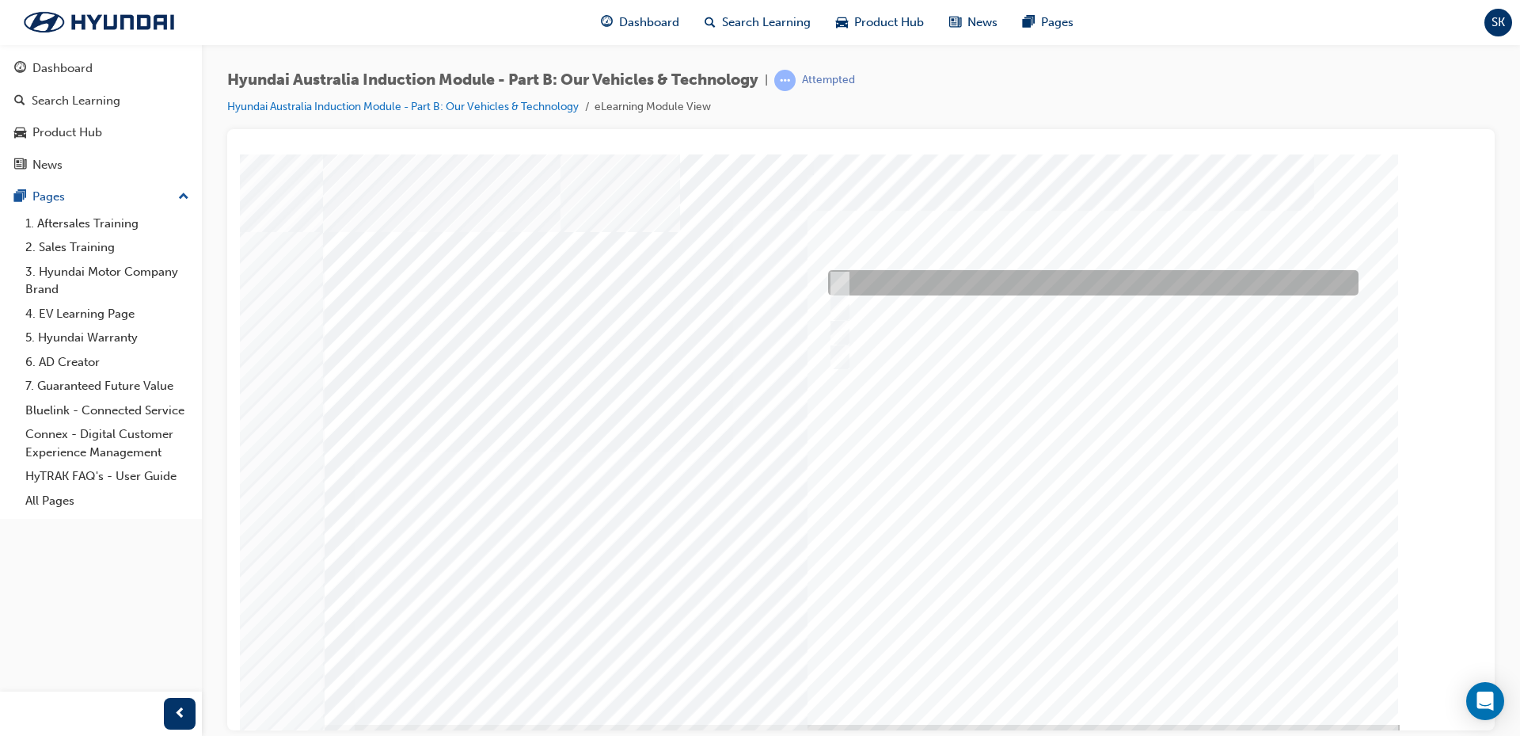
click at [848, 280] on div at bounding box center [1089, 282] width 531 height 25
checkbox input "true"
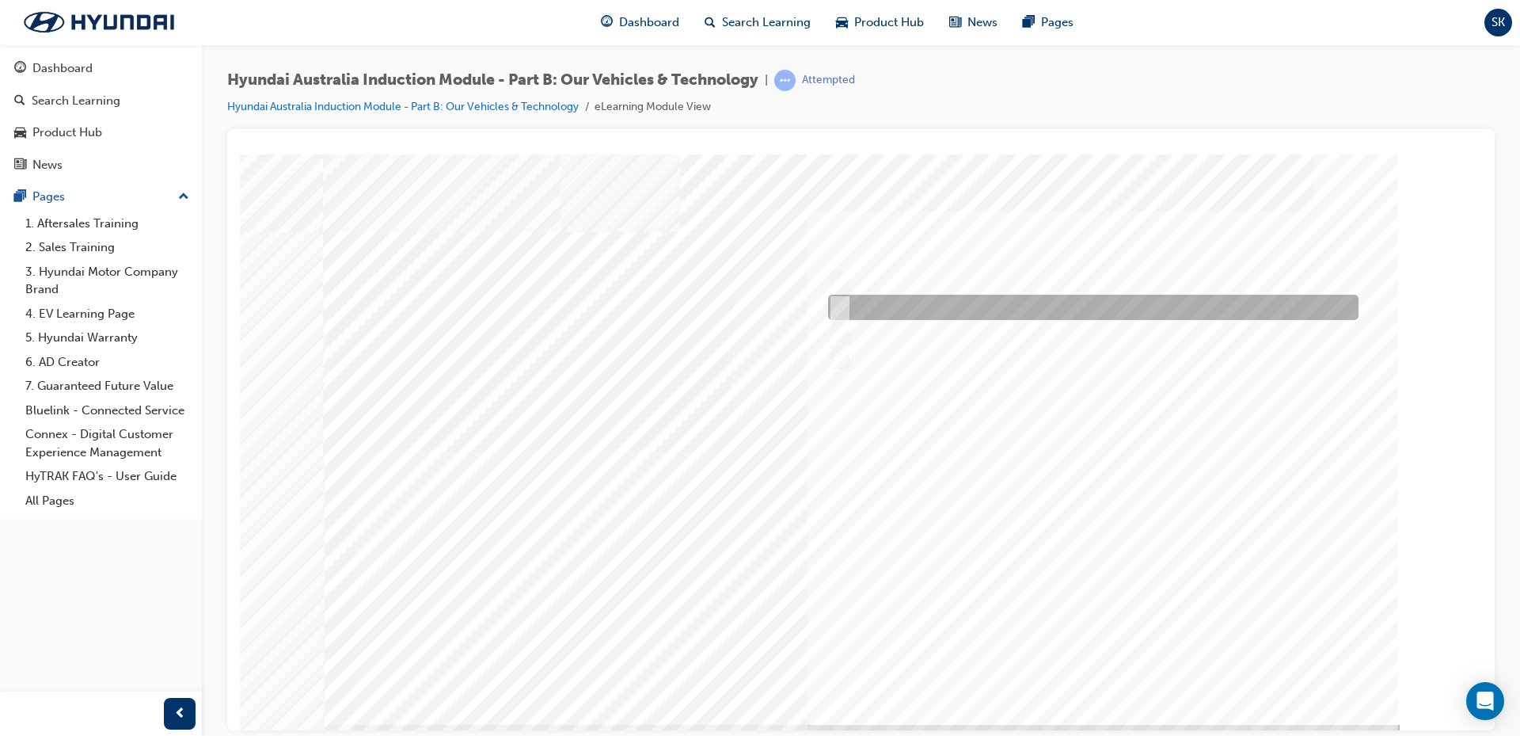
click at [835, 306] on input "Electrification" at bounding box center [835, 307] width 17 height 17
checkbox input "true"
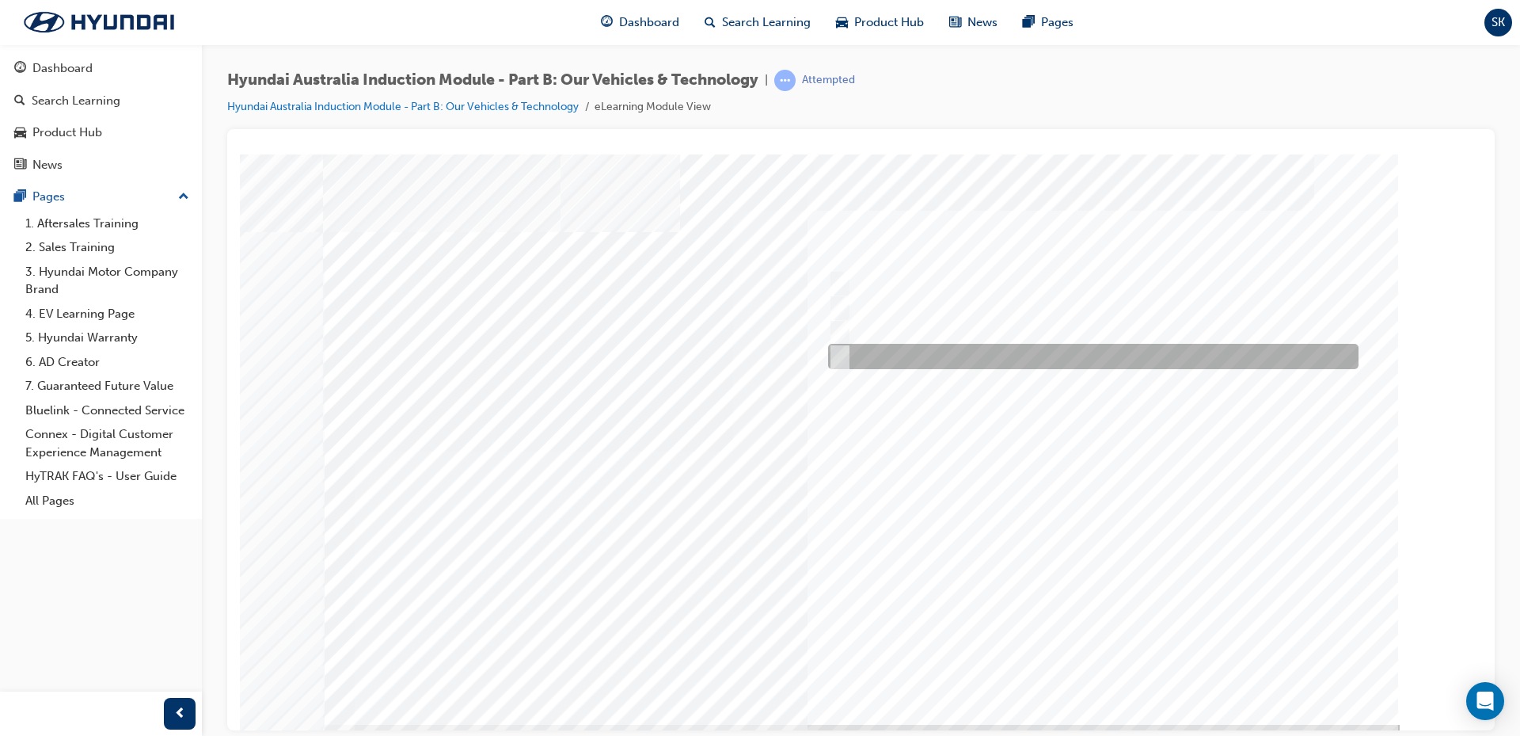
click at [854, 358] on div at bounding box center [1089, 356] width 531 height 25
checkbox input "true"
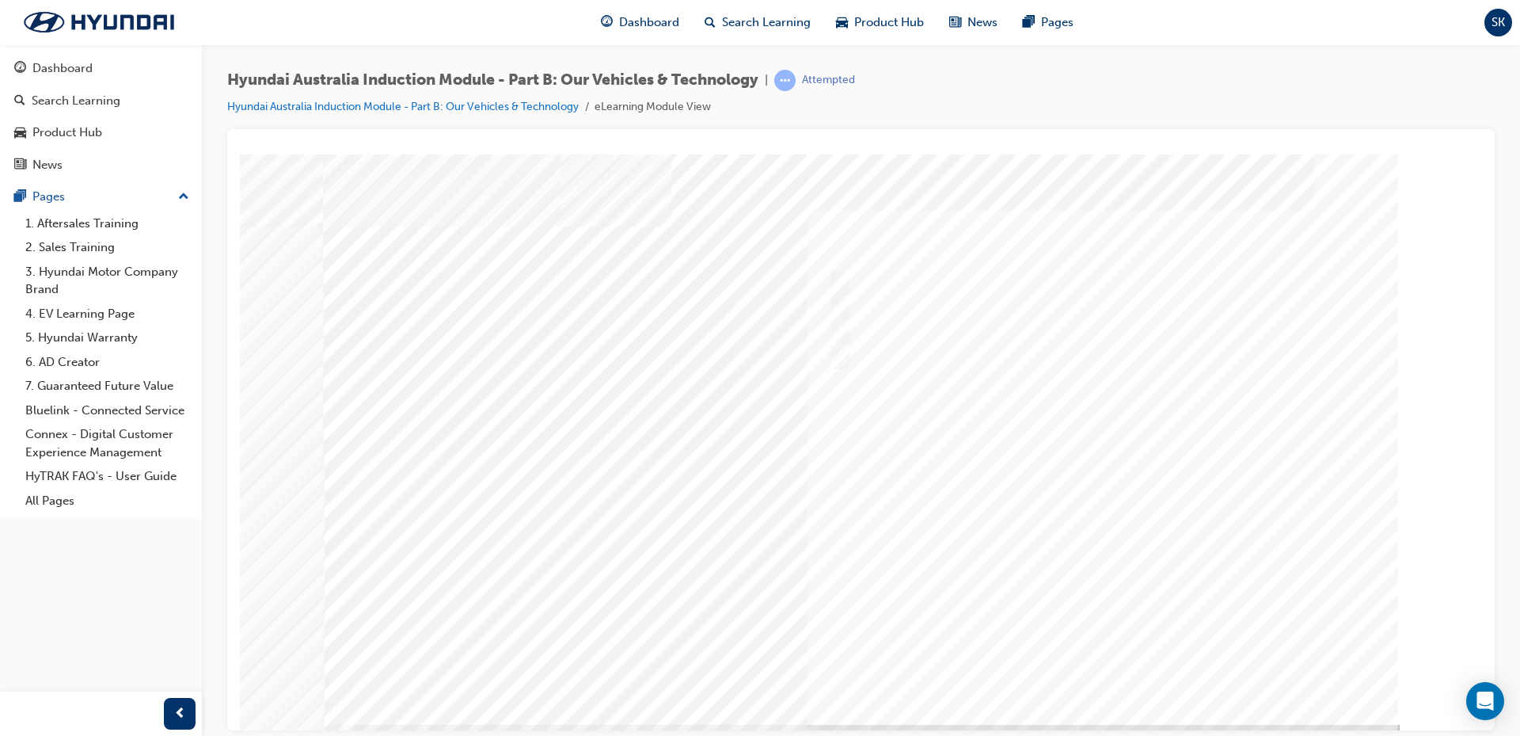
click at [1086, 660] on div at bounding box center [861, 439] width 1077 height 570
click at [837, 352] on div at bounding box center [861, 439] width 1077 height 570
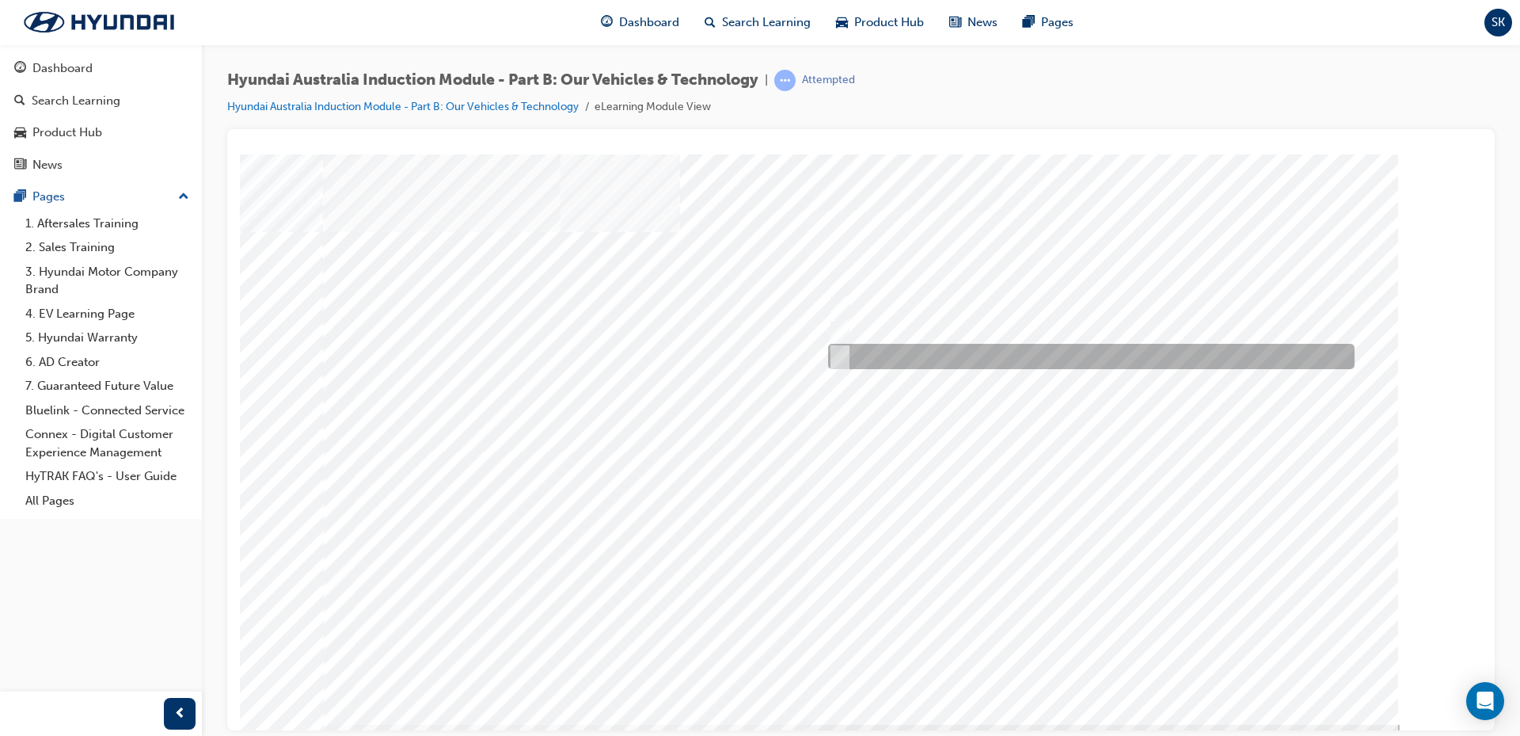
click at [843, 356] on input "5 years" at bounding box center [836, 356] width 17 height 17
radio input "true"
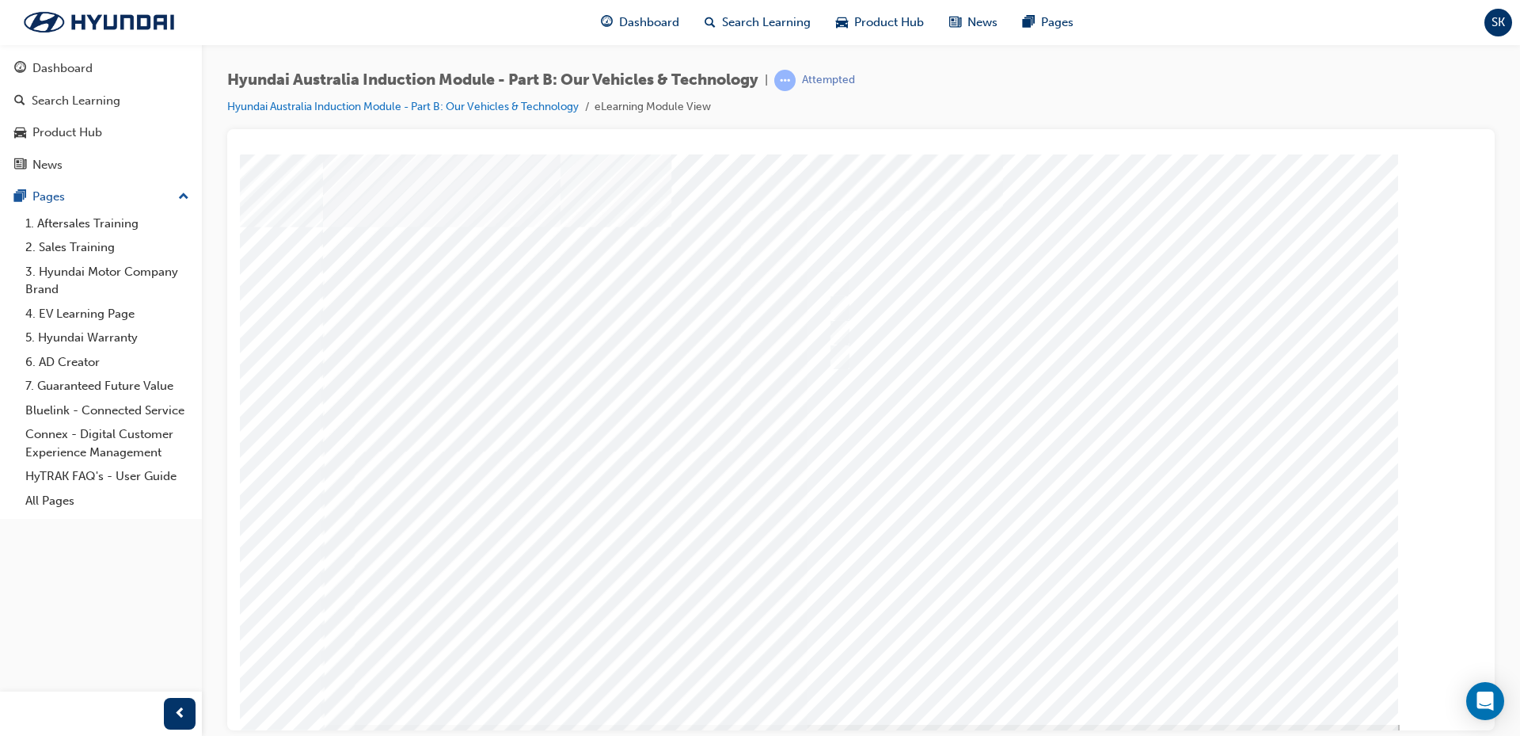
click at [1111, 669] on div at bounding box center [861, 439] width 1077 height 570
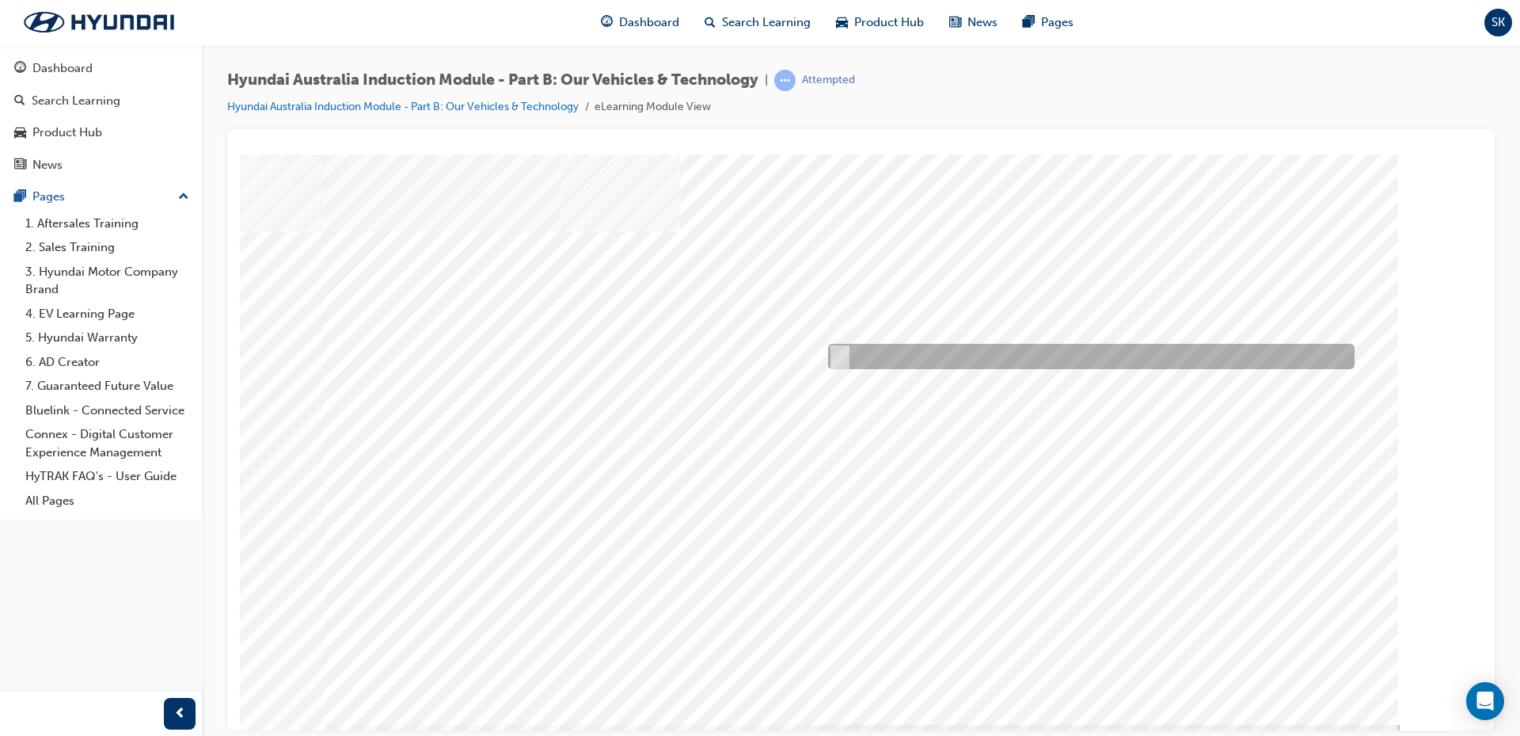
click at [912, 355] on div at bounding box center [1087, 356] width 527 height 25
checkbox input "true"
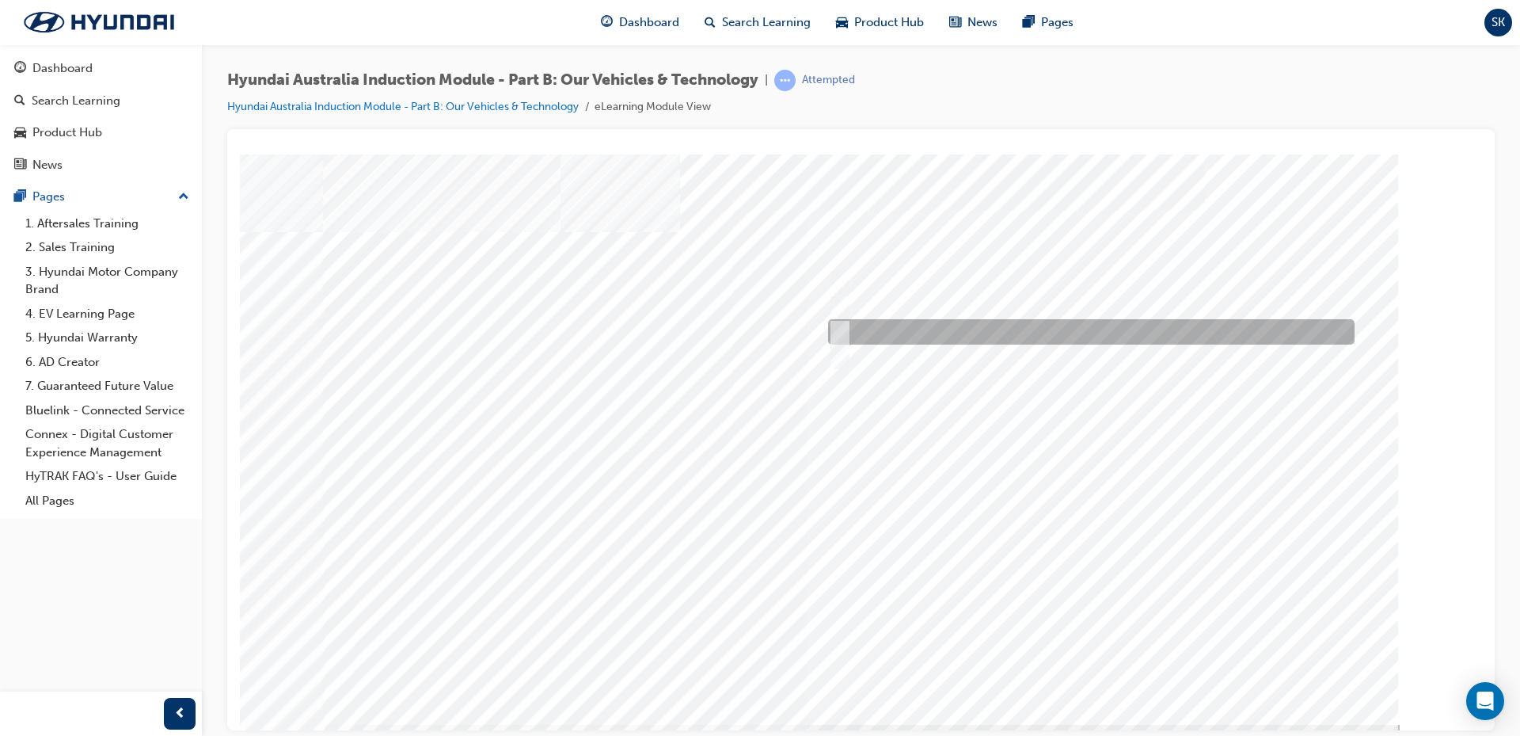
click at [873, 327] on div at bounding box center [1087, 331] width 527 height 25
checkbox input "true"
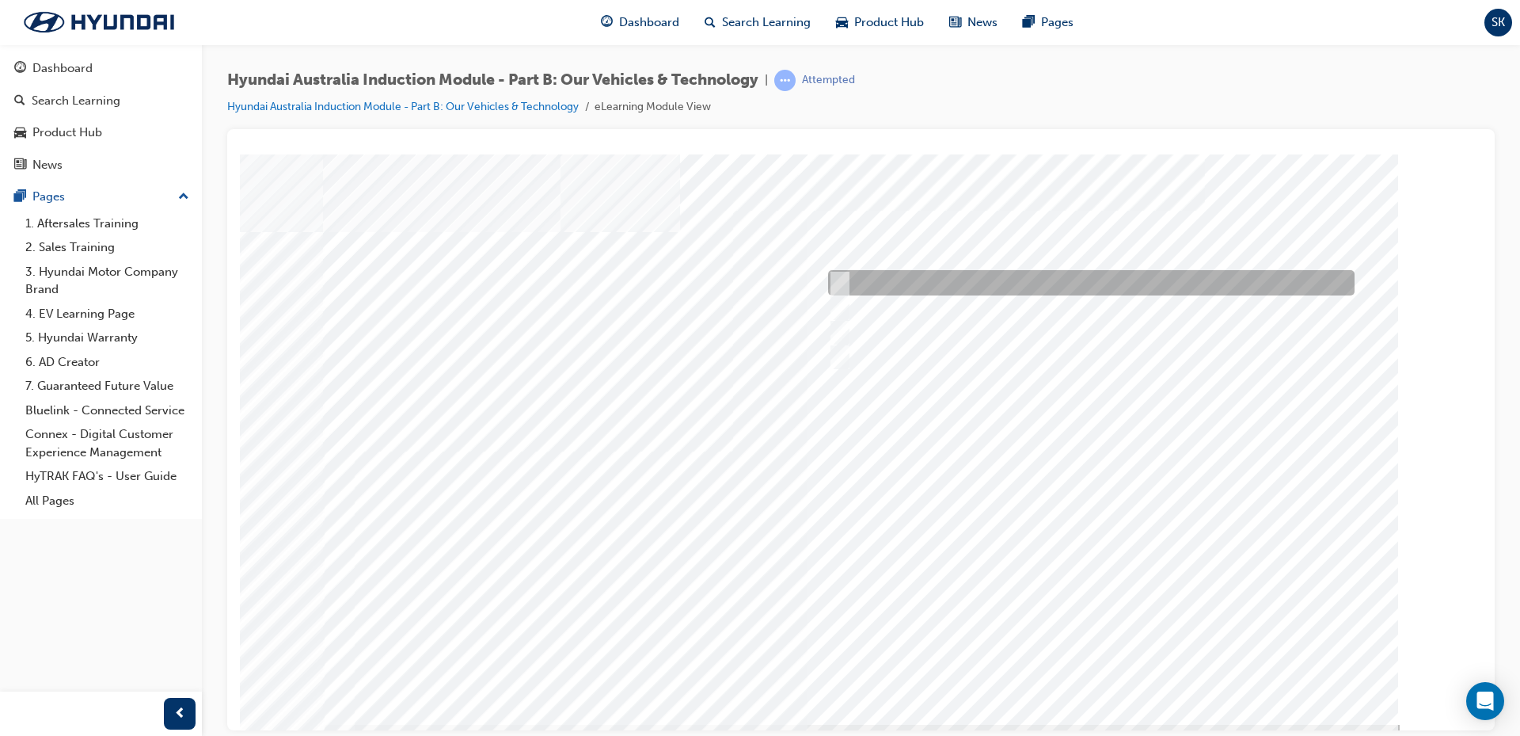
click at [846, 277] on div at bounding box center [1087, 282] width 527 height 25
checkbox input "true"
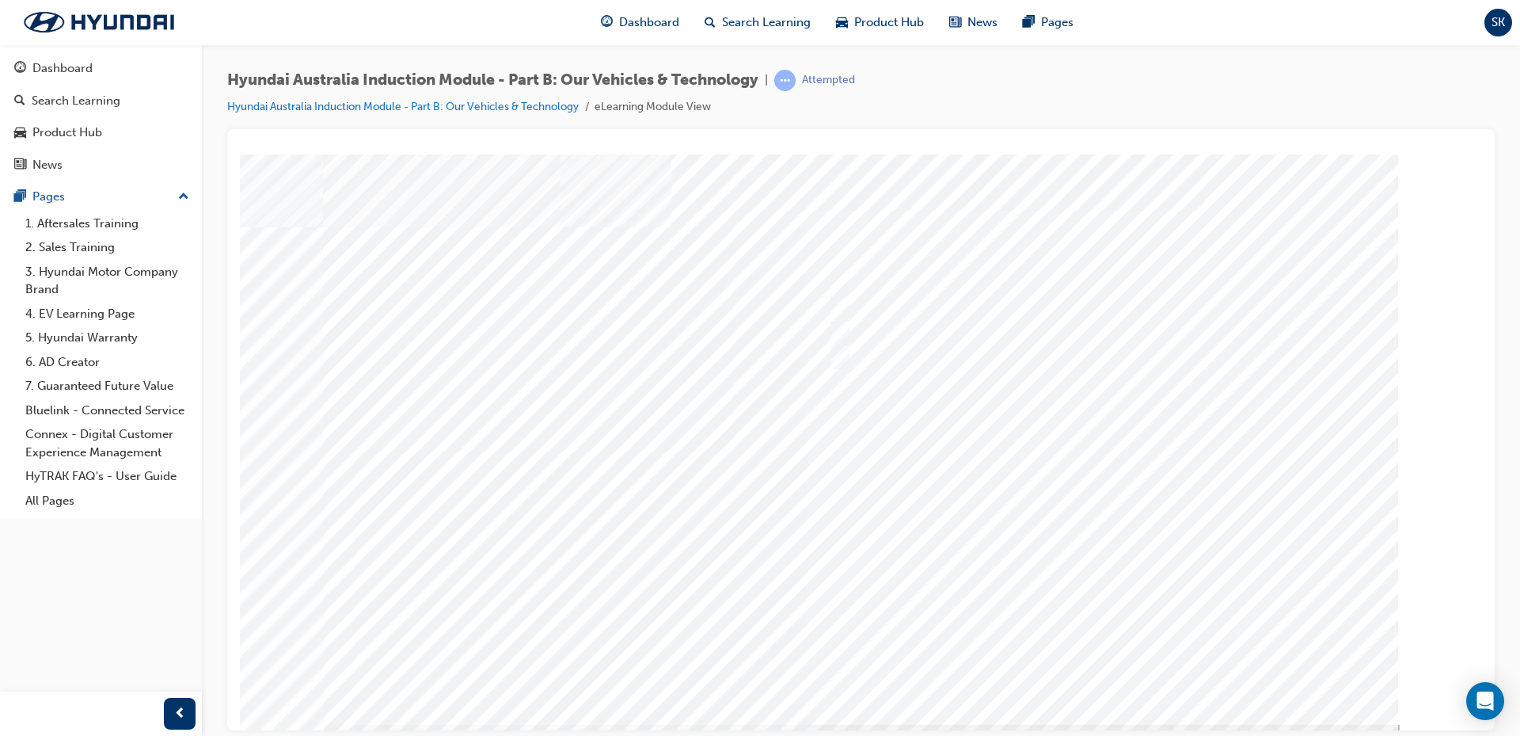
click at [1089, 660] on div at bounding box center [861, 439] width 1077 height 570
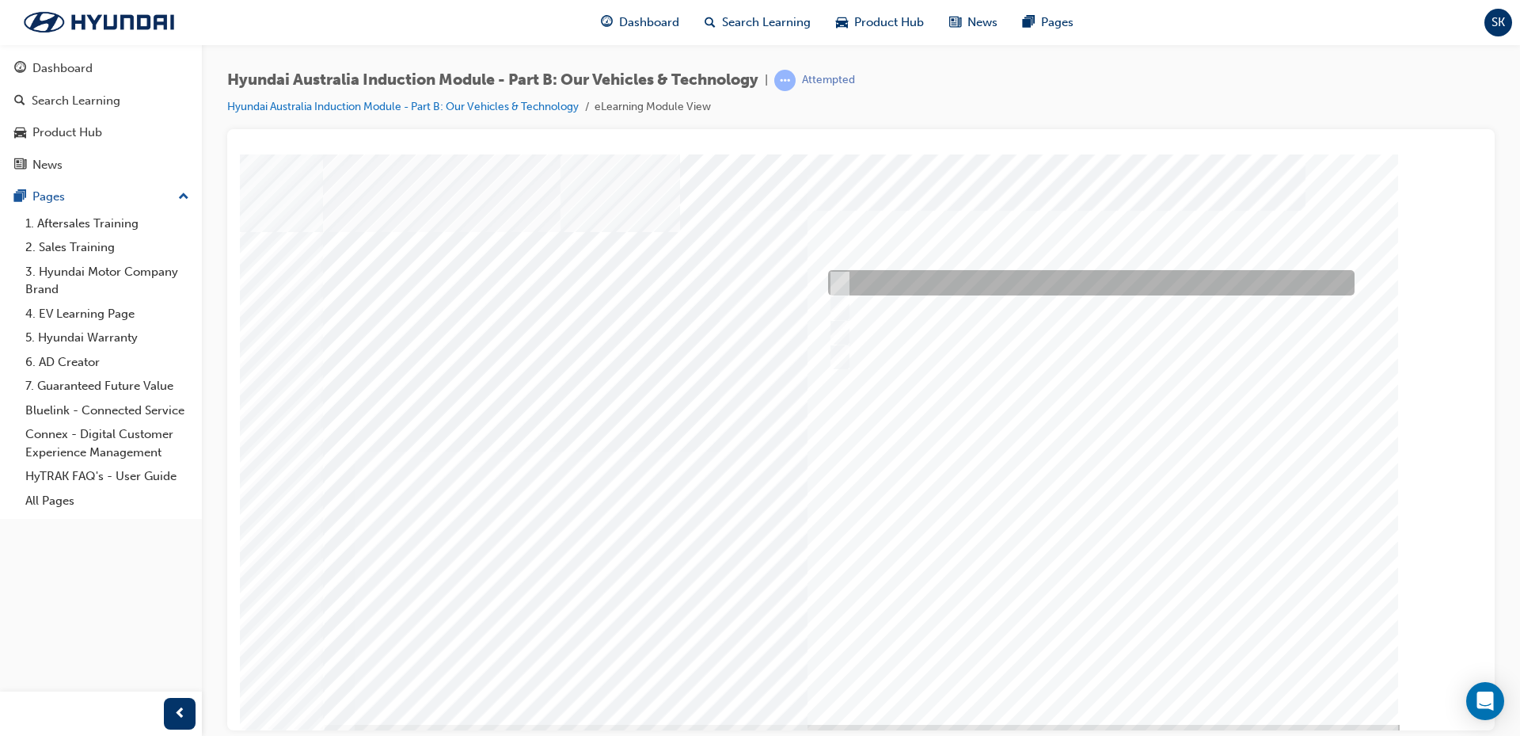
click at [841, 277] on input "Electric" at bounding box center [835, 282] width 17 height 17
checkbox input "true"
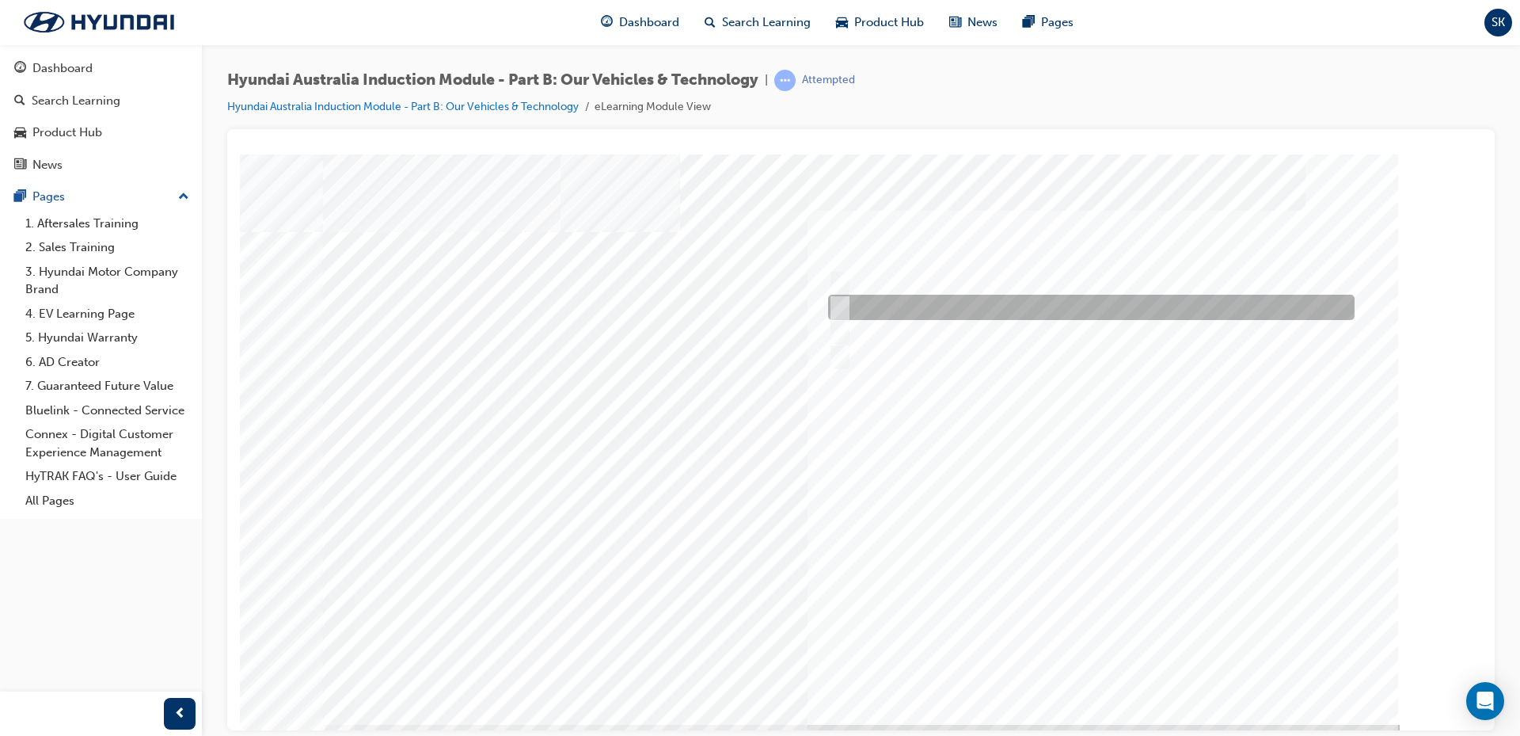
click at [843, 299] on input "Hybrid" at bounding box center [835, 307] width 17 height 17
checkbox input "true"
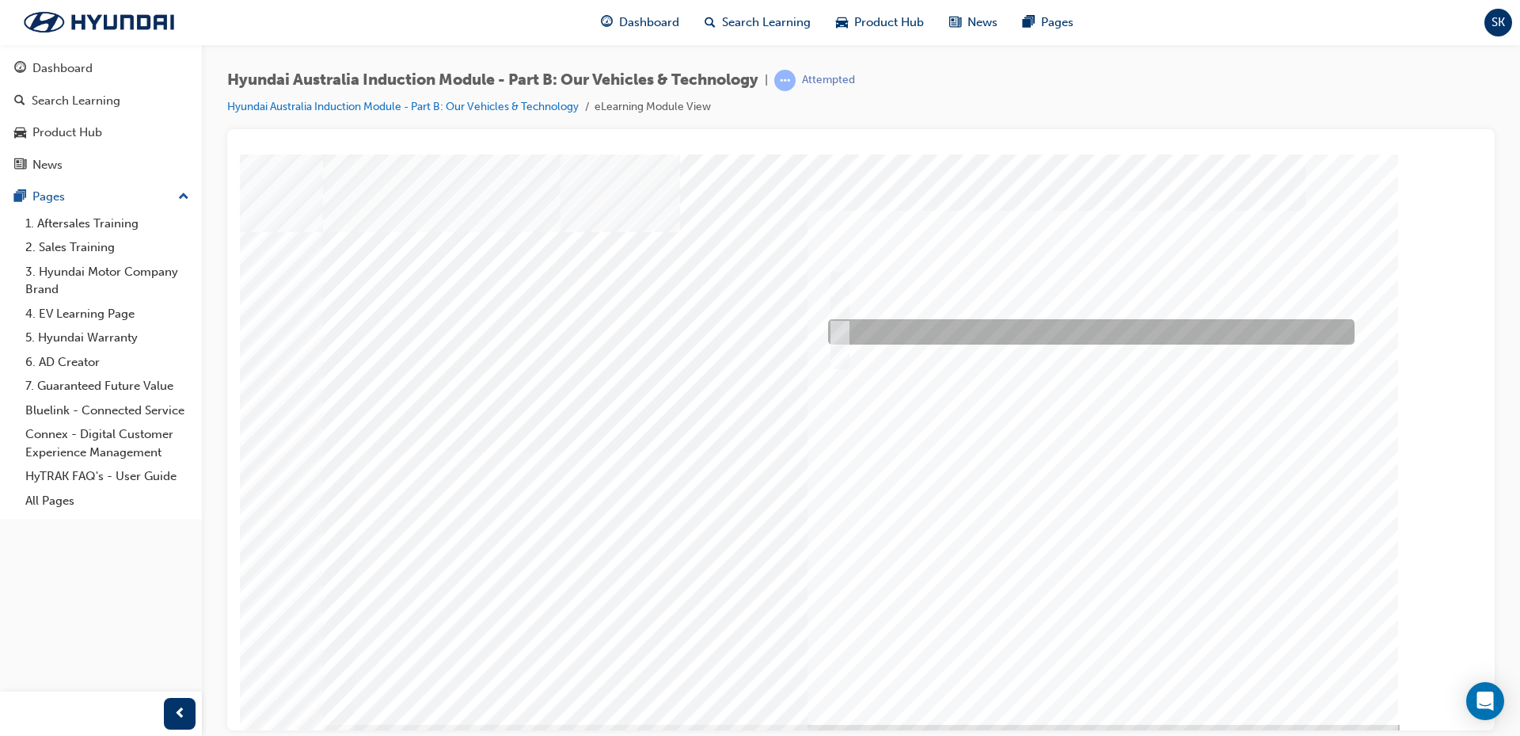
click at [836, 326] on input "Plug-in Hybrid" at bounding box center [835, 331] width 17 height 17
checkbox input "true"
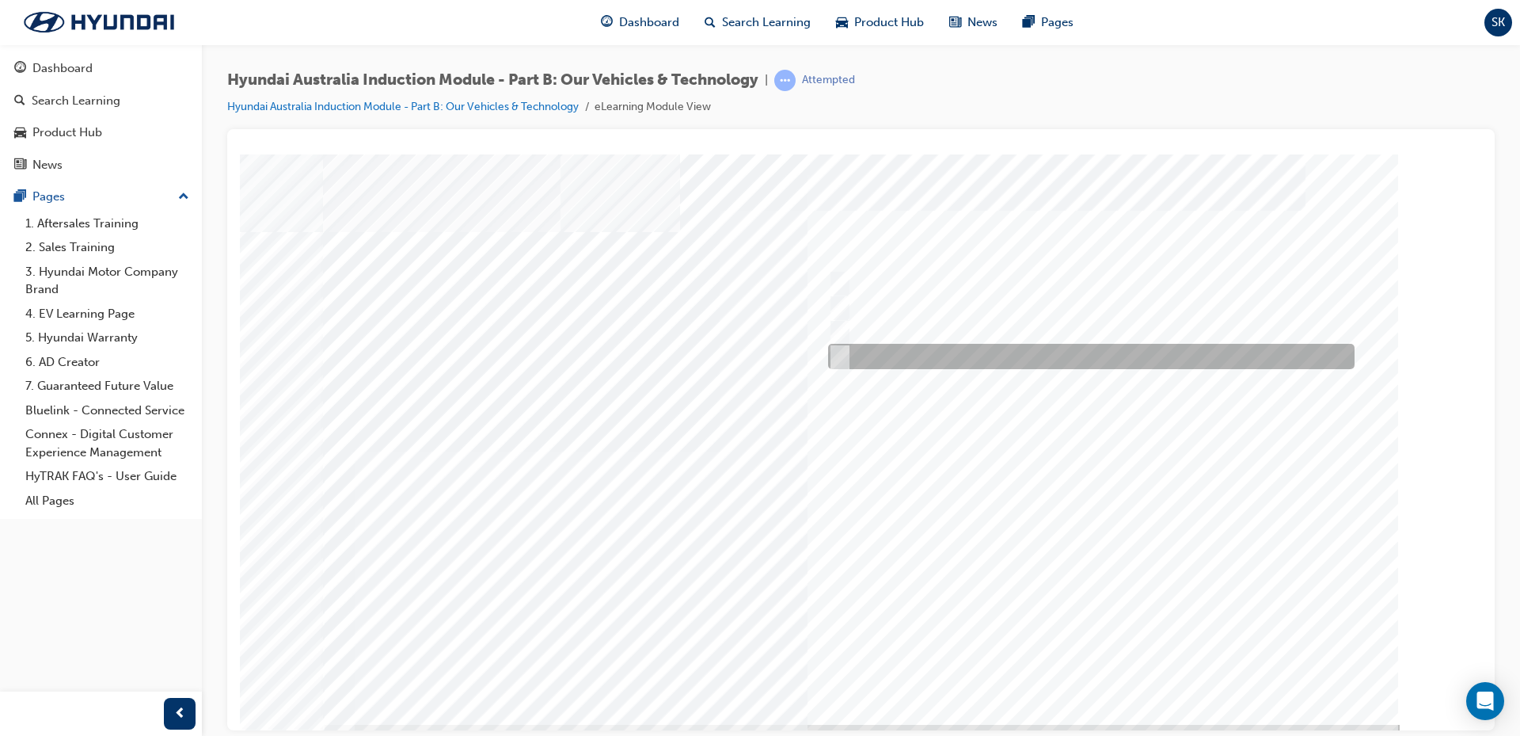
click at [841, 355] on input "Hydrogen Fuel Cell" at bounding box center [835, 356] width 17 height 17
checkbox input "true"
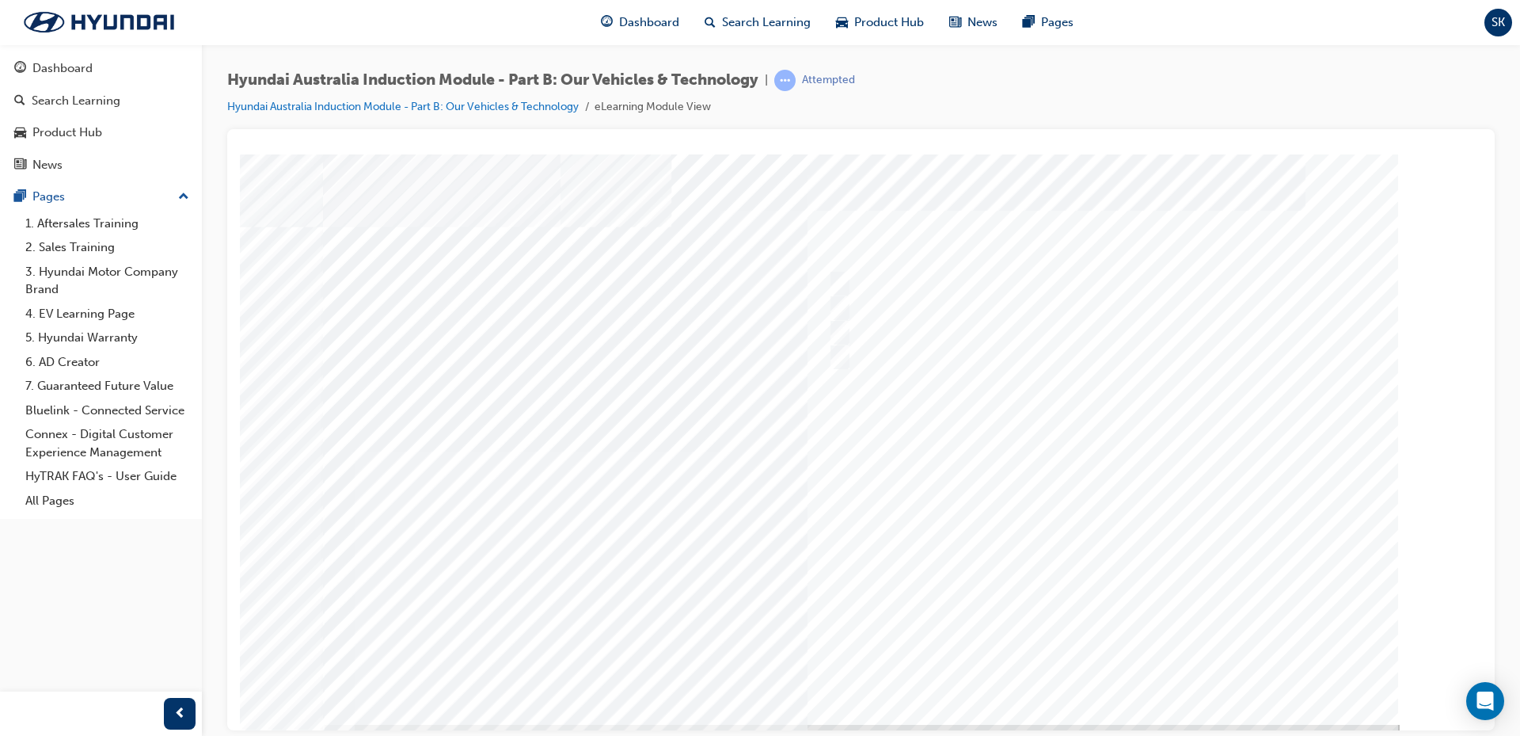
click at [1094, 660] on div at bounding box center [861, 439] width 1077 height 570
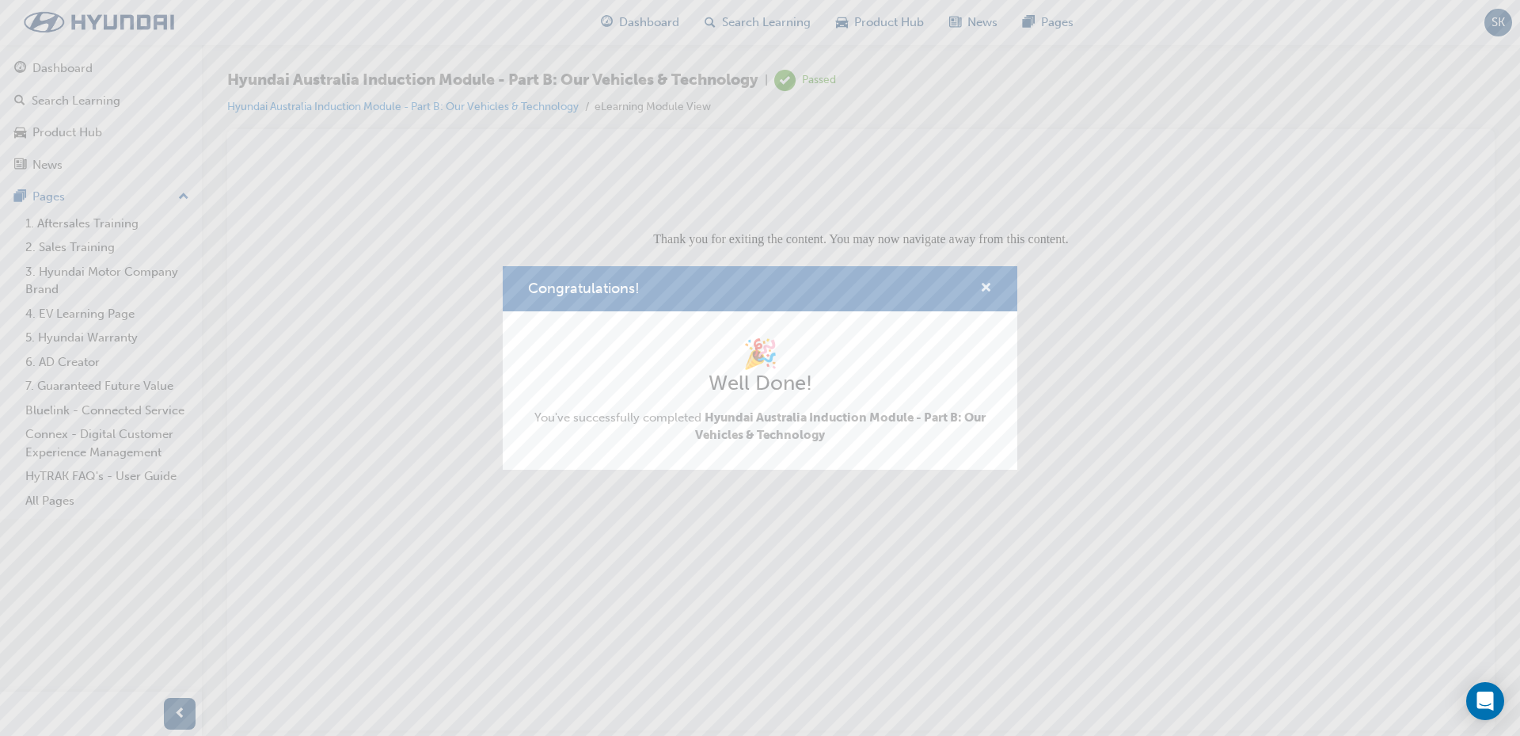
click at [988, 287] on span "cross-icon" at bounding box center [986, 289] width 12 height 14
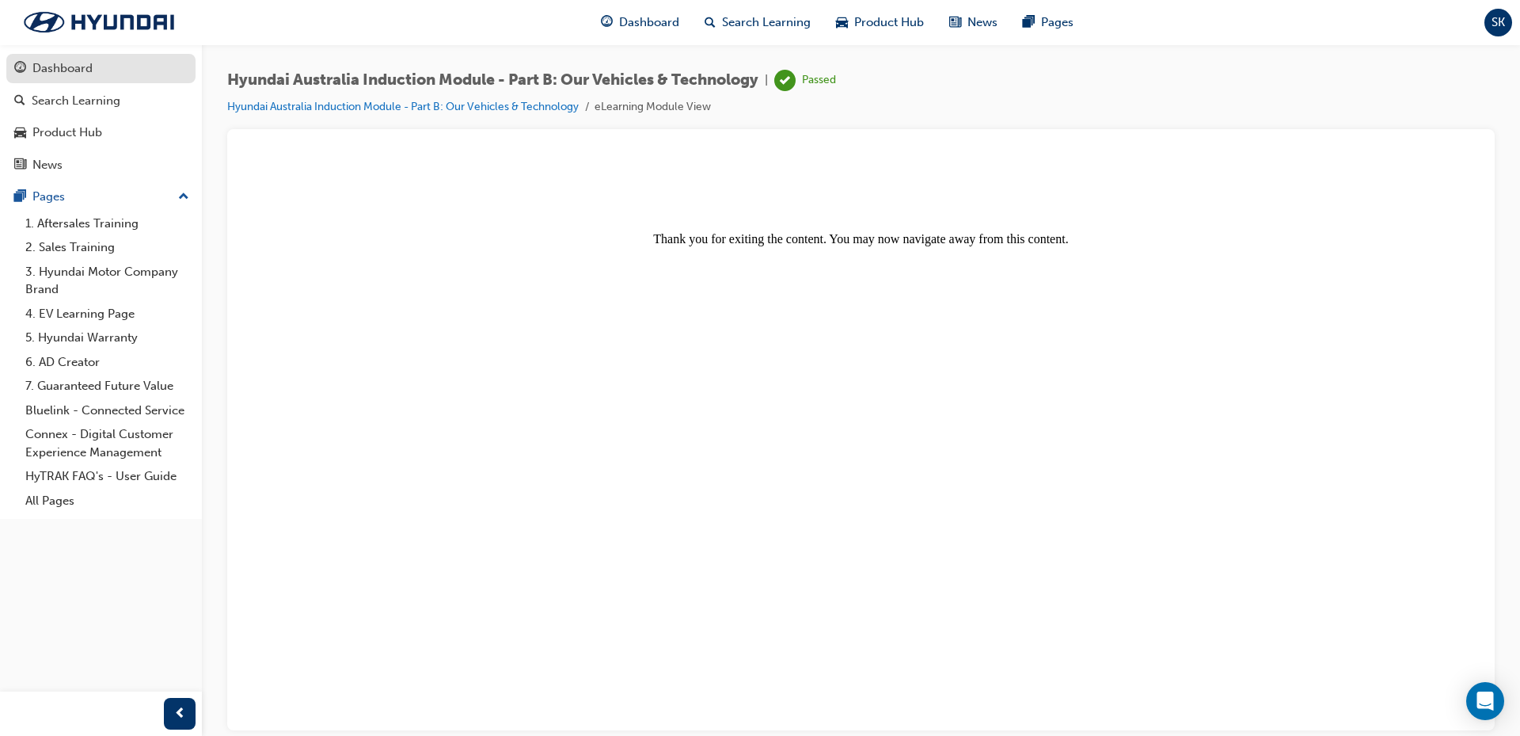
click at [57, 66] on div "Dashboard" at bounding box center [62, 68] width 60 height 18
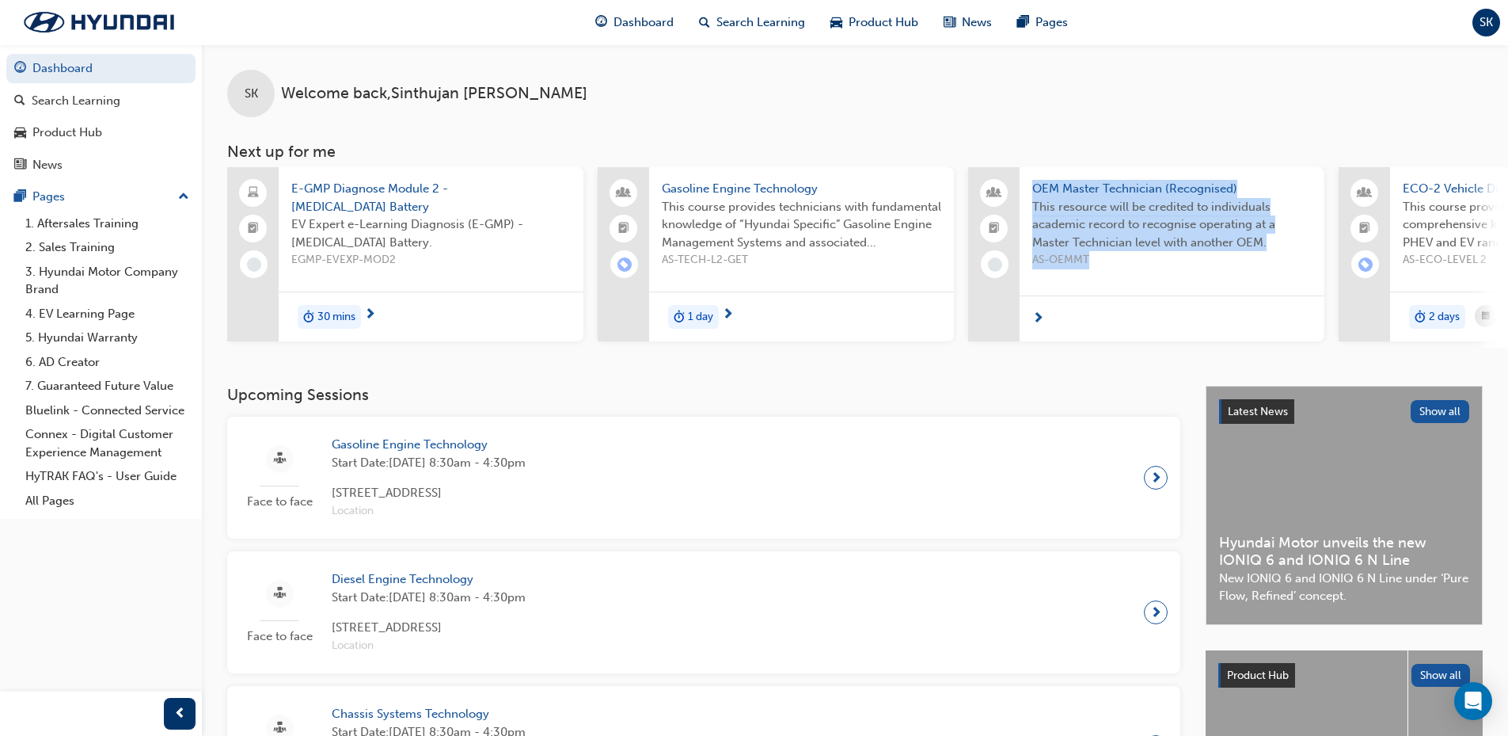
drag, startPoint x: 947, startPoint y: 355, endPoint x: 1048, endPoint y: 347, distance: 101.7
click at [1048, 347] on div "SK Welcome back , [PERSON_NAME] Next up for me E-GMP Diagnose Module 2 - [MEDIC…" at bounding box center [855, 214] width 1307 height 341
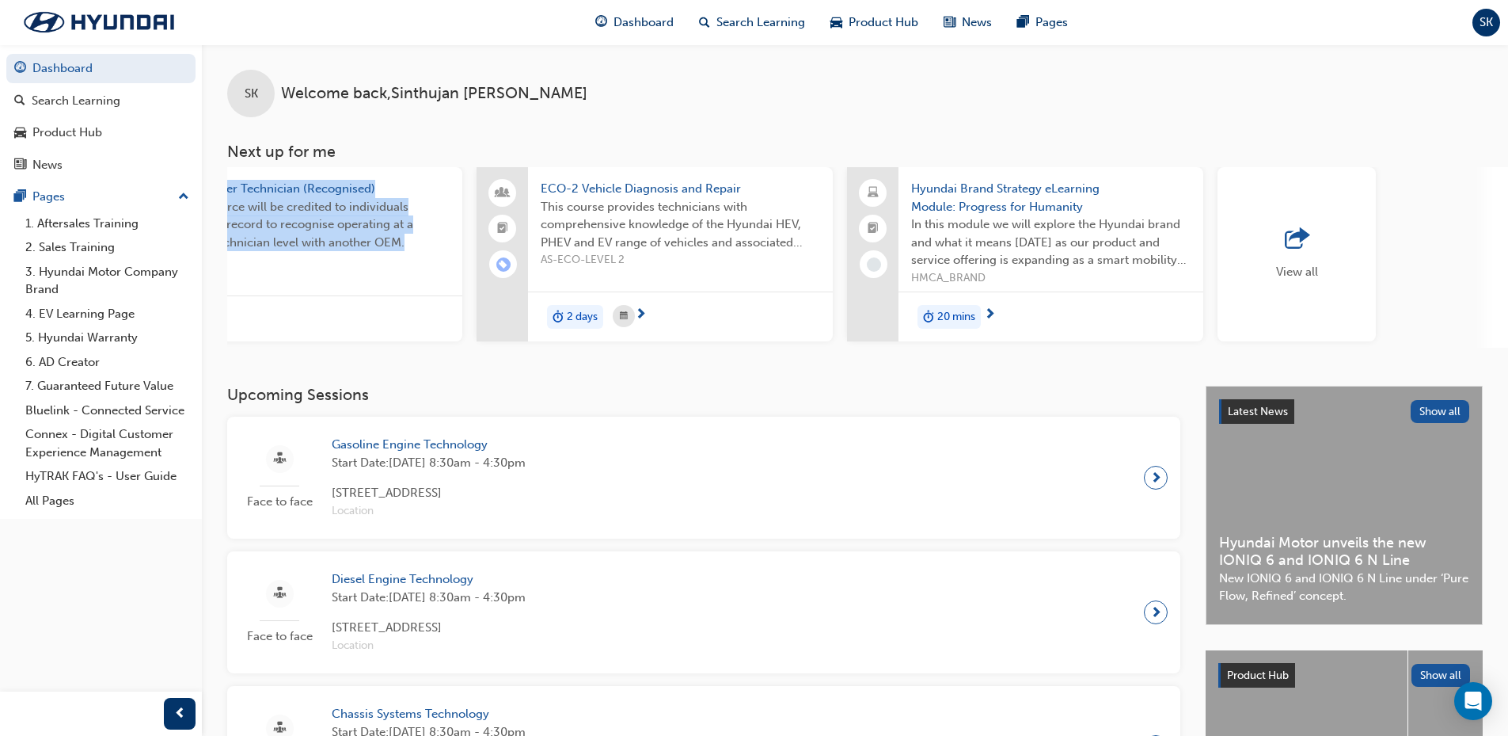
scroll to position [0, 940]
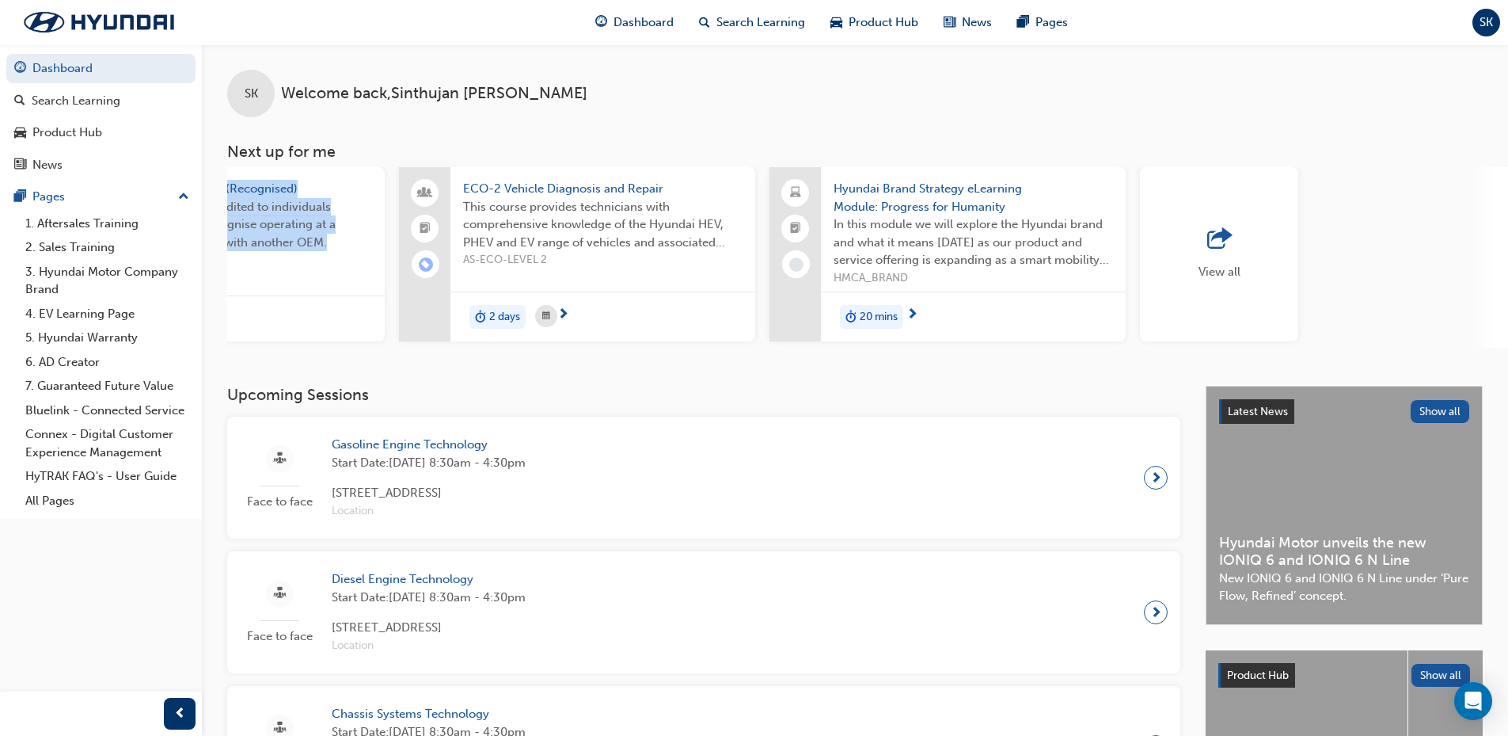
click at [1230, 230] on span "outbound-icon" at bounding box center [1220, 239] width 24 height 22
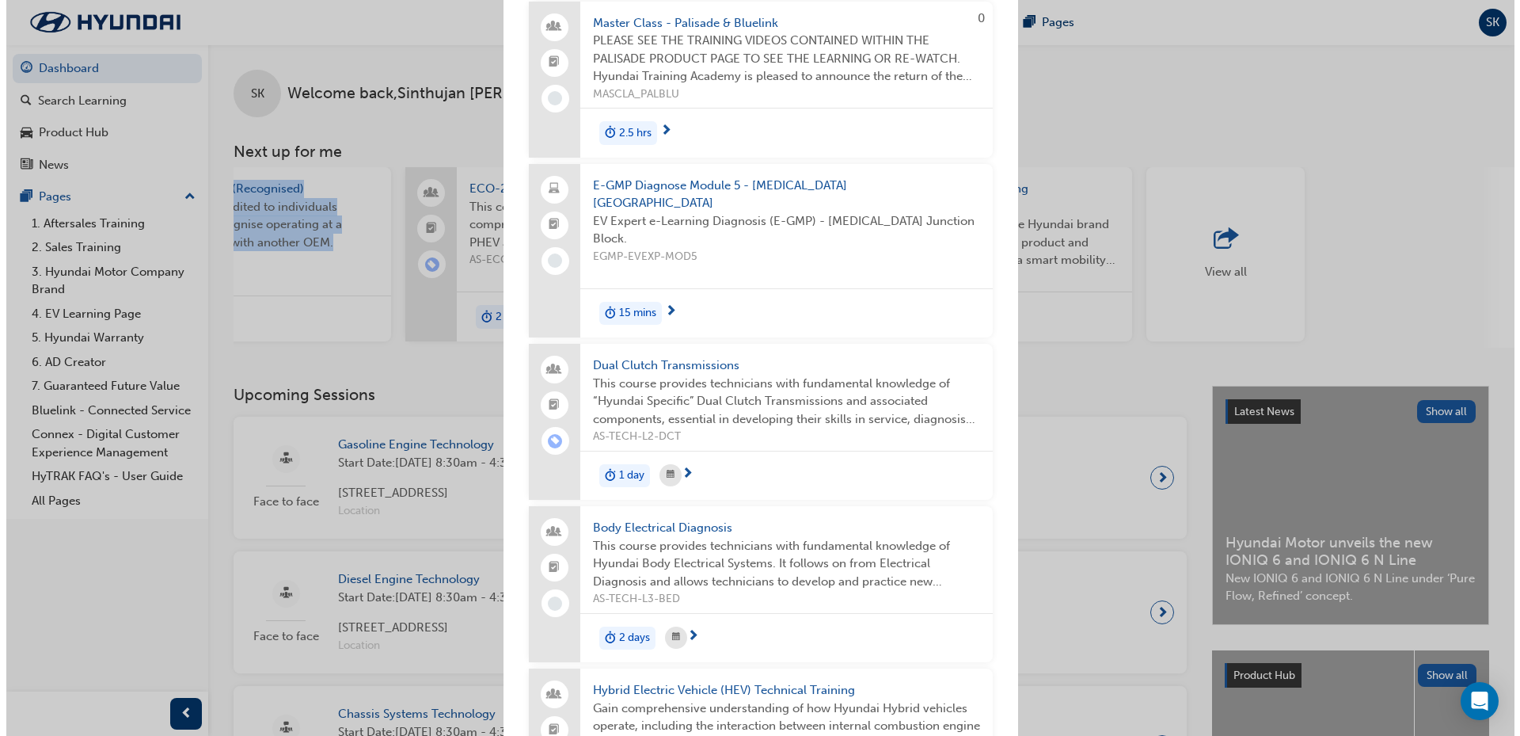
scroll to position [3722, 0]
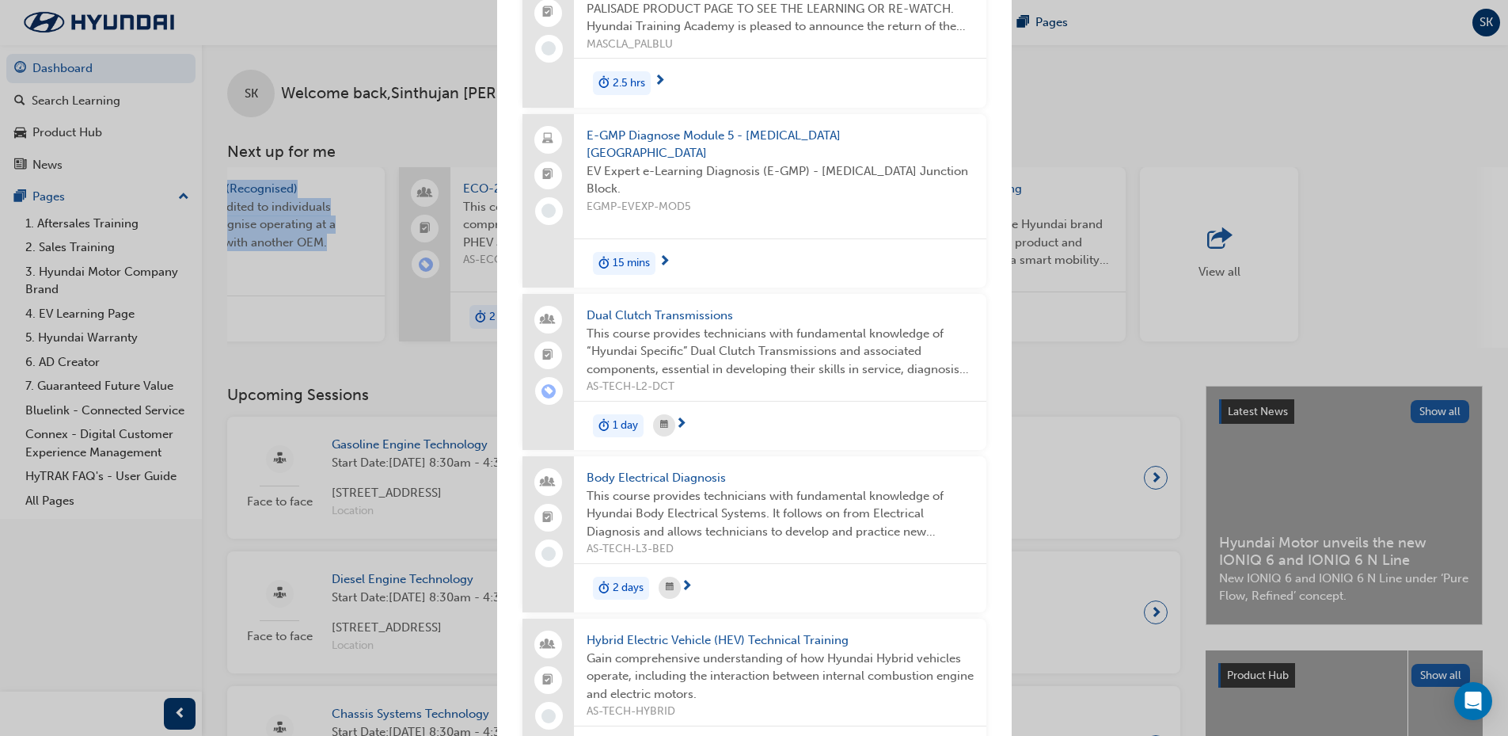
click at [690, 474] on span "Body Electrical Diagnosis" at bounding box center [780, 478] width 387 height 18
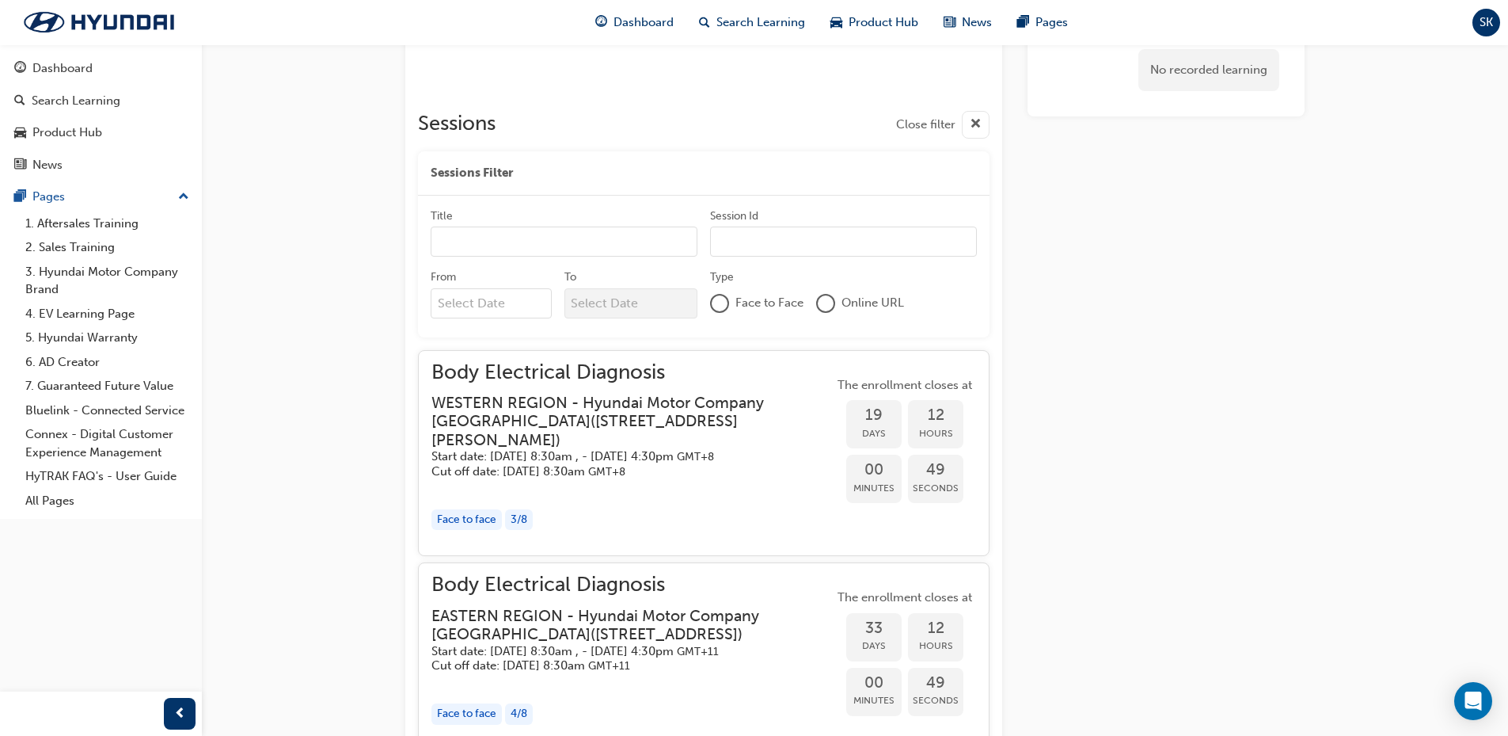
scroll to position [871, 0]
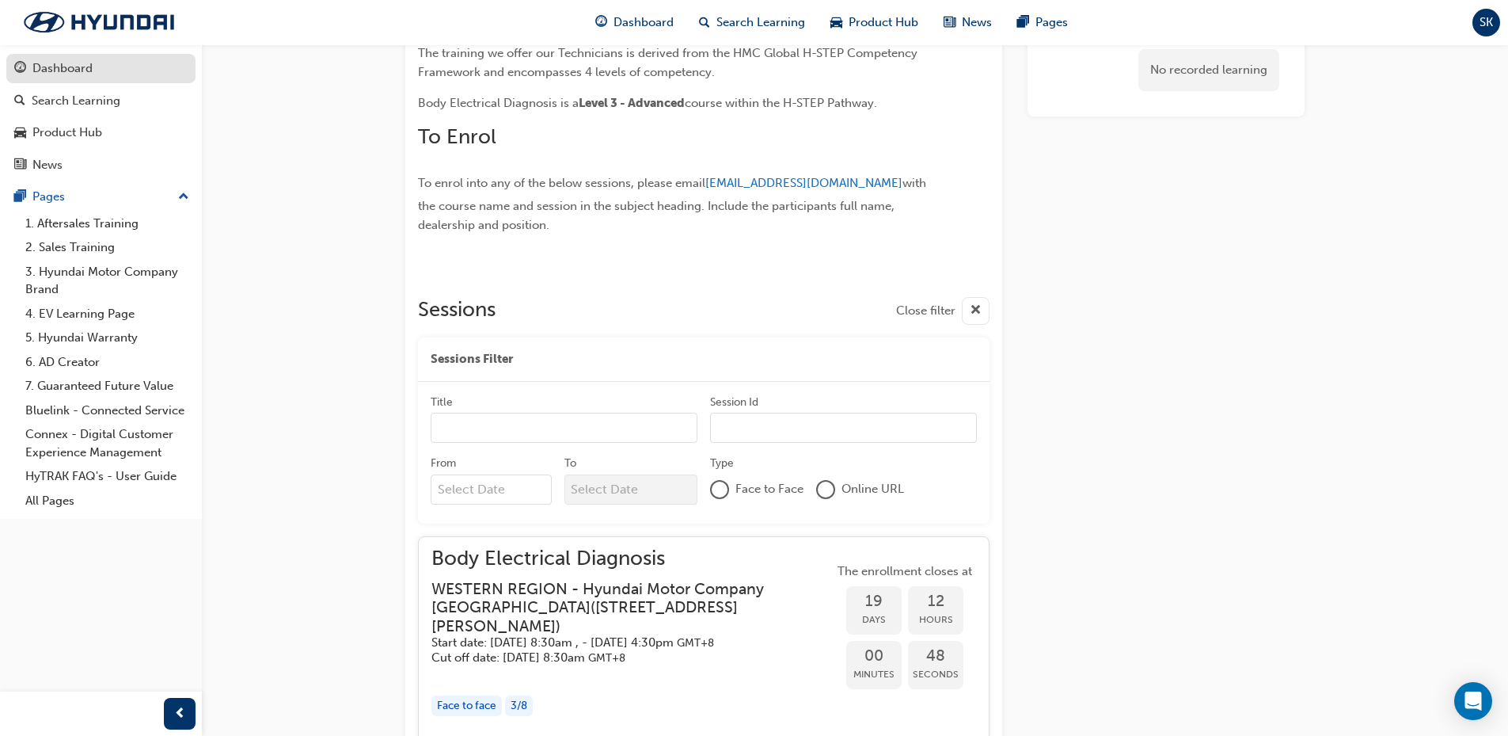
click at [36, 64] on div "Dashboard" at bounding box center [62, 68] width 60 height 18
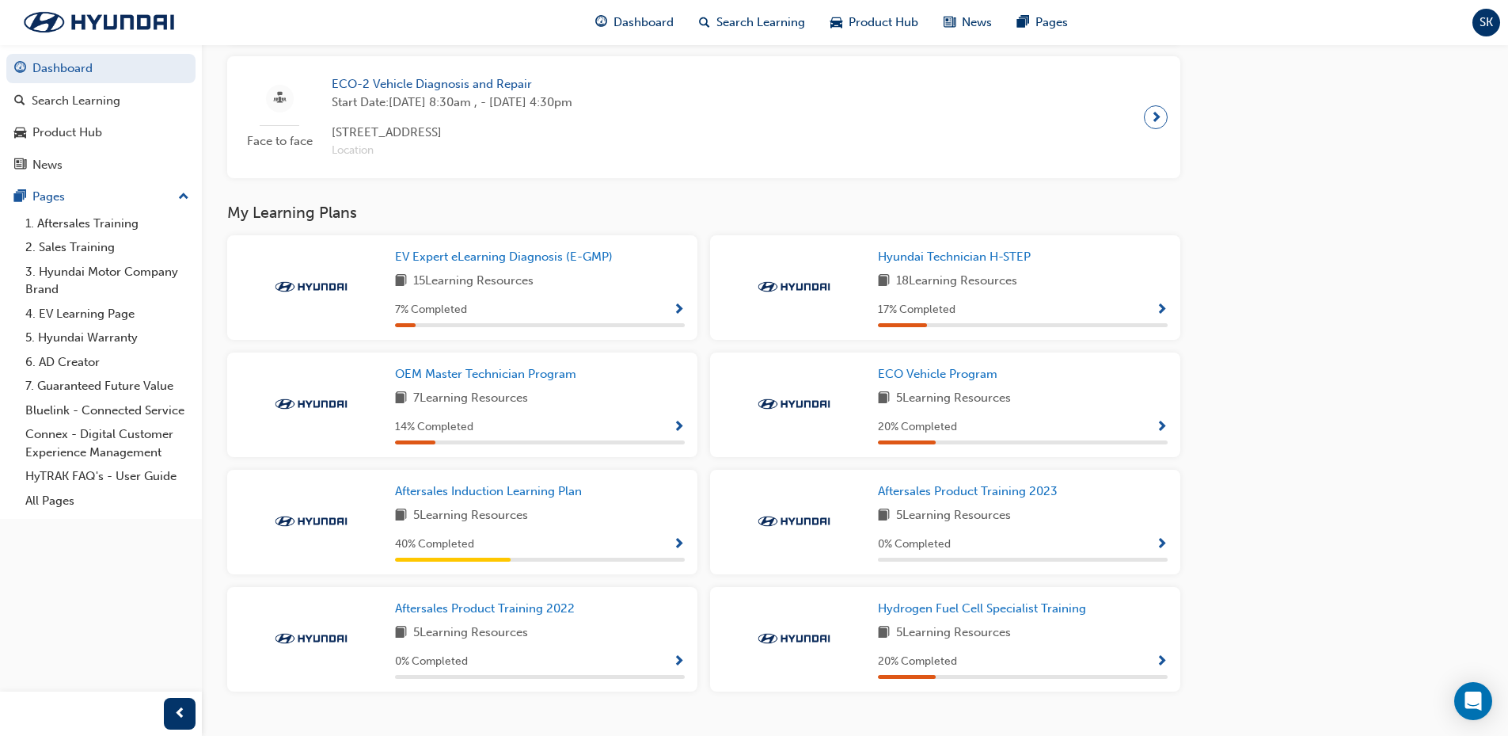
scroll to position [1746, 0]
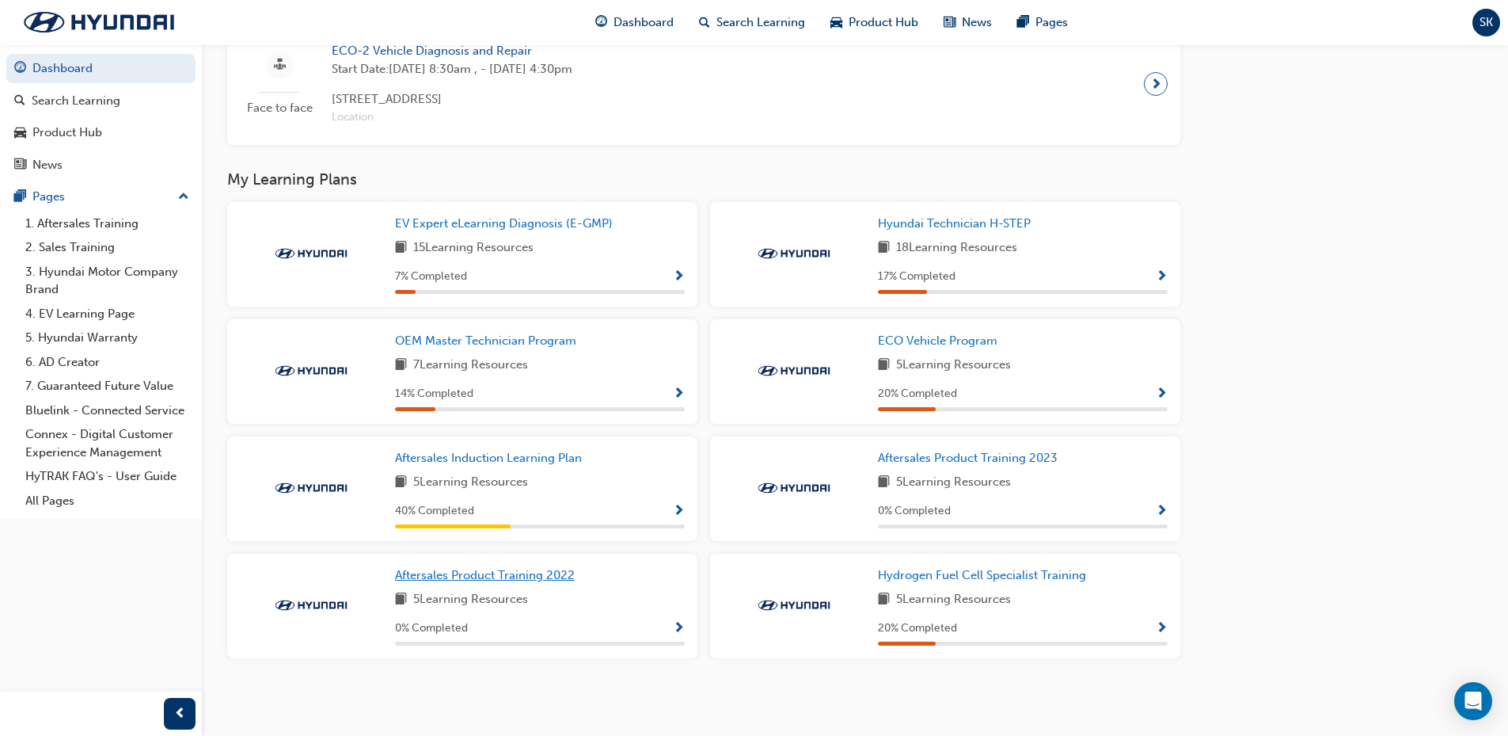
click at [515, 578] on span "Aftersales Product Training 2022" at bounding box center [485, 575] width 180 height 14
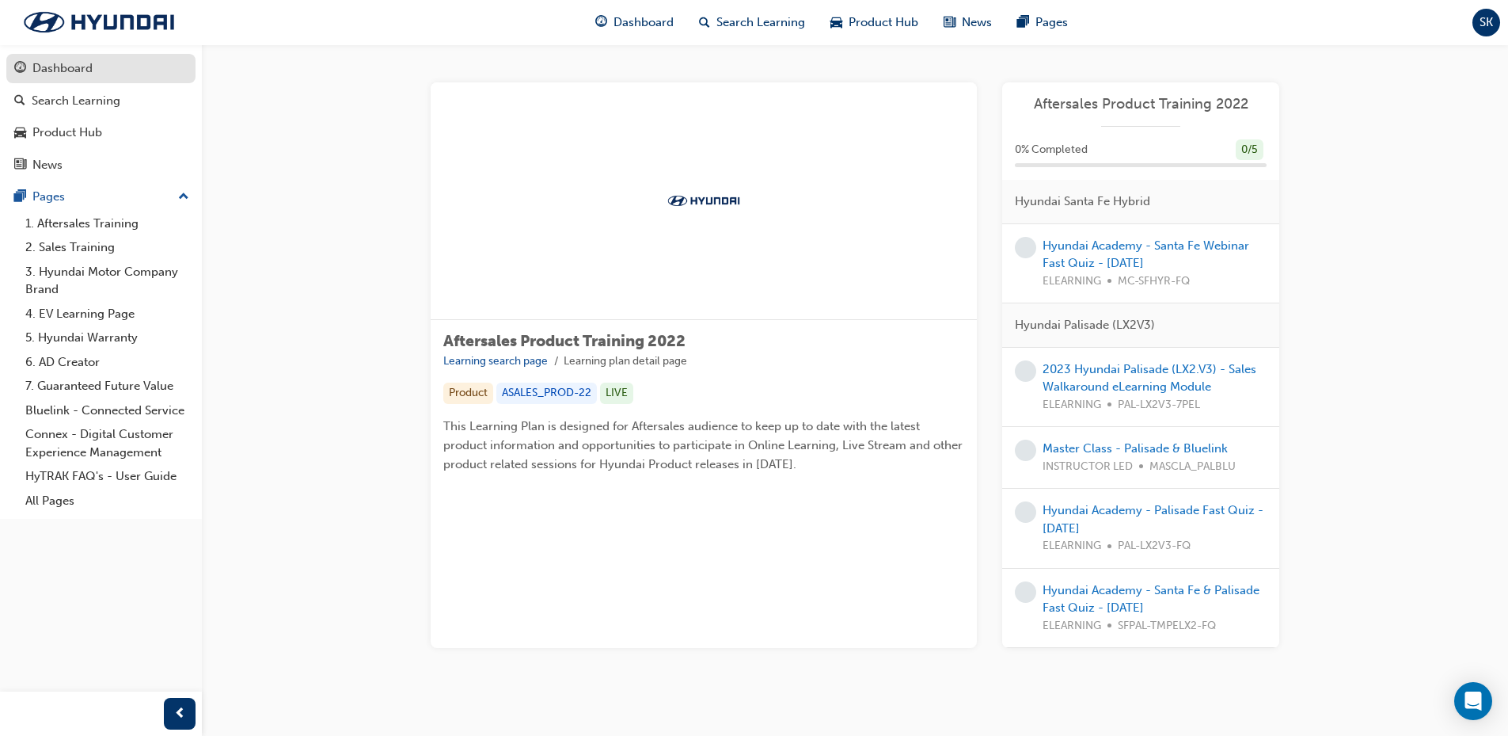
click at [74, 63] on div "Dashboard" at bounding box center [62, 68] width 60 height 18
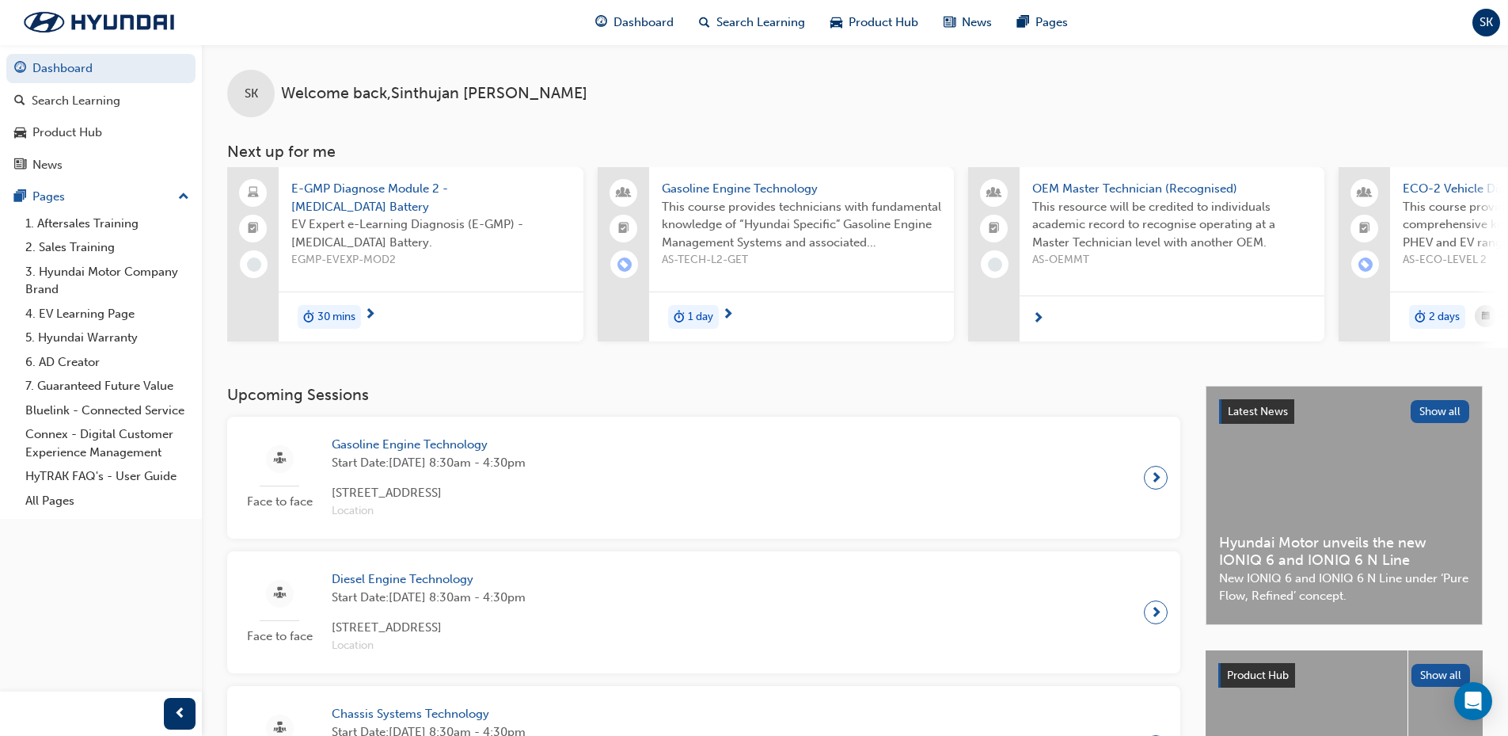
click at [345, 181] on span "E-GMP Diagnose Module 2 - [MEDICAL_DATA] Battery" at bounding box center [431, 198] width 280 height 36
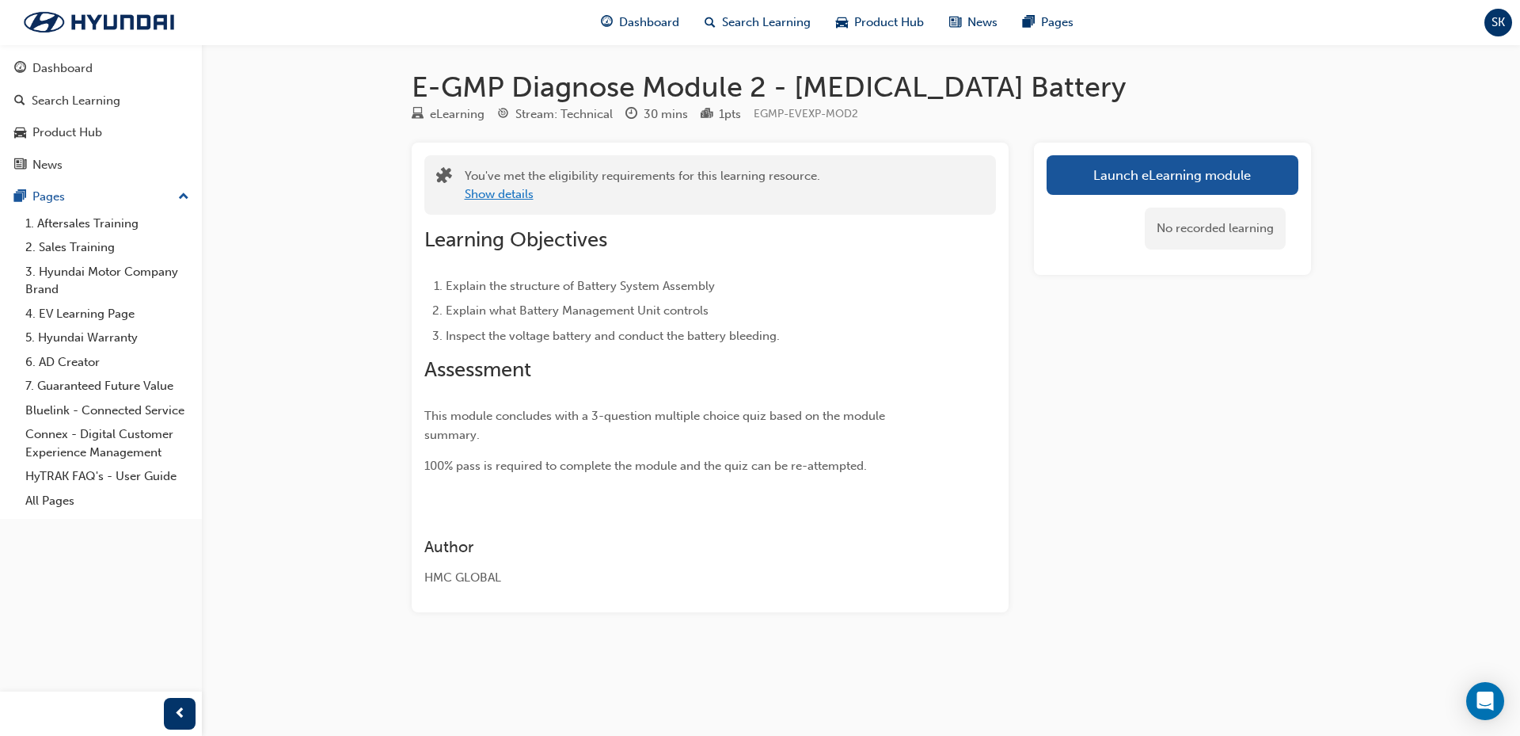
click at [512, 193] on button "Show details" at bounding box center [499, 194] width 69 height 18
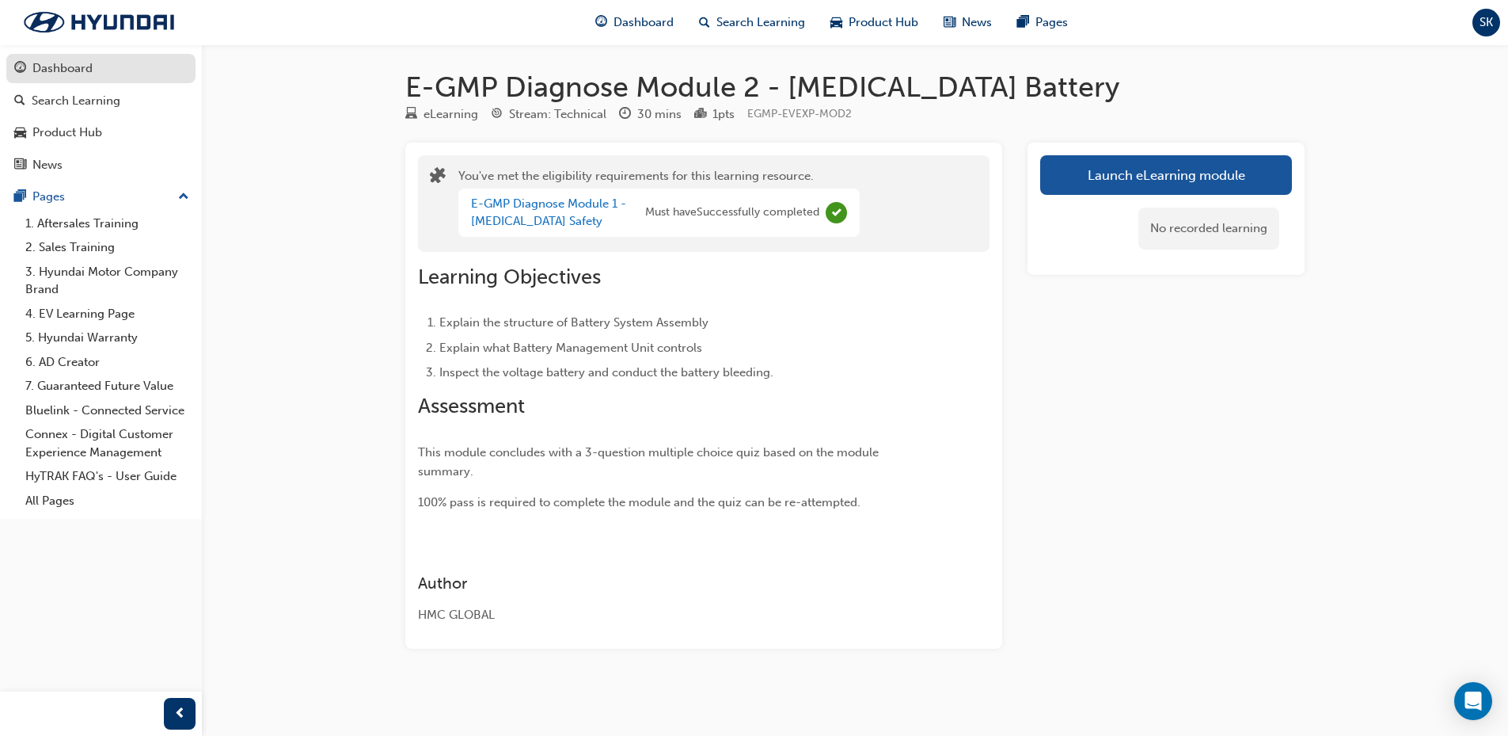
click at [57, 65] on div "Dashboard" at bounding box center [62, 68] width 60 height 18
